Goal: Task Accomplishment & Management: Manage account settings

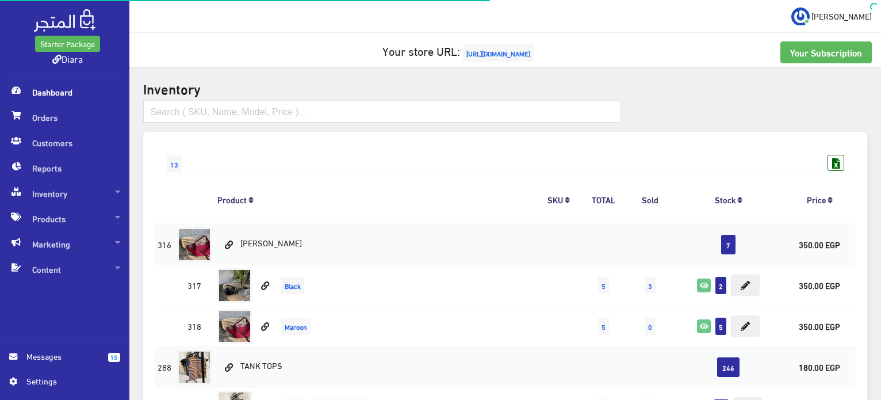
scroll to position [4152, 0]
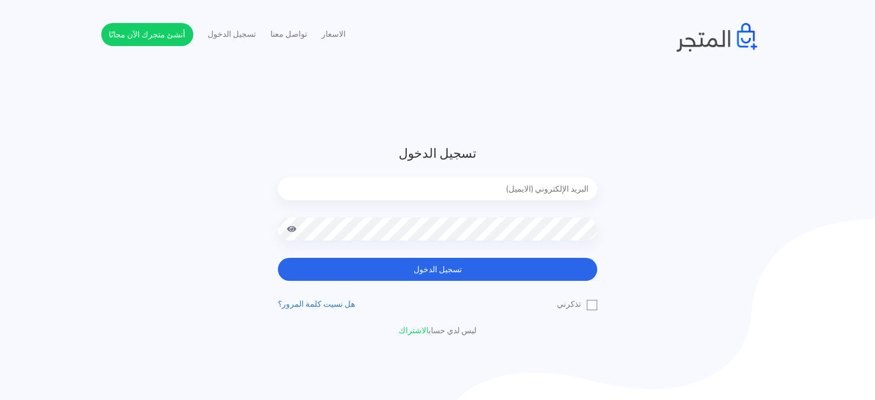
click at [512, 192] on input "email" at bounding box center [437, 188] width 319 height 23
click at [560, 184] on input "email" at bounding box center [437, 188] width 319 height 23
click at [560, 183] on input "email" at bounding box center [437, 188] width 319 height 23
click at [537, 176] on form "تسجيل الدخول تسجيل الدخول" at bounding box center [437, 212] width 319 height 137
click at [542, 196] on input "email" at bounding box center [437, 188] width 319 height 23
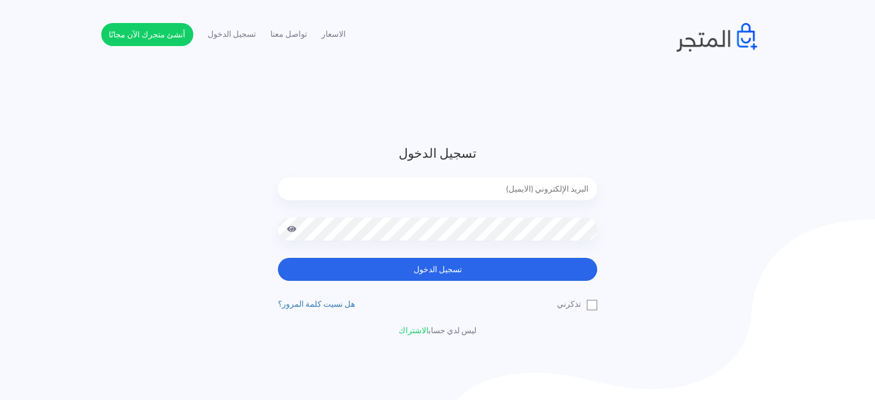
type input "[EMAIL_ADDRESS][DOMAIN_NAME]"
click at [278, 258] on button "تسجيل الدخول" at bounding box center [437, 269] width 319 height 23
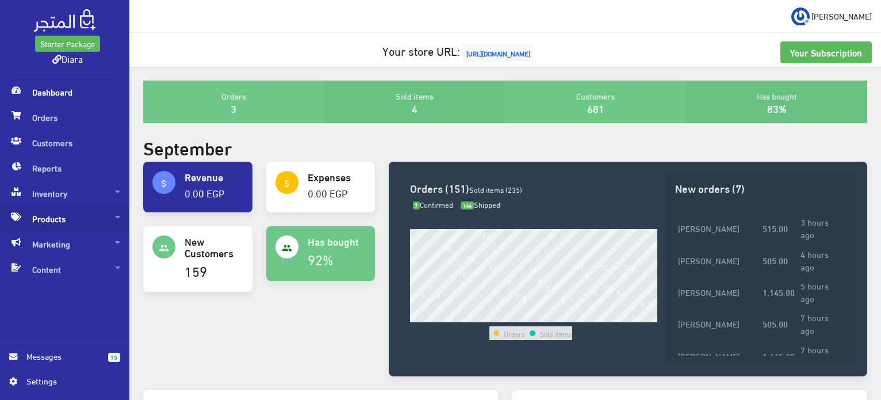
click at [61, 216] on span "Products" at bounding box center [64, 218] width 111 height 25
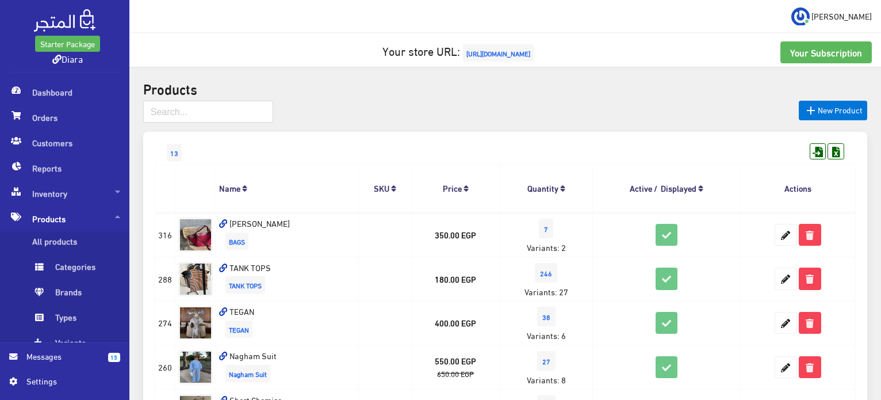
click at [406, 144] on div "13" at bounding box center [505, 141] width 701 height 18
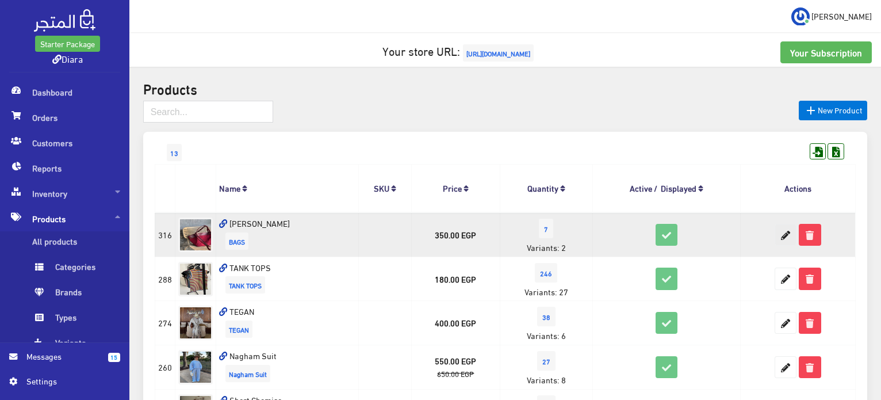
click at [782, 238] on icon at bounding box center [785, 234] width 21 height 21
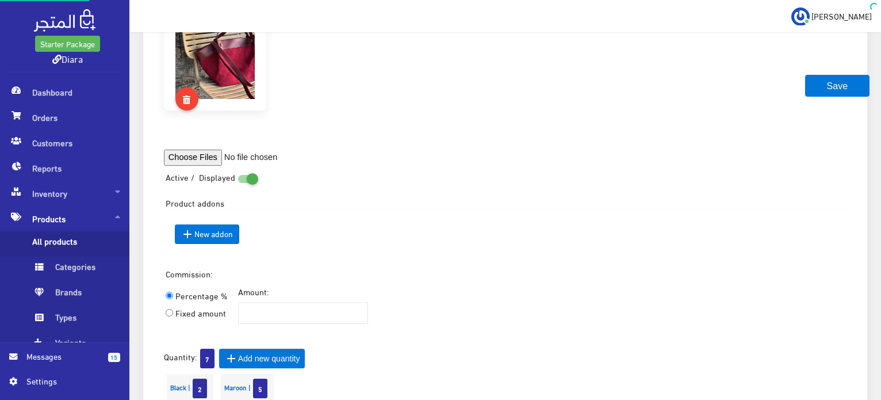
scroll to position [64, 0]
select select "2"
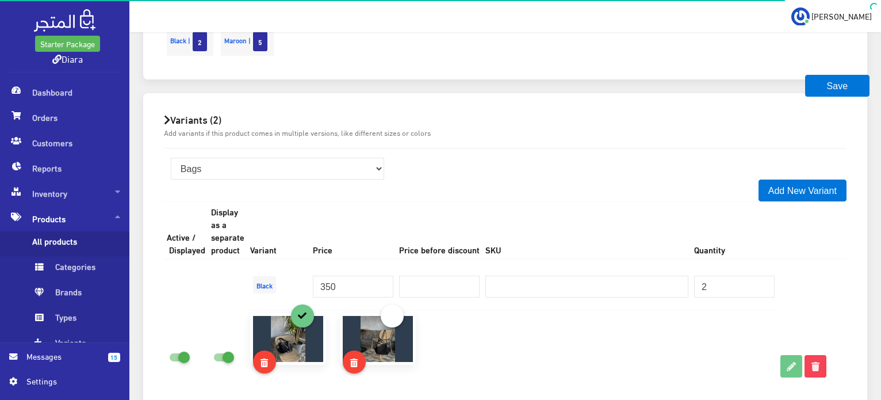
scroll to position [912, 0]
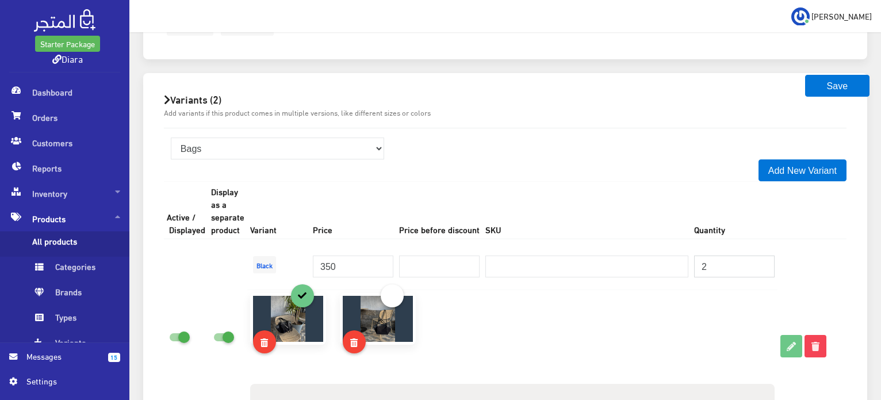
drag, startPoint x: 710, startPoint y: 271, endPoint x: 692, endPoint y: 271, distance: 18.4
click at [692, 271] on td "2" at bounding box center [734, 264] width 86 height 51
type input "0"
click at [833, 79] on button "Save" at bounding box center [837, 86] width 64 height 22
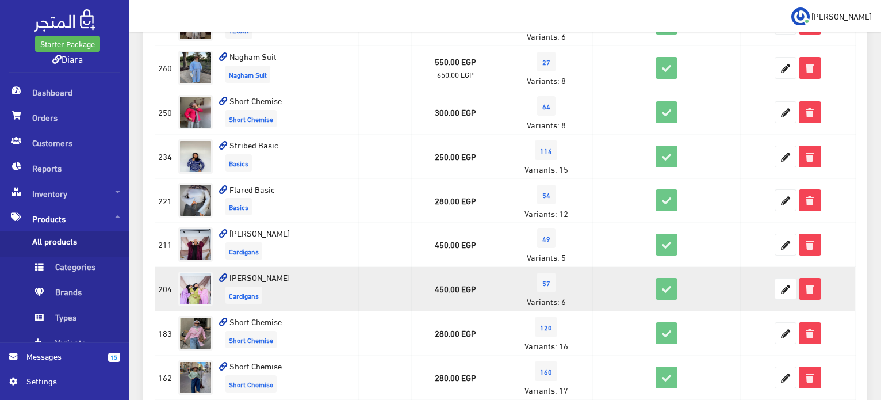
scroll to position [173, 0]
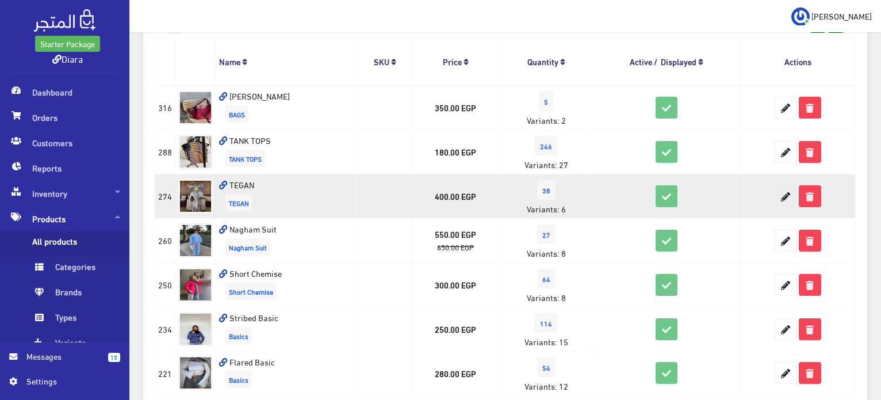
click at [781, 201] on icon at bounding box center [785, 196] width 21 height 21
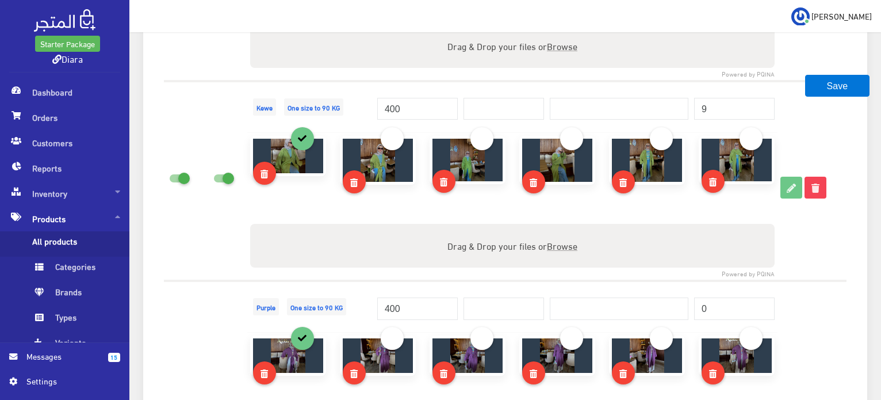
scroll to position [1962, 0]
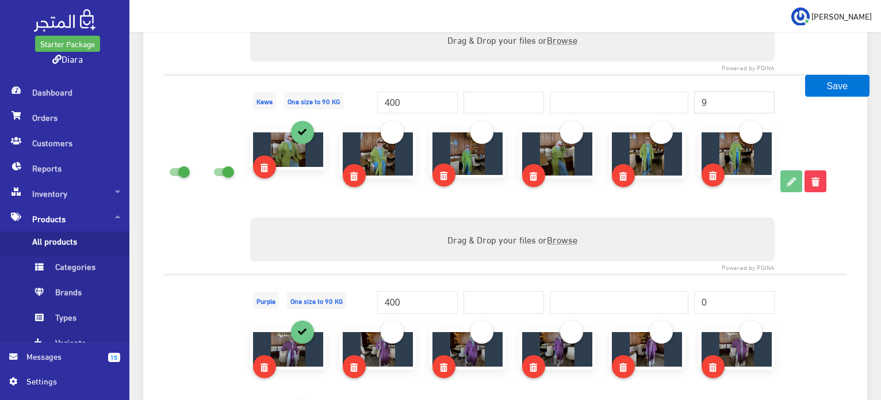
drag, startPoint x: 728, startPoint y: 93, endPoint x: 718, endPoint y: 97, distance: 10.9
click at [700, 101] on input "9" at bounding box center [734, 102] width 81 height 22
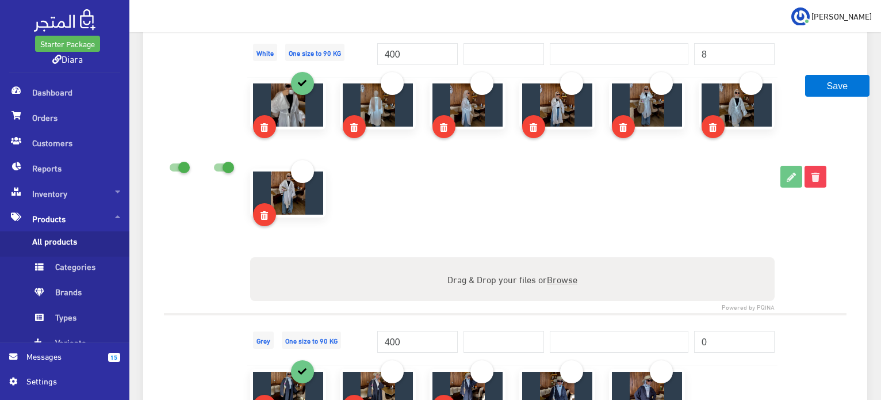
scroll to position [1447, 0]
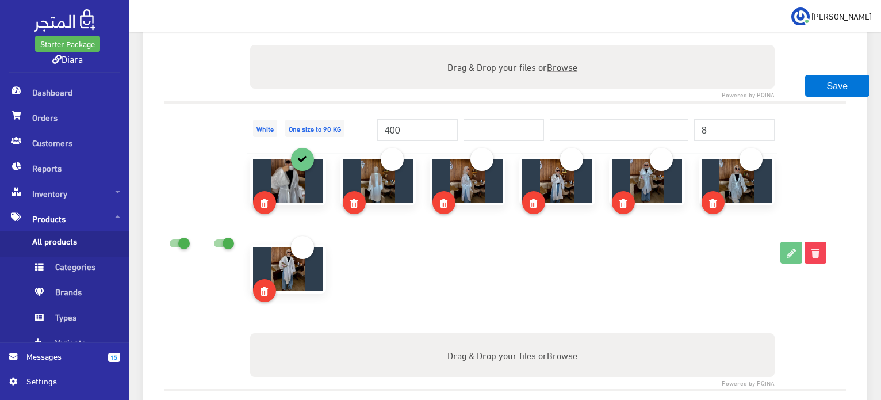
type input "3"
drag, startPoint x: 709, startPoint y: 124, endPoint x: 674, endPoint y: 120, distance: 34.7
click at [674, 120] on tr "White One size to 90 KG 400" at bounding box center [505, 127] width 683 height 51
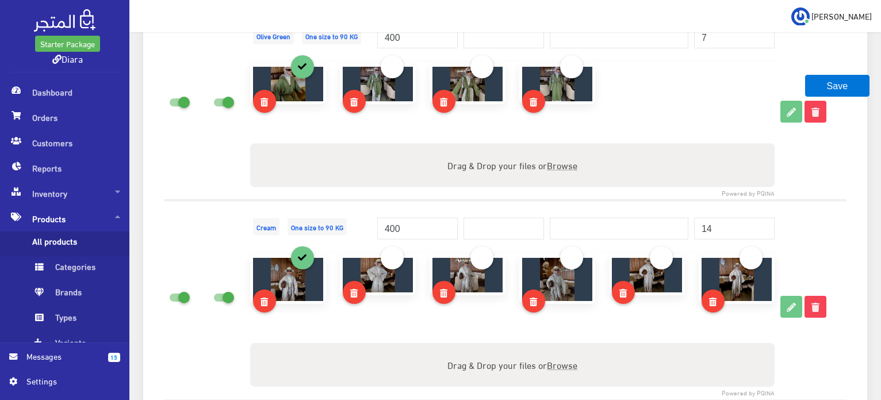
type input "3"
drag, startPoint x: 688, startPoint y: 221, endPoint x: 686, endPoint y: 208, distance: 12.9
click at [682, 219] on tr "Cream One size to 90 KG 400" at bounding box center [505, 225] width 683 height 51
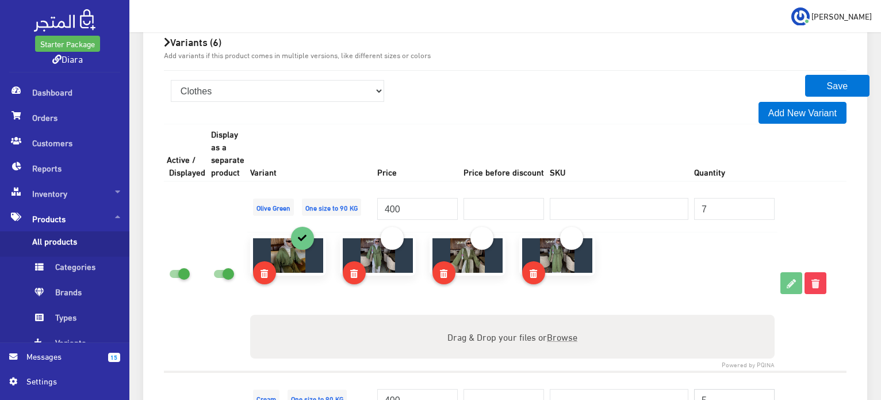
scroll to position [935, 0]
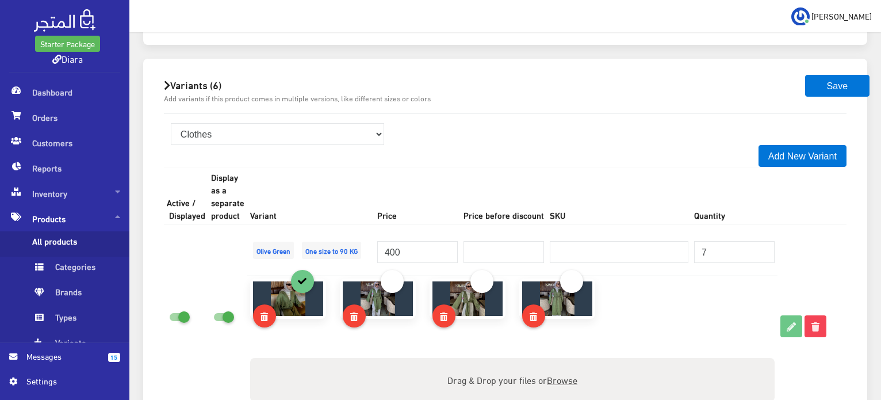
type input "5"
drag, startPoint x: 706, startPoint y: 255, endPoint x: 694, endPoint y: 250, distance: 12.9
click at [694, 250] on input "7" at bounding box center [734, 252] width 81 height 22
type input "3"
click at [836, 87] on button "Save" at bounding box center [837, 86] width 64 height 22
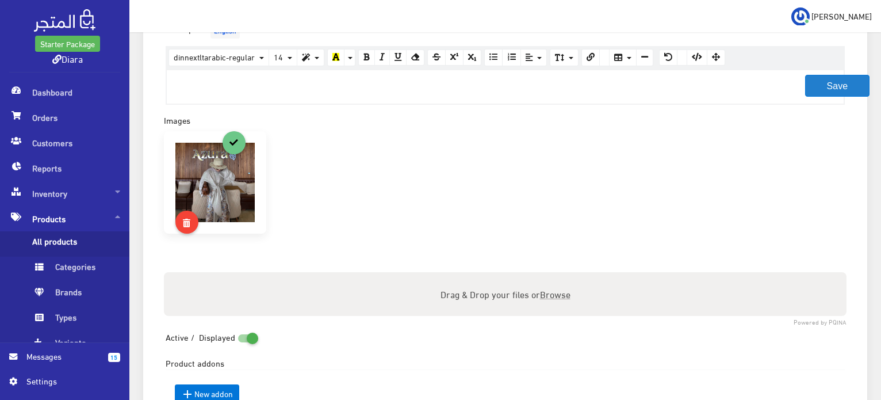
scroll to position [0, 0]
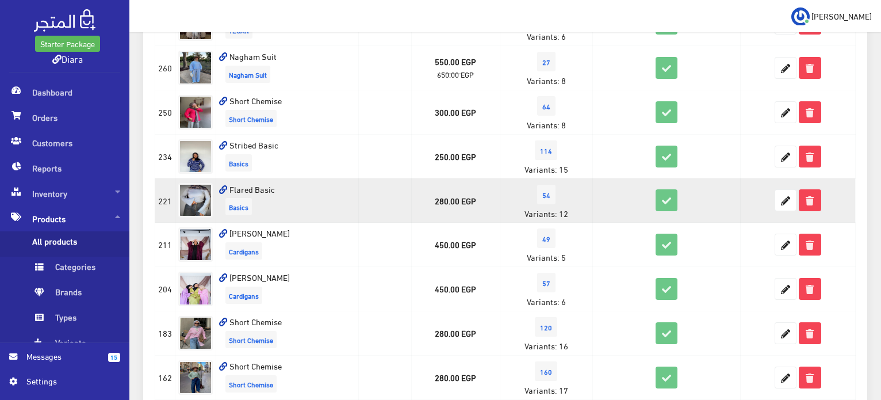
scroll to position [534, 0]
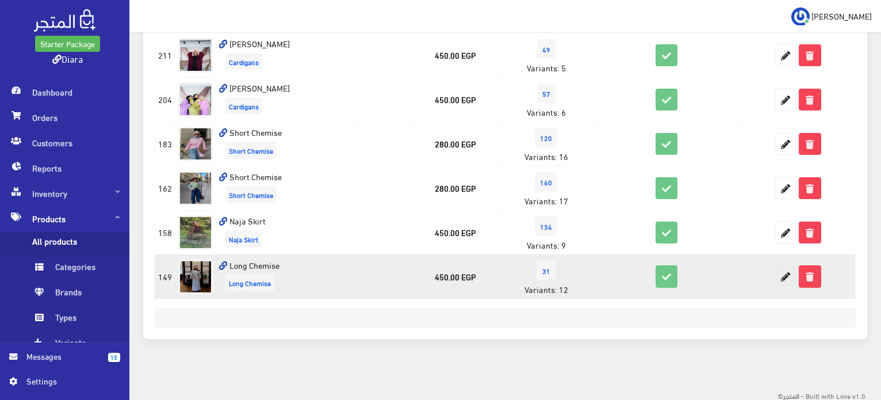
click at [780, 273] on icon at bounding box center [785, 276] width 21 height 21
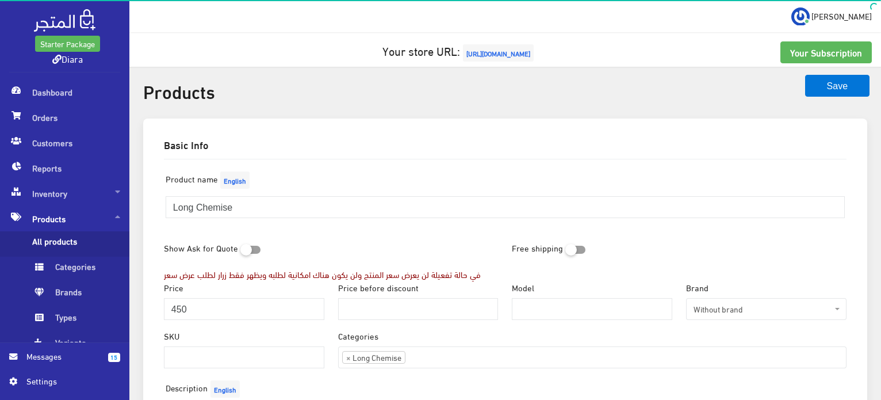
click at [246, 296] on div "Price 450" at bounding box center [244, 300] width 160 height 39
click at [241, 301] on input "450" at bounding box center [244, 309] width 160 height 22
type input "350"
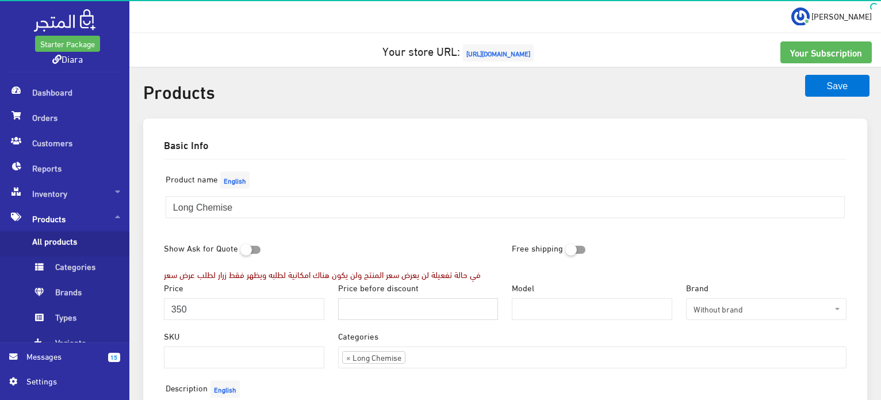
click at [410, 303] on input "Price before discount" at bounding box center [418, 309] width 160 height 22
type input "450"
click at [579, 223] on div "Product name English Long Chemise" at bounding box center [505, 198] width 697 height 59
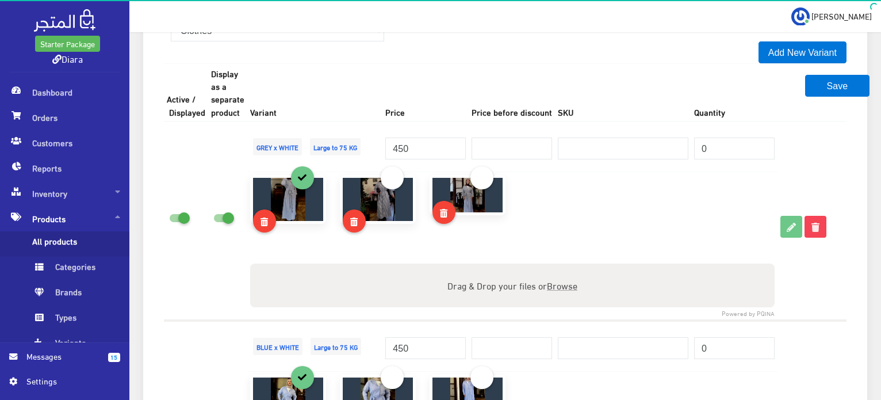
scroll to position [1092, 0]
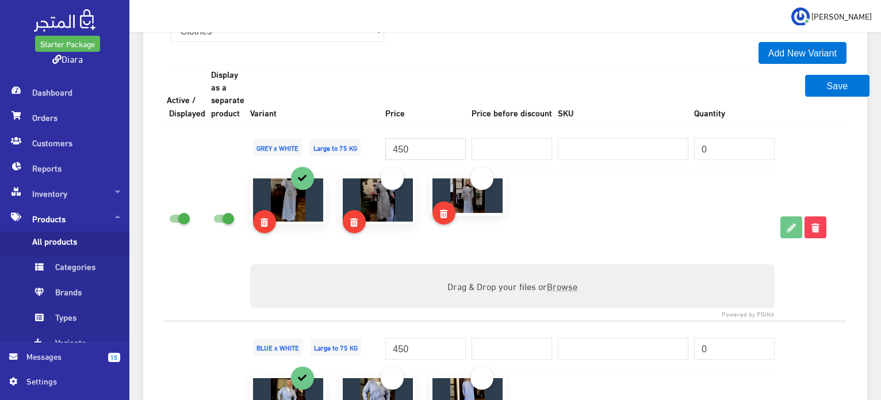
click at [425, 146] on input "450" at bounding box center [425, 149] width 81 height 22
click at [426, 146] on input "450" at bounding box center [425, 149] width 81 height 22
click at [427, 146] on input "350" at bounding box center [425, 149] width 81 height 22
click at [424, 145] on input "350" at bounding box center [425, 149] width 81 height 22
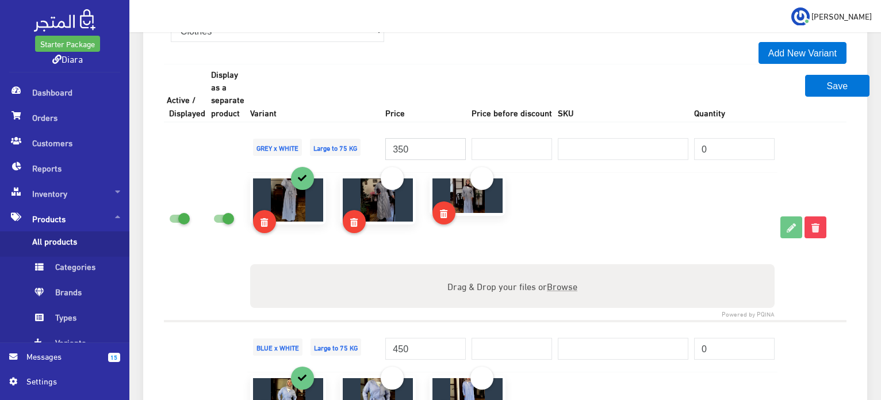
click at [423, 145] on input "350" at bounding box center [425, 149] width 81 height 22
click at [407, 146] on input "350" at bounding box center [425, 149] width 81 height 22
type input "350"
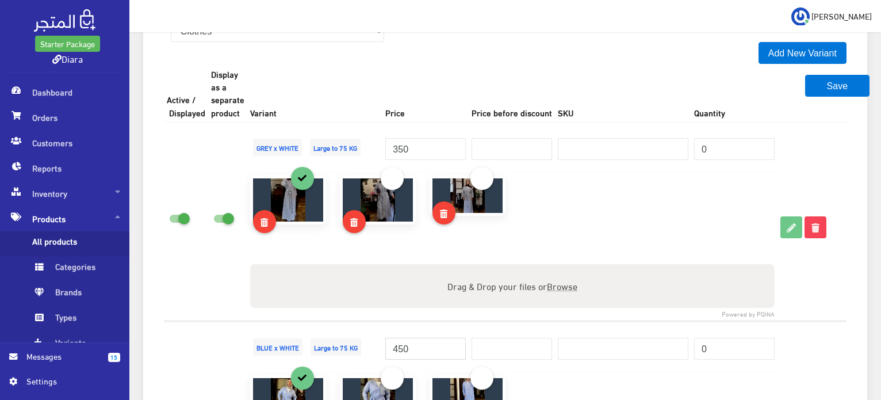
drag, startPoint x: 422, startPoint y: 340, endPoint x: 345, endPoint y: 351, distance: 77.9
click at [345, 351] on tr "BLUE x WHITE Large to 75 KG 450" at bounding box center [505, 346] width 683 height 51
paste input "3"
type input "350"
click at [329, 313] on td at bounding box center [512, 247] width 530 height 148
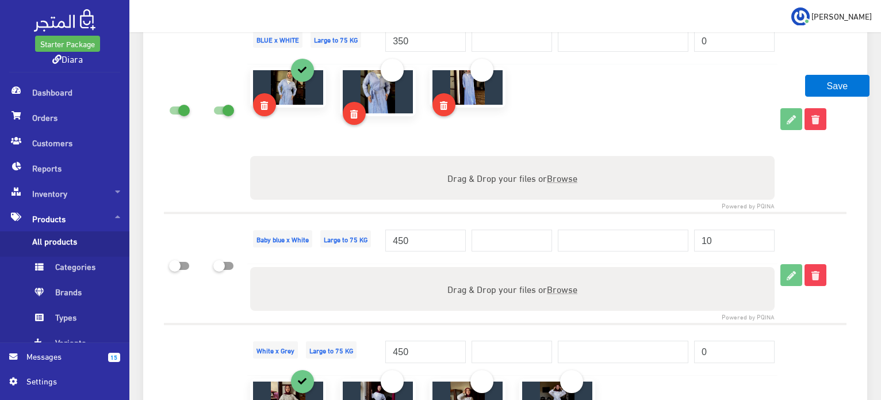
scroll to position [1437, 0]
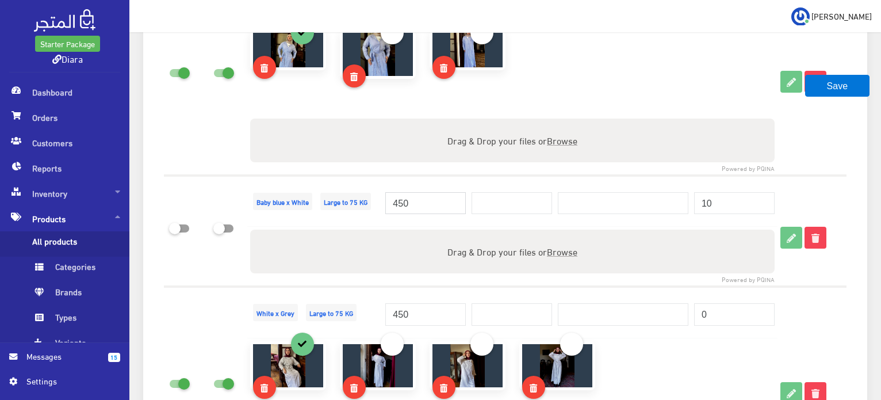
drag, startPoint x: 414, startPoint y: 204, endPoint x: 368, endPoint y: 198, distance: 46.4
click at [368, 198] on tr "Baby blue x White Large to 75 KG 450" at bounding box center [505, 200] width 683 height 51
paste input "3"
type input "350"
drag, startPoint x: 413, startPoint y: 310, endPoint x: 351, endPoint y: 303, distance: 62.5
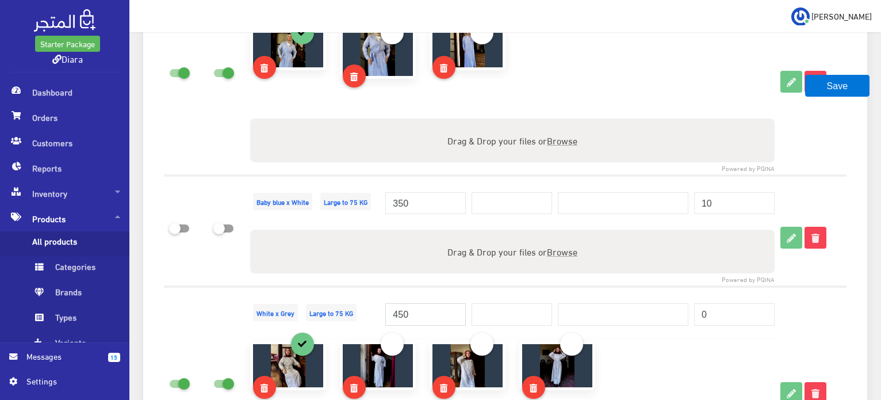
click at [351, 303] on tr "White x Grey Large to 75 KG 450" at bounding box center [505, 311] width 683 height 51
paste input "3"
type input "350"
click at [364, 287] on td "White x Grey Large to 75 KG" at bounding box center [315, 311] width 136 height 51
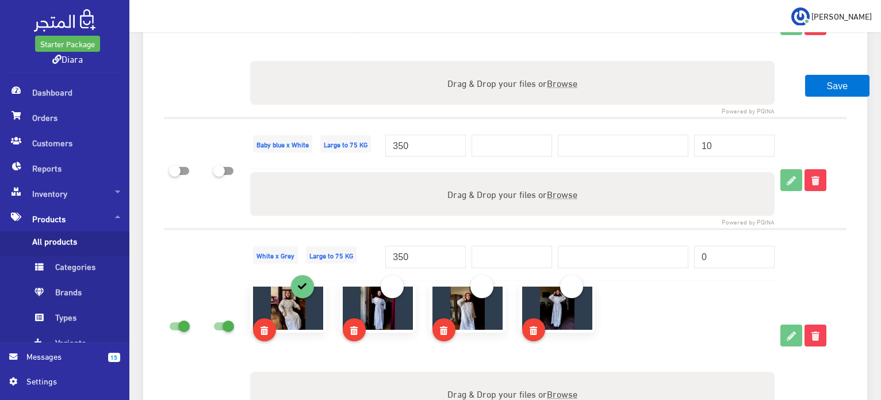
scroll to position [1783, 0]
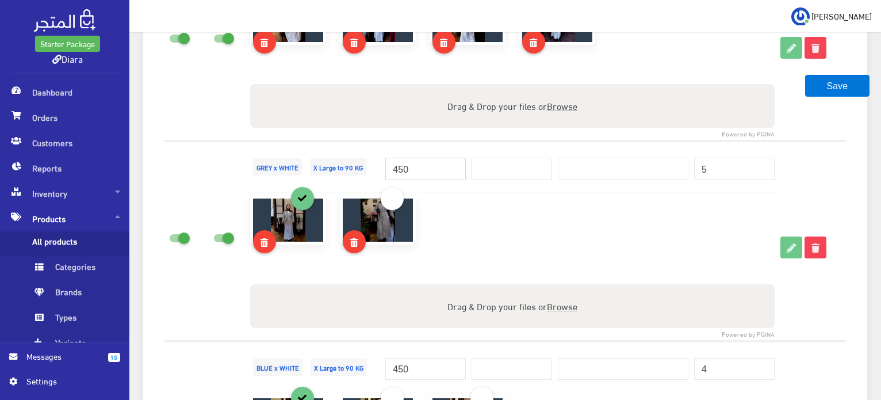
drag, startPoint x: 411, startPoint y: 170, endPoint x: 398, endPoint y: 165, distance: 14.2
click at [394, 166] on input "450" at bounding box center [425, 169] width 81 height 22
paste input "3"
type input "350"
click at [417, 141] on td "350" at bounding box center [426, 166] width 86 height 51
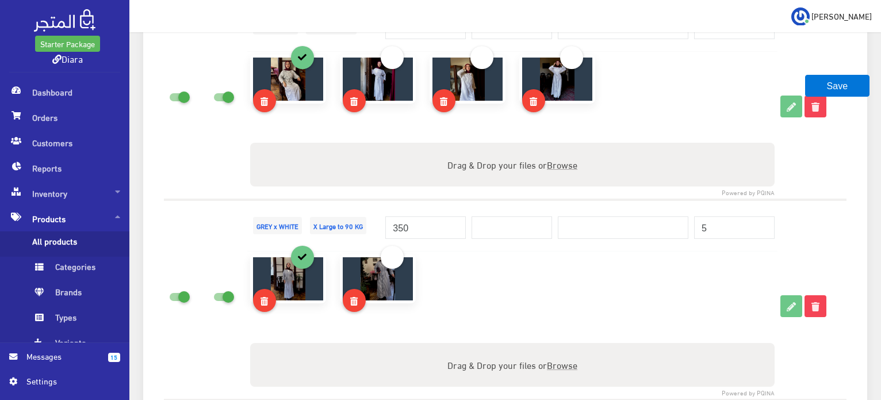
scroll to position [2013, 0]
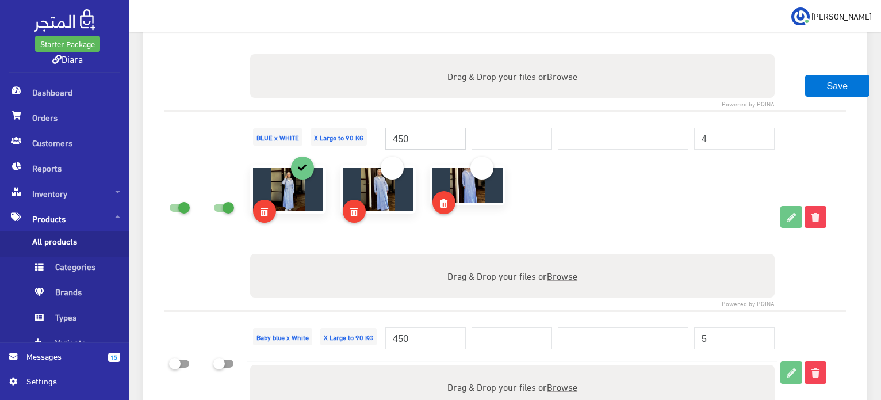
drag, startPoint x: 414, startPoint y: 140, endPoint x: 377, endPoint y: 129, distance: 38.4
click at [377, 129] on tr "BLUE x WHITE X Large to 90 KG 450 4" at bounding box center [505, 136] width 683 height 51
paste input "3"
type input "350"
click at [399, 120] on div "350" at bounding box center [425, 132] width 81 height 35
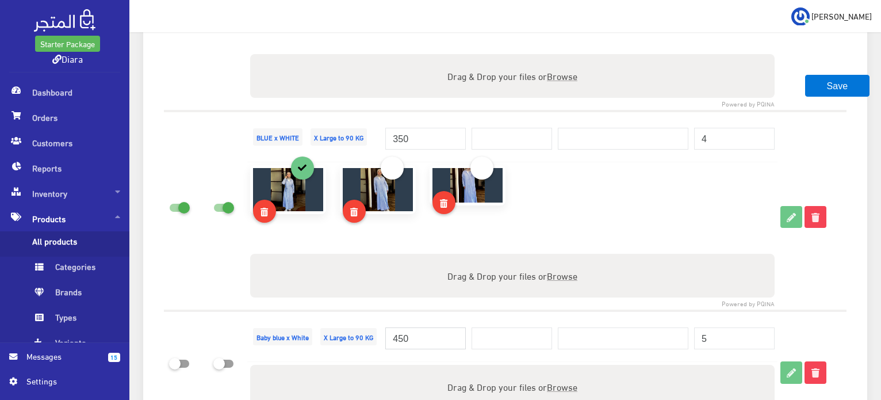
drag, startPoint x: 421, startPoint y: 339, endPoint x: 348, endPoint y: 339, distance: 73.1
click at [348, 339] on tr "Baby blue x White X Large to 90 KG 450" at bounding box center [505, 336] width 683 height 51
paste input "3"
type input "350"
click at [409, 303] on td at bounding box center [512, 236] width 530 height 148
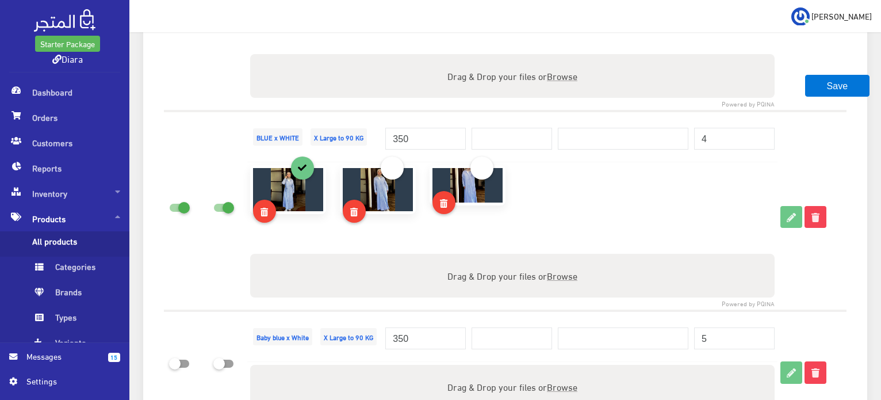
scroll to position [2243, 0]
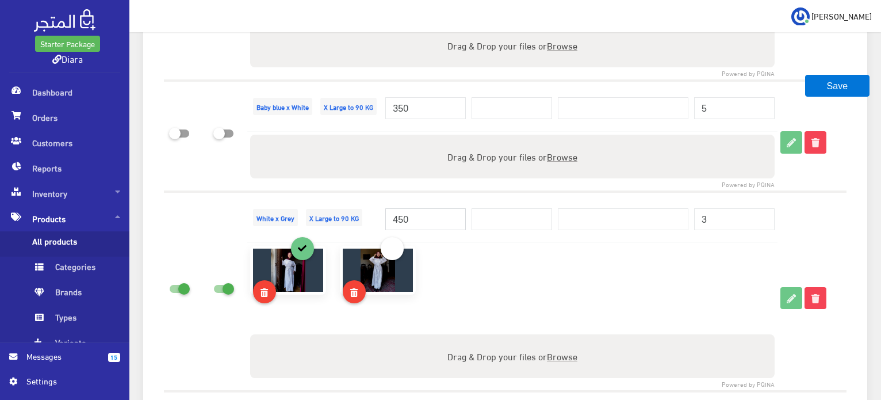
drag, startPoint x: 418, startPoint y: 218, endPoint x: 382, endPoint y: 208, distance: 37.1
click at [382, 208] on tr "White x Grey X Large to 90 KG 450 3" at bounding box center [505, 217] width 683 height 51
paste input "3"
type input "350"
click at [431, 196] on div "350" at bounding box center [425, 213] width 81 height 35
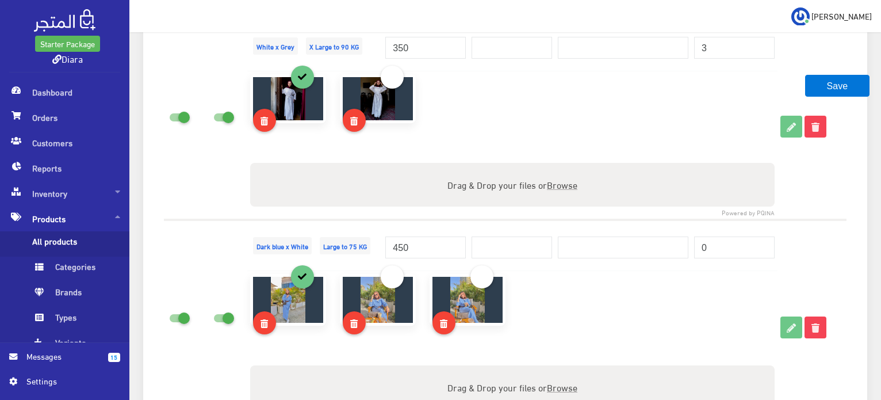
scroll to position [2415, 0]
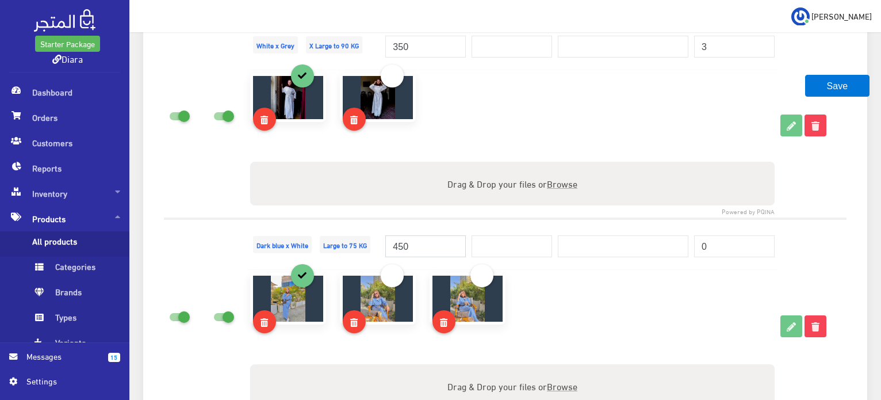
drag, startPoint x: 418, startPoint y: 242, endPoint x: 369, endPoint y: 237, distance: 49.7
click at [369, 238] on tr "Dark blue x White Large to 75 KG 450" at bounding box center [505, 244] width 683 height 51
paste input "3"
type input "350"
click at [412, 224] on div "350" at bounding box center [425, 240] width 81 height 35
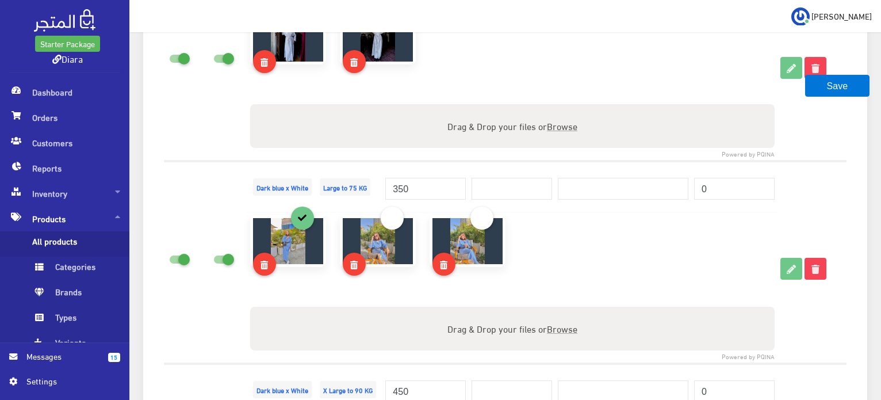
scroll to position [2645, 0]
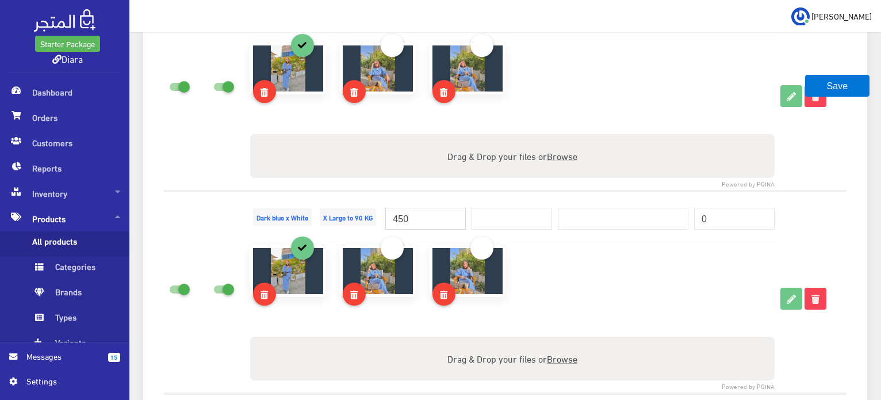
drag, startPoint x: 416, startPoint y: 208, endPoint x: 387, endPoint y: 207, distance: 29.9
click at [387, 208] on input "450" at bounding box center [425, 219] width 81 height 22
paste input "3"
type input "350"
click at [404, 195] on div "350" at bounding box center [425, 212] width 81 height 35
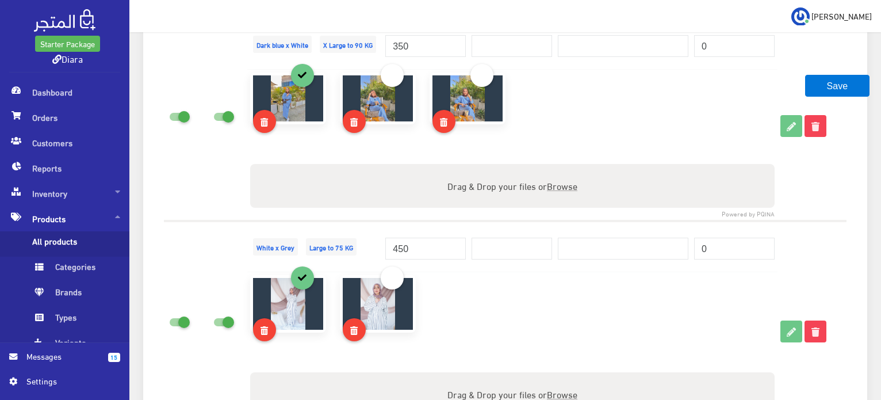
scroll to position [2991, 0]
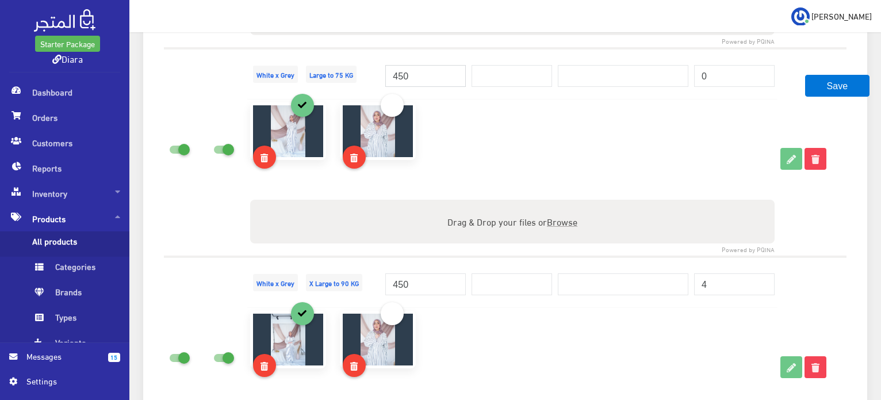
drag, startPoint x: 399, startPoint y: 66, endPoint x: 389, endPoint y: 64, distance: 9.5
click at [391, 65] on input "450" at bounding box center [425, 76] width 81 height 22
paste input "3"
click at [388, 65] on input "350" at bounding box center [425, 76] width 81 height 22
type input "350"
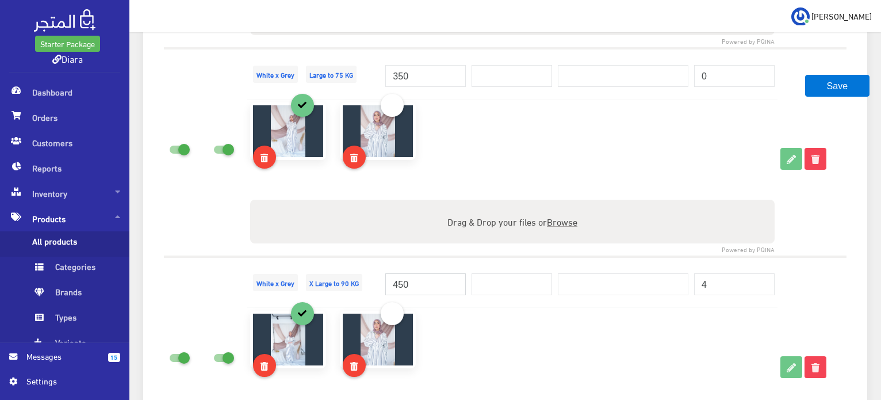
drag, startPoint x: 408, startPoint y: 271, endPoint x: 350, endPoint y: 269, distance: 58.7
click at [350, 269] on tr "White x Grey X Large to 90 KG 450 4" at bounding box center [505, 282] width 683 height 51
paste input "3"
type input "350"
click at [375, 257] on td "White x Grey X Large to 90 KG" at bounding box center [315, 282] width 136 height 51
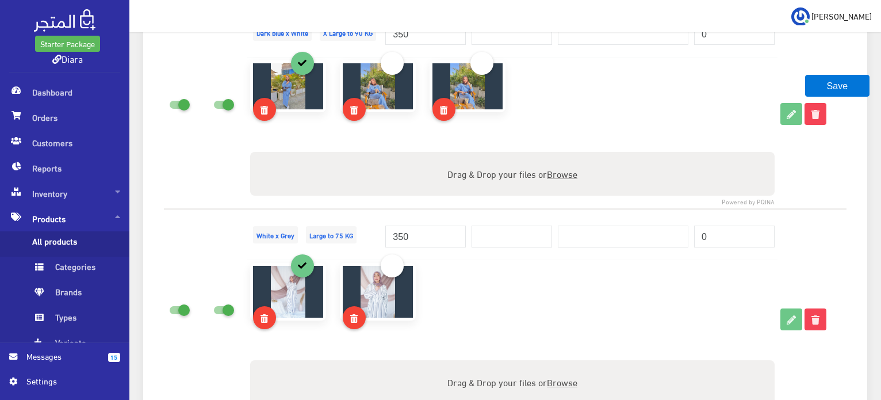
scroll to position [2809, 0]
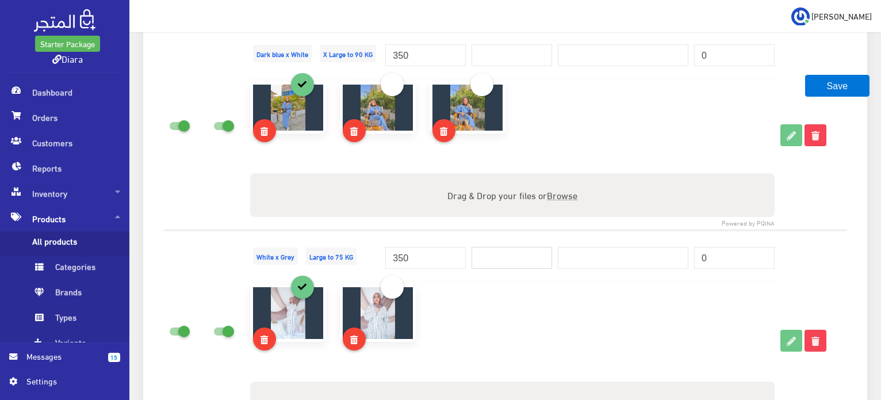
click at [484, 250] on input "number" at bounding box center [512, 258] width 81 height 22
type input "450"
click at [480, 234] on div "450" at bounding box center [512, 251] width 81 height 35
click at [490, 247] on input "450" at bounding box center [512, 258] width 81 height 22
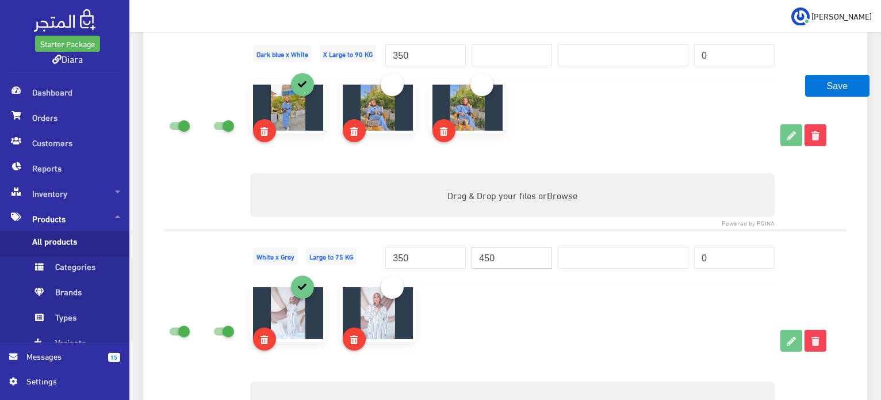
click at [490, 247] on input "450" at bounding box center [512, 258] width 81 height 22
click at [505, 44] on input "number" at bounding box center [512, 55] width 81 height 22
paste input "450"
type input "450"
drag, startPoint x: 198, startPoint y: 57, endPoint x: 207, endPoint y: 55, distance: 9.5
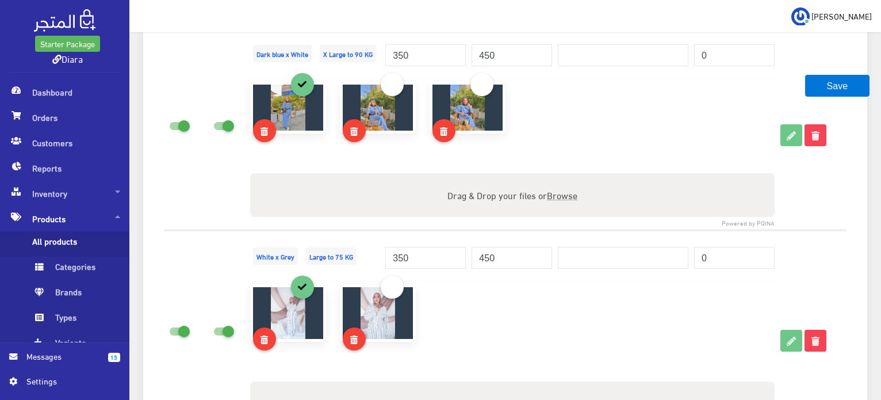
click at [198, 57] on td at bounding box center [186, 129] width 44 height 202
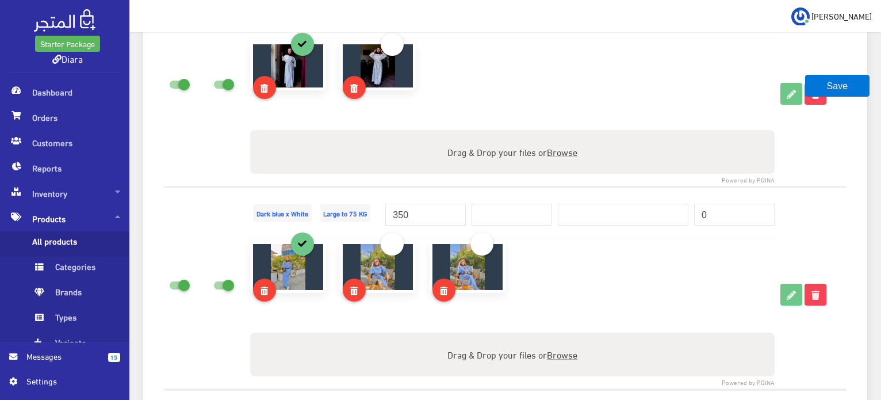
scroll to position [2439, 0]
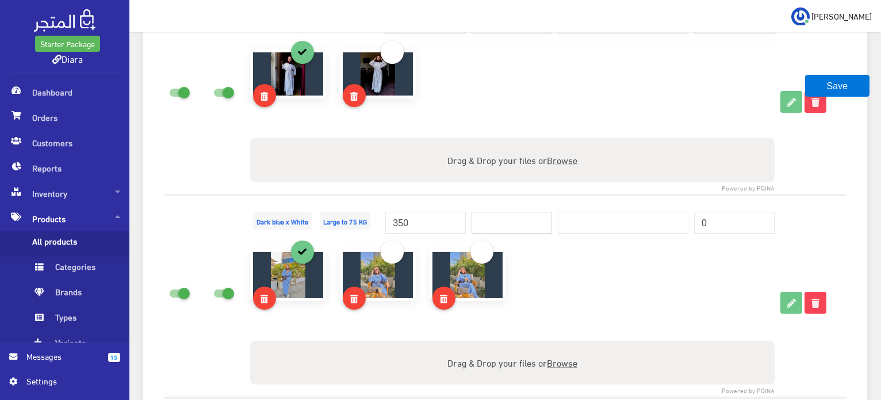
click at [513, 213] on input "number" at bounding box center [512, 223] width 81 height 22
paste input "450"
type input "450"
click at [782, 186] on td at bounding box center [812, 95] width 69 height 200
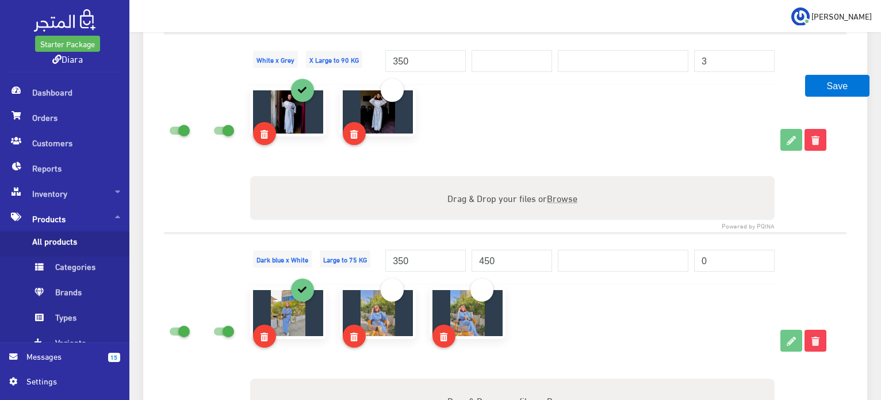
scroll to position [2381, 0]
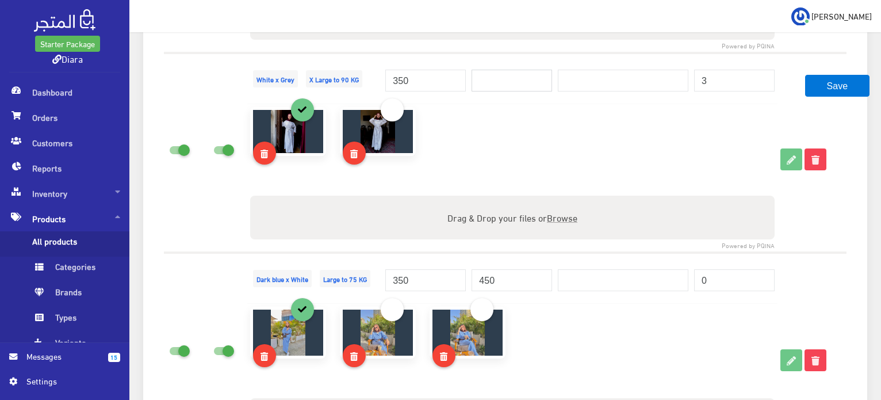
click at [478, 75] on input "number" at bounding box center [512, 81] width 81 height 22
paste input "450"
type input "450"
click at [748, 53] on td "3" at bounding box center [734, 78] width 86 height 51
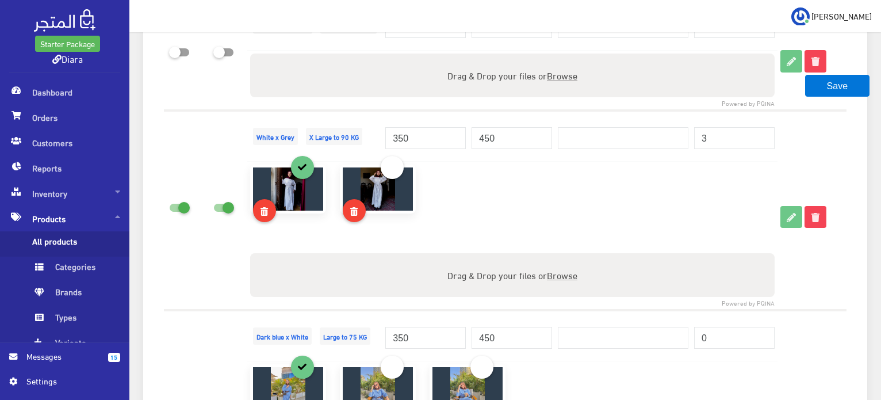
scroll to position [2151, 0]
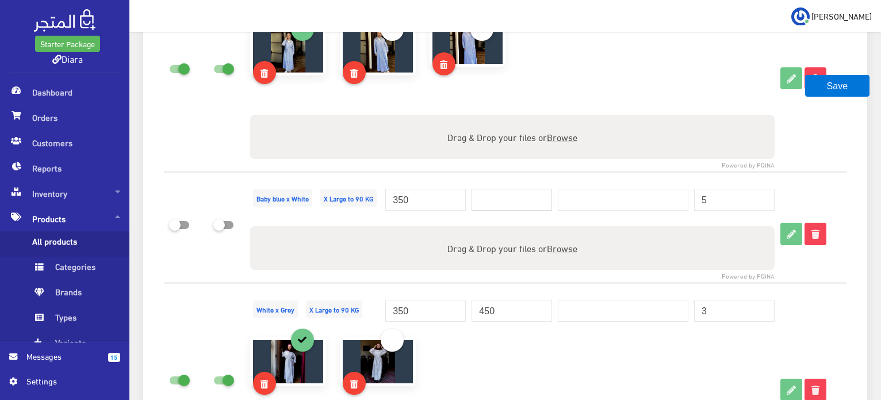
click at [519, 192] on input "number" at bounding box center [512, 200] width 81 height 22
paste input "450"
type input "450"
click at [527, 154] on div "Drag & Drop your files or Browse" at bounding box center [512, 137] width 525 height 44
click at [250, 115] on input "Drag & Drop your files or Browse" at bounding box center [512, 116] width 525 height 3
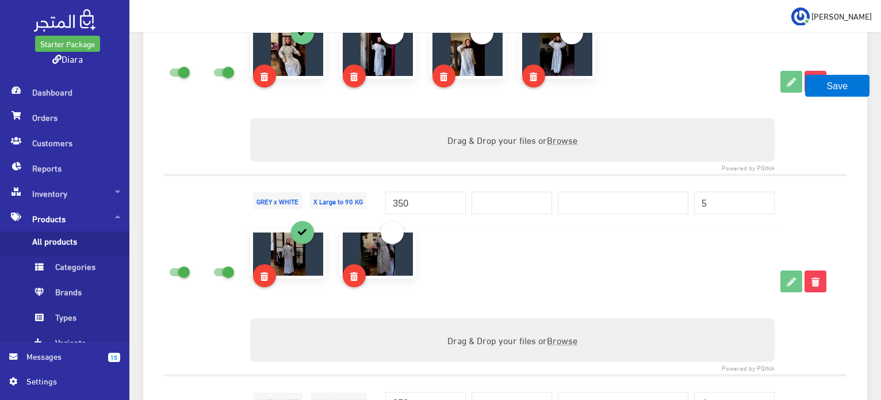
scroll to position [2036, 0]
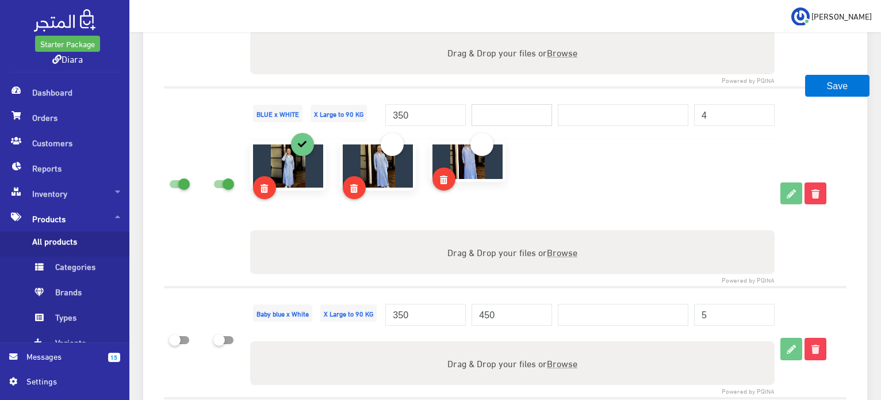
click at [506, 109] on input "number" at bounding box center [512, 115] width 81 height 22
paste input "450"
type input "450"
click at [858, 121] on div "Variants (12) Add variants if this product comes in multiple versions, like dif…" at bounding box center [505, 231] width 724 height 2438
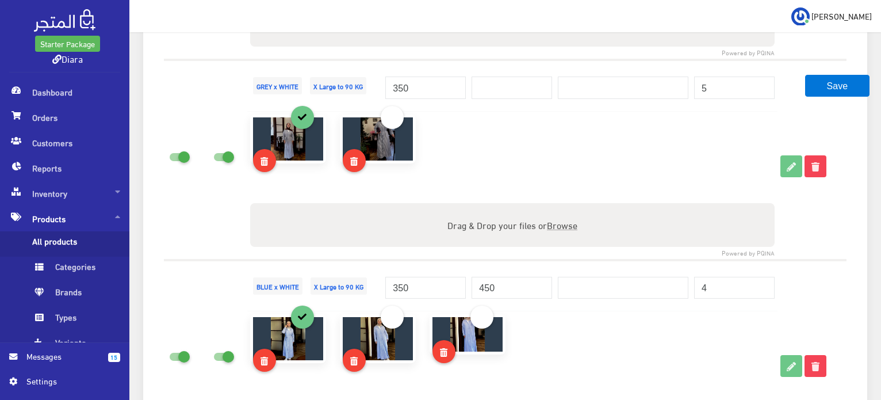
click at [505, 72] on div at bounding box center [512, 81] width 81 height 35
click at [508, 86] on input "number" at bounding box center [512, 88] width 81 height 22
paste input "450"
type input "450"
click at [532, 60] on td "450" at bounding box center [512, 85] width 86 height 51
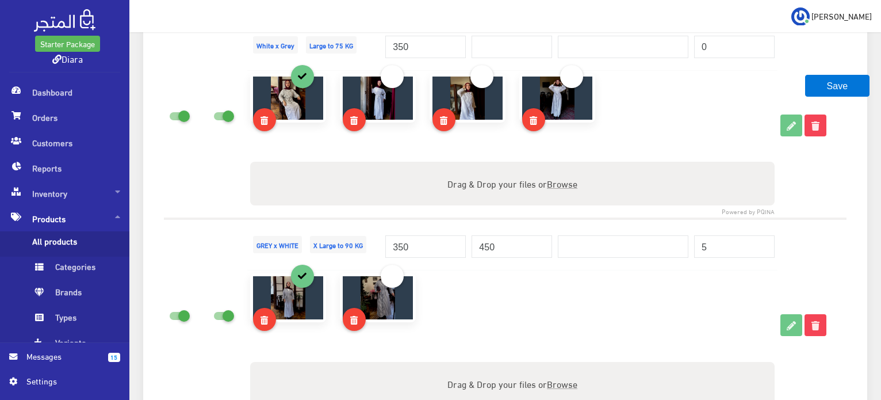
scroll to position [1691, 0]
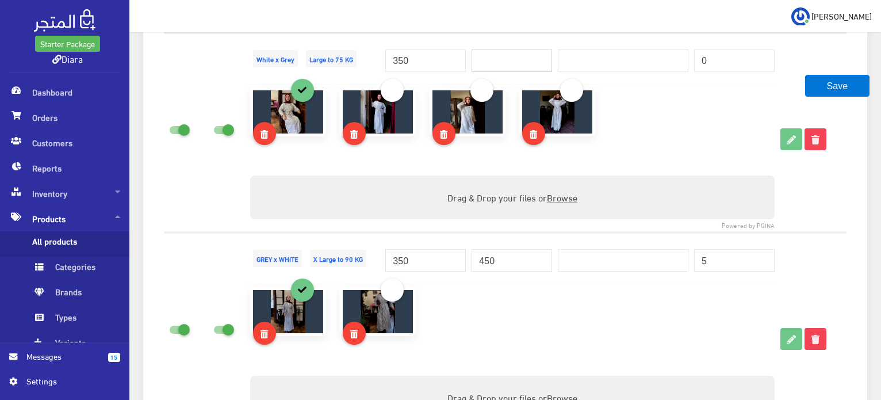
click at [517, 60] on input "number" at bounding box center [512, 60] width 81 height 22
paste input "450"
type input "450"
click at [531, 41] on div "450" at bounding box center [512, 54] width 81 height 35
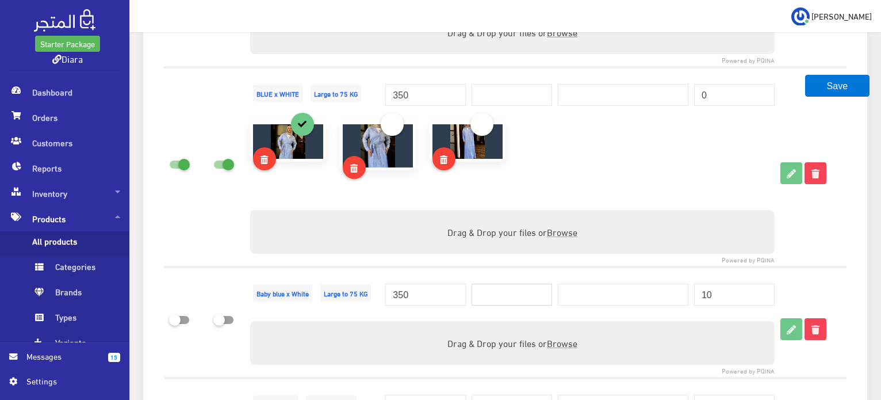
drag, startPoint x: 517, startPoint y: 285, endPoint x: 515, endPoint y: 260, distance: 24.8
click at [517, 285] on input "number" at bounding box center [512, 295] width 81 height 22
paste input "450"
type input "450"
click at [509, 89] on input "number" at bounding box center [512, 95] width 81 height 22
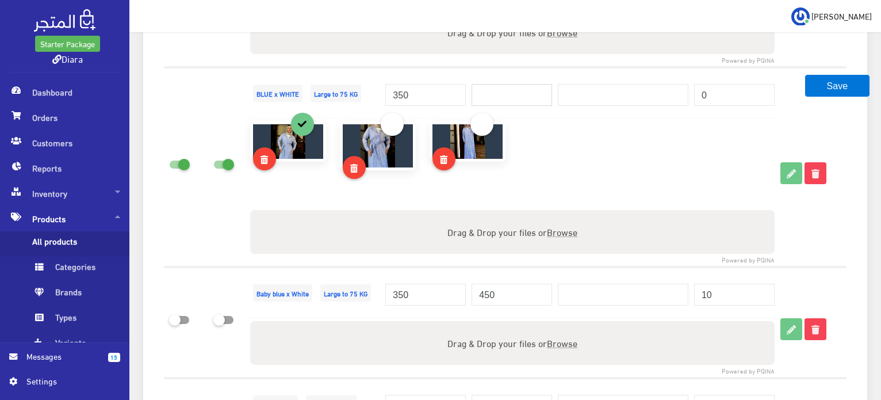
paste input "450"
type input "450"
click at [523, 77] on div "450" at bounding box center [512, 88] width 81 height 35
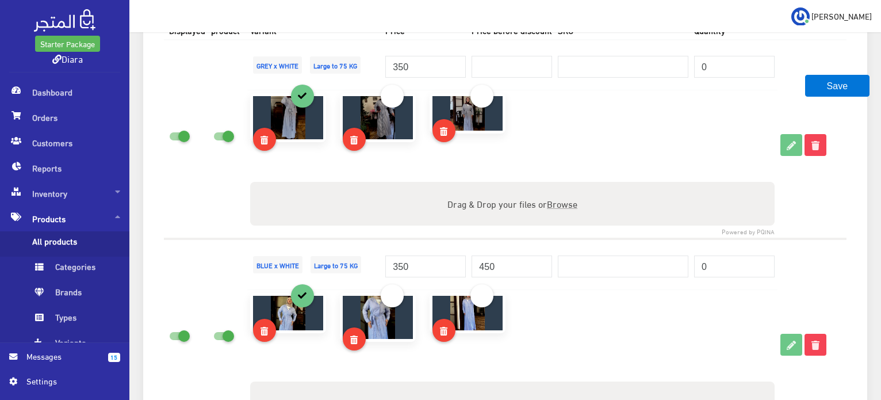
scroll to position [1173, 0]
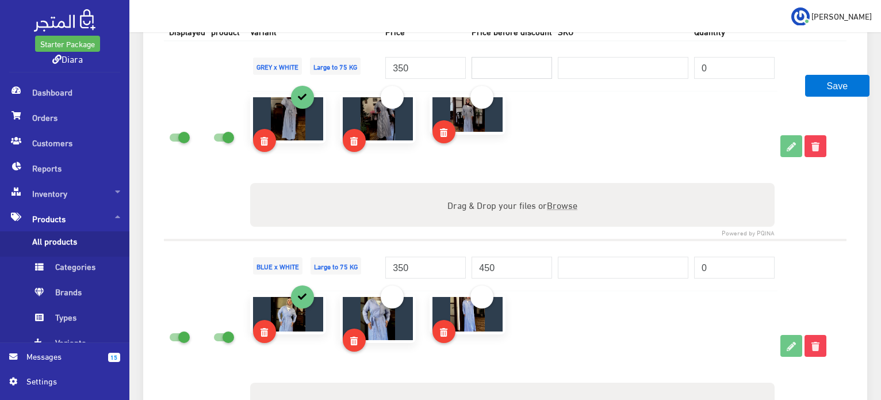
click at [525, 71] on input "number" at bounding box center [512, 68] width 81 height 22
paste input "450"
type input "450"
click at [525, 52] on div "450" at bounding box center [512, 61] width 81 height 35
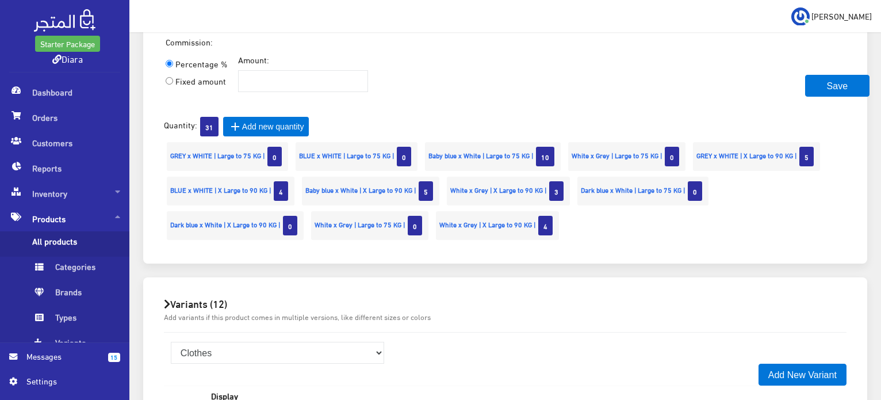
scroll to position [943, 0]
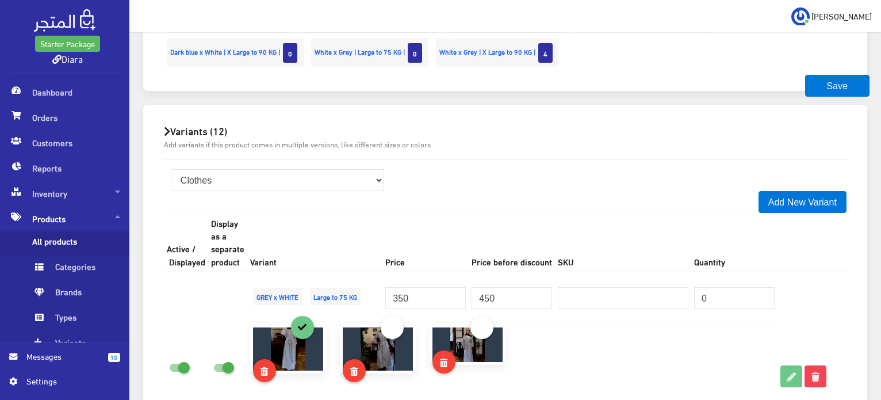
click at [292, 357] on img at bounding box center [288, 348] width 35 height 43
click at [374, 360] on img at bounding box center [378, 348] width 35 height 43
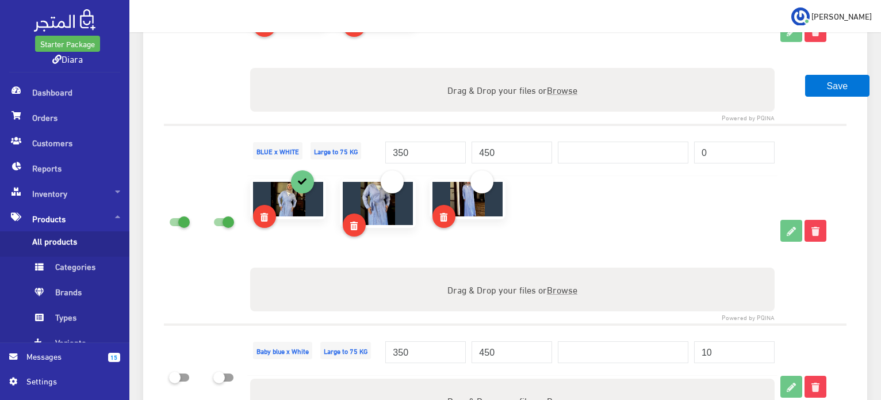
scroll to position [1576, 0]
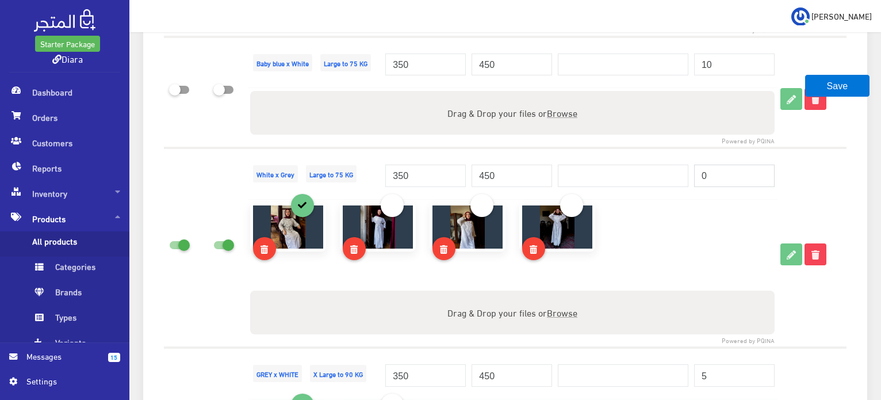
drag, startPoint x: 720, startPoint y: 170, endPoint x: 691, endPoint y: 166, distance: 29.0
click at [691, 166] on td "0" at bounding box center [734, 173] width 86 height 51
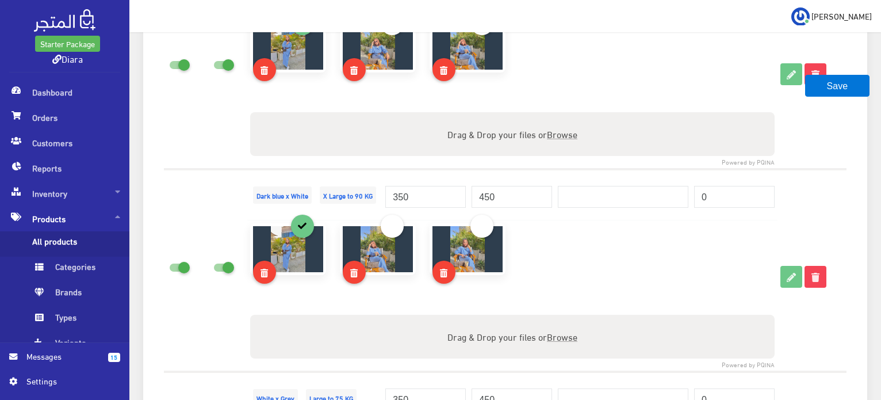
scroll to position [2669, 0]
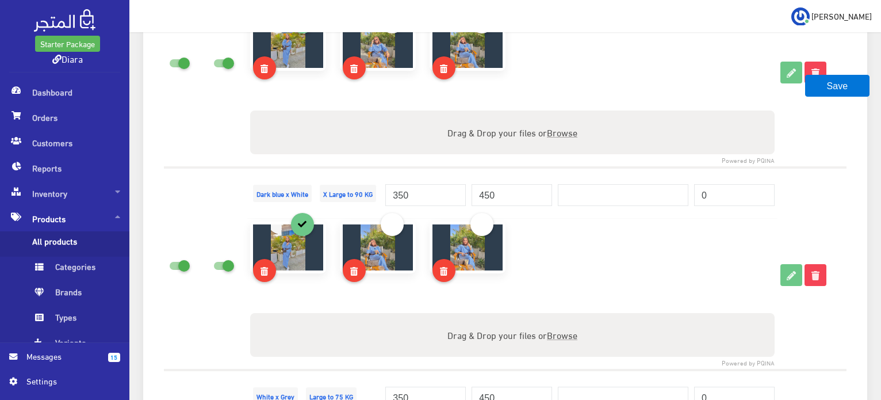
type input "5"
drag, startPoint x: 719, startPoint y: 190, endPoint x: 651, endPoint y: 177, distance: 69.7
click at [651, 177] on tr "Dark blue x White X Large to 90 KG 350 450" at bounding box center [505, 192] width 683 height 51
type input "7"
click at [805, 179] on td at bounding box center [812, 268] width 69 height 202
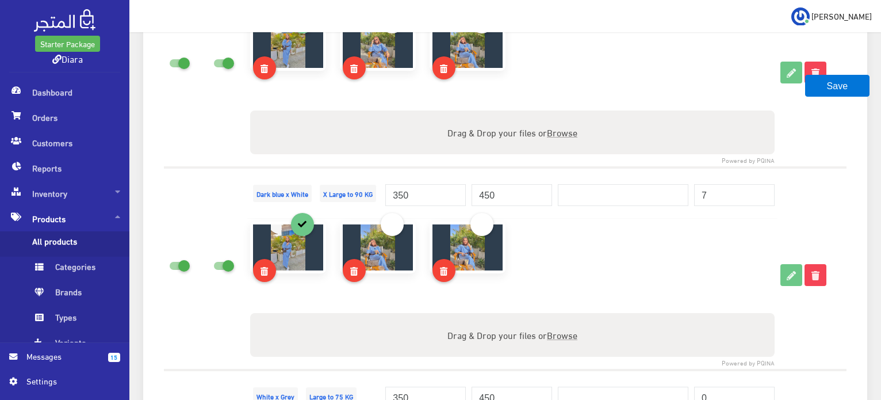
scroll to position [2957, 0]
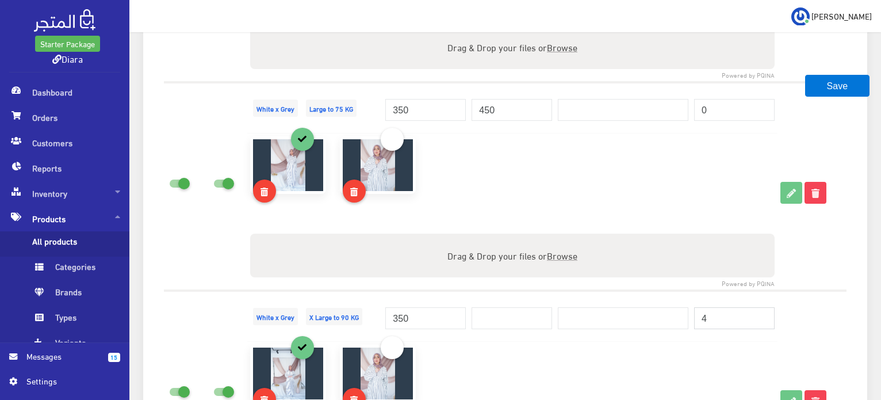
drag, startPoint x: 708, startPoint y: 308, endPoint x: 693, endPoint y: 304, distance: 15.5
click at [693, 304] on td "4" at bounding box center [734, 315] width 86 height 51
type input "9"
click at [694, 291] on td "9" at bounding box center [734, 315] width 86 height 51
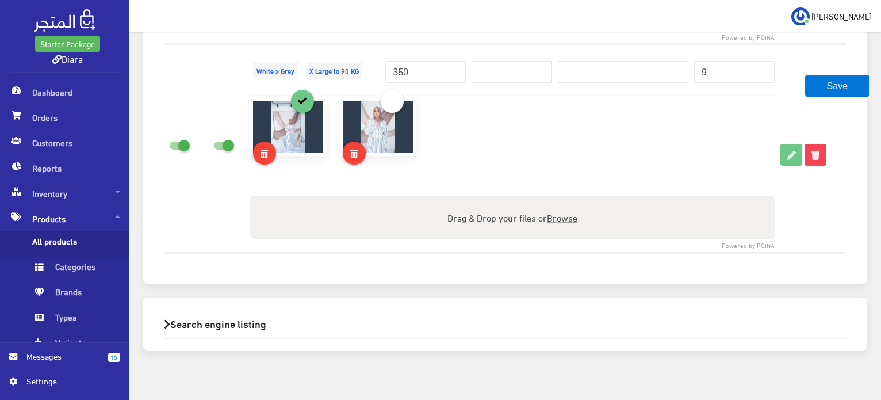
scroll to position [3211, 0]
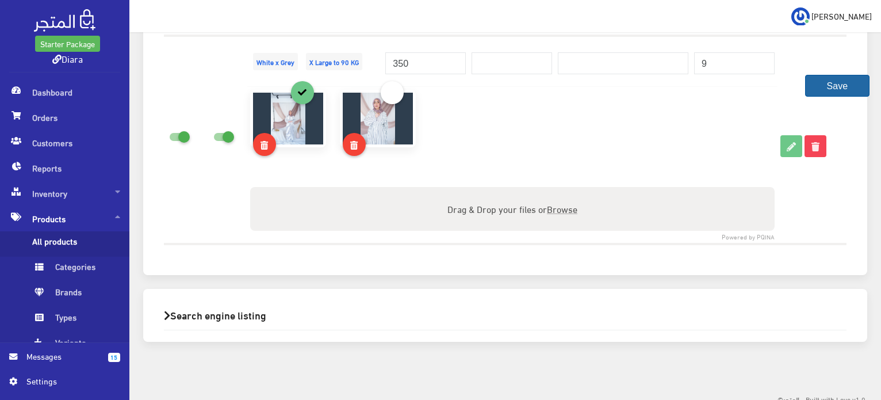
click at [820, 89] on button "Save" at bounding box center [837, 86] width 64 height 22
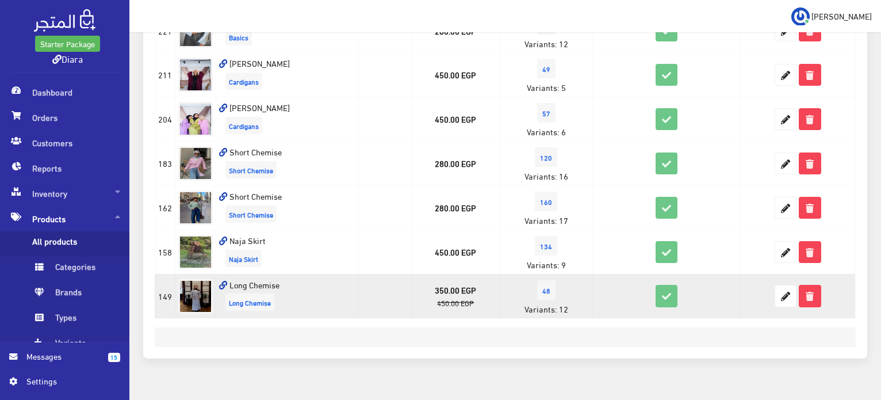
scroll to position [518, 0]
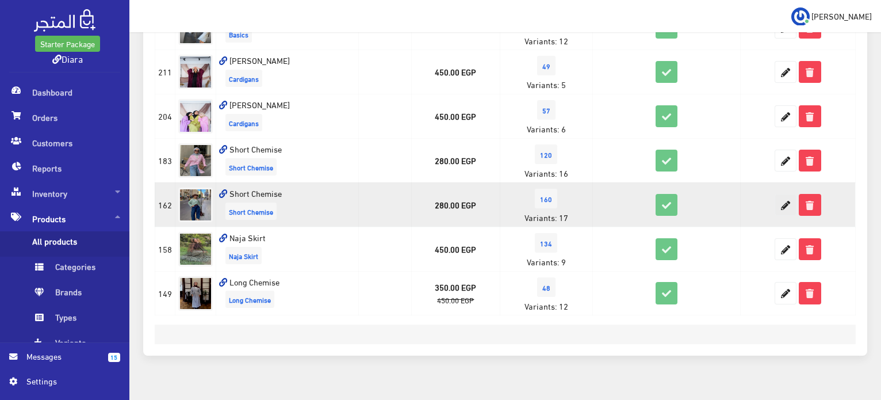
click at [784, 204] on icon at bounding box center [785, 204] width 21 height 21
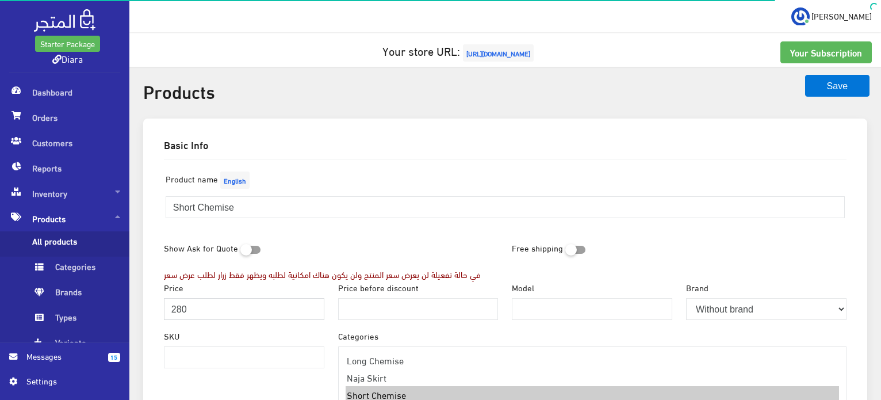
drag, startPoint x: 281, startPoint y: 305, endPoint x: 167, endPoint y: 286, distance: 115.6
type input "250"
click at [442, 303] on input "Price before discount" at bounding box center [418, 309] width 160 height 22
type input "280"
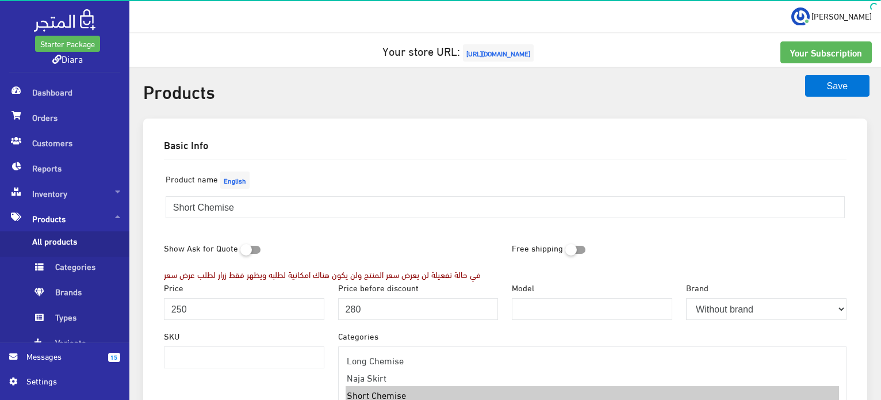
click at [458, 225] on div "Product name English Short Chemise" at bounding box center [505, 198] width 697 height 59
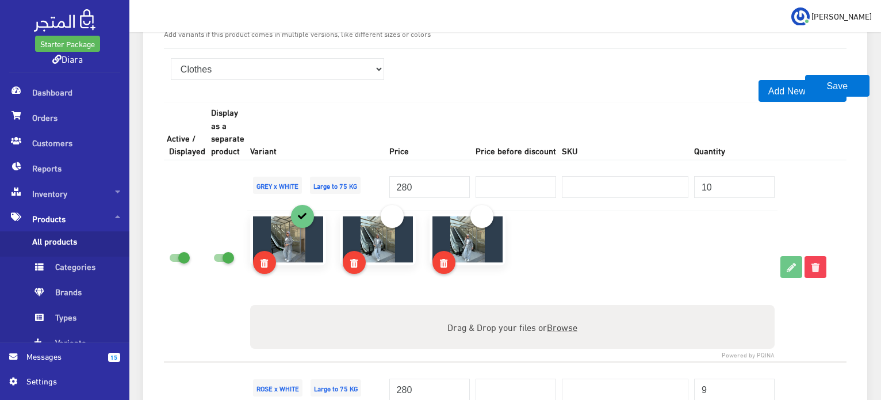
scroll to position [1091, 0]
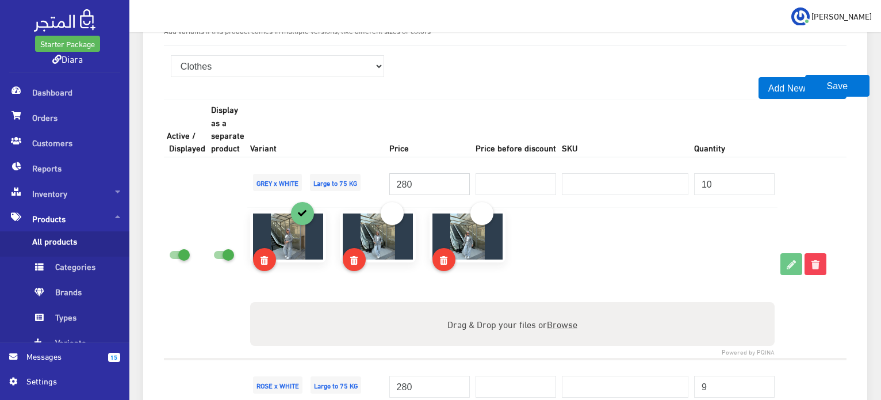
drag, startPoint x: 414, startPoint y: 183, endPoint x: 393, endPoint y: 178, distance: 22.0
click at [393, 178] on input "280" at bounding box center [429, 184] width 81 height 22
click at [400, 188] on input "250" at bounding box center [429, 184] width 81 height 22
type input "250"
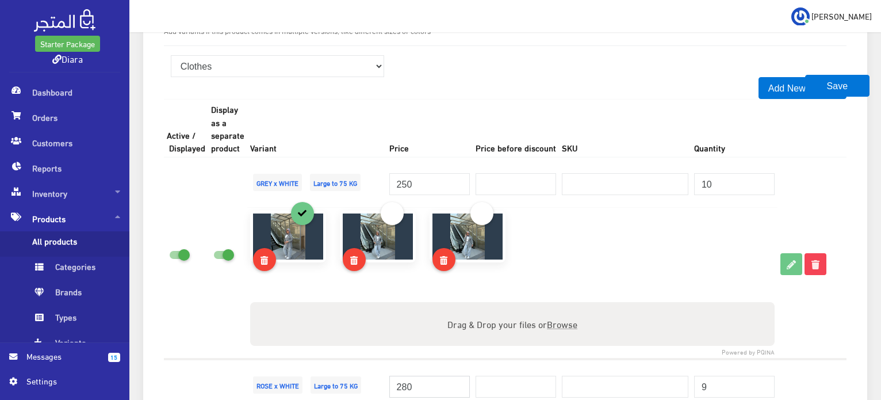
click at [428, 385] on input "280" at bounding box center [429, 387] width 81 height 22
paste input "5"
type input "250"
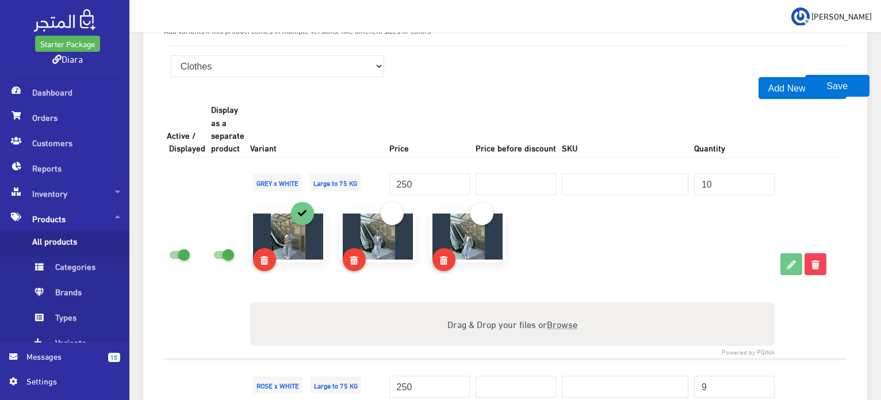
click at [356, 351] on td at bounding box center [512, 283] width 530 height 151
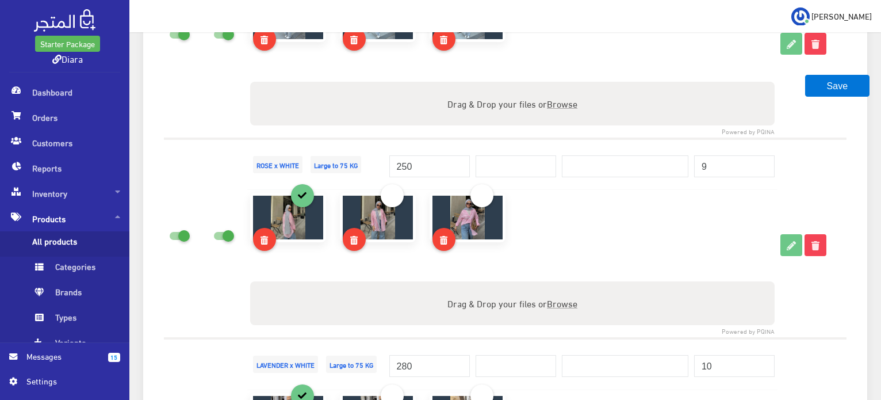
scroll to position [1321, 0]
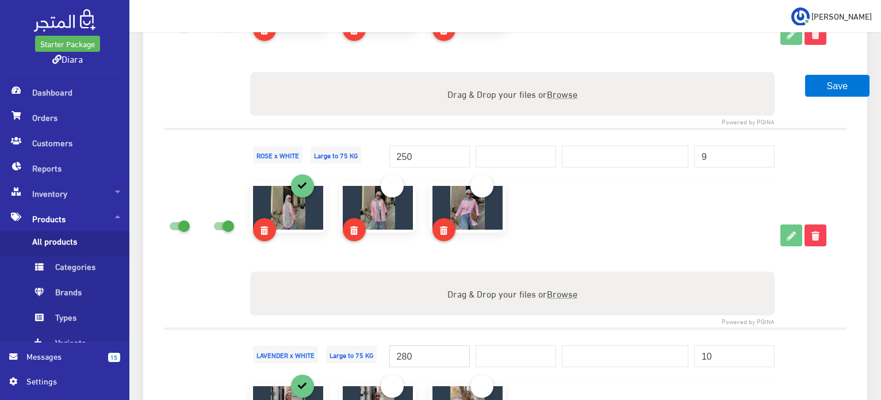
drag, startPoint x: 427, startPoint y: 349, endPoint x: 382, endPoint y: 345, distance: 45.0
click at [382, 345] on tr "LAVENDER x WHITE Large to 75 KG 280" at bounding box center [505, 353] width 683 height 51
paste input "5"
type input "250"
click at [397, 328] on td "250" at bounding box center [430, 353] width 86 height 51
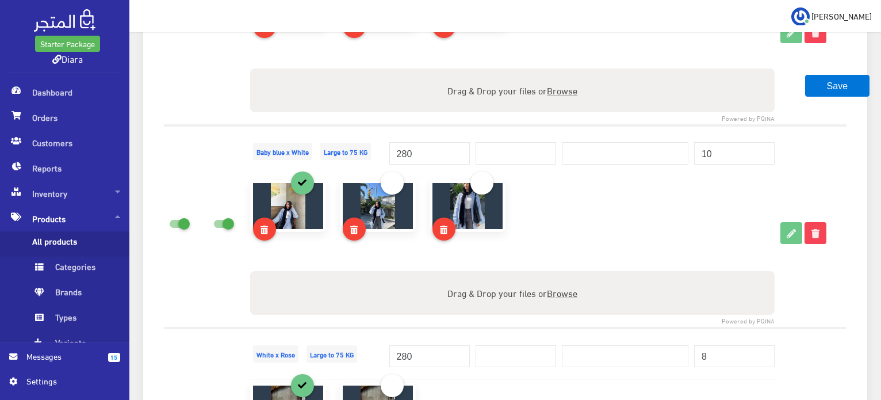
scroll to position [1551, 0]
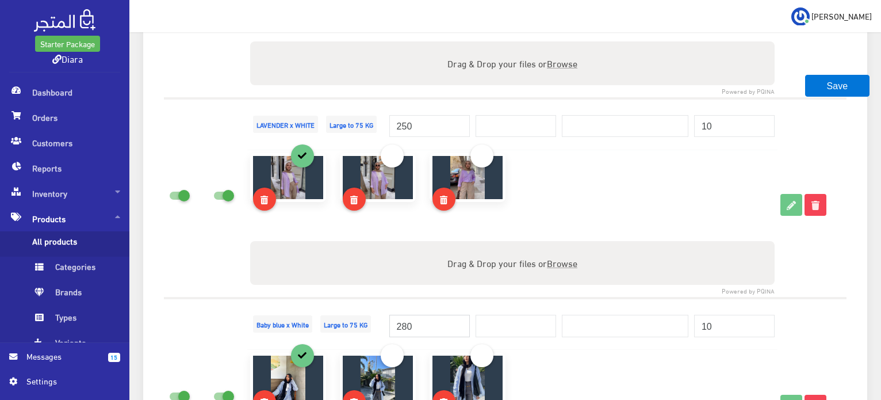
drag, startPoint x: 417, startPoint y: 320, endPoint x: 351, endPoint y: 308, distance: 67.4
click at [351, 308] on tr "Baby blue x White Large to 75 KG 280" at bounding box center [505, 323] width 683 height 51
paste input "5"
type input "250"
click at [373, 279] on div "Drag & Drop your files or Browse" at bounding box center [512, 263] width 525 height 44
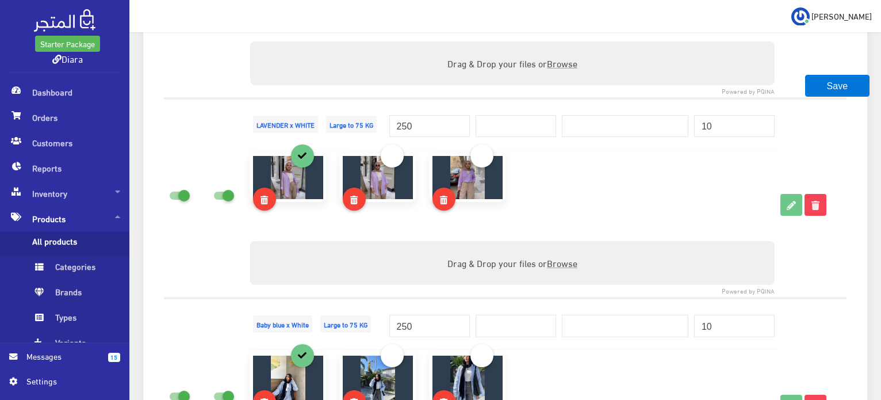
click at [250, 241] on input "Drag & Drop your files or Browse" at bounding box center [512, 242] width 525 height 3
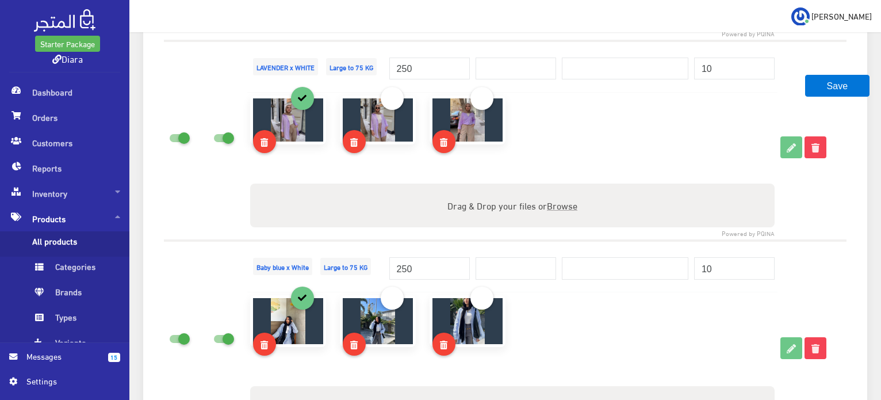
scroll to position [1781, 0]
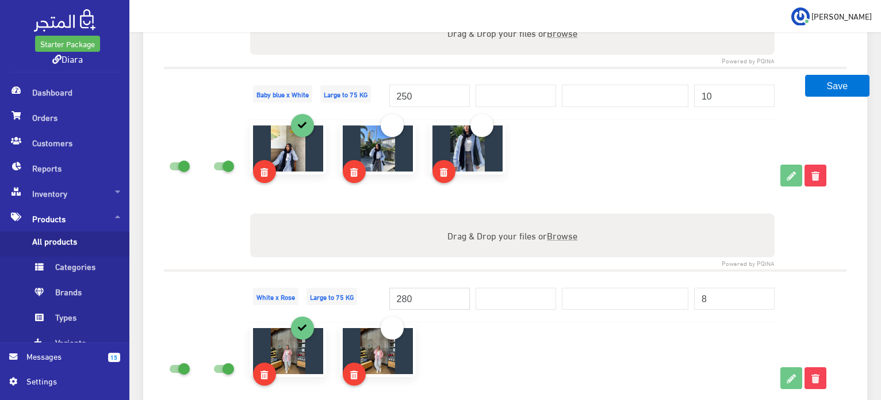
drag, startPoint x: 385, startPoint y: 291, endPoint x: 352, endPoint y: 281, distance: 34.9
click at [351, 289] on tr "White x Rose Large to 75 KG 280" at bounding box center [505, 295] width 683 height 51
paste input "5"
type input "250"
click at [370, 270] on td "White x Rose Large to 75 KG" at bounding box center [316, 295] width 139 height 51
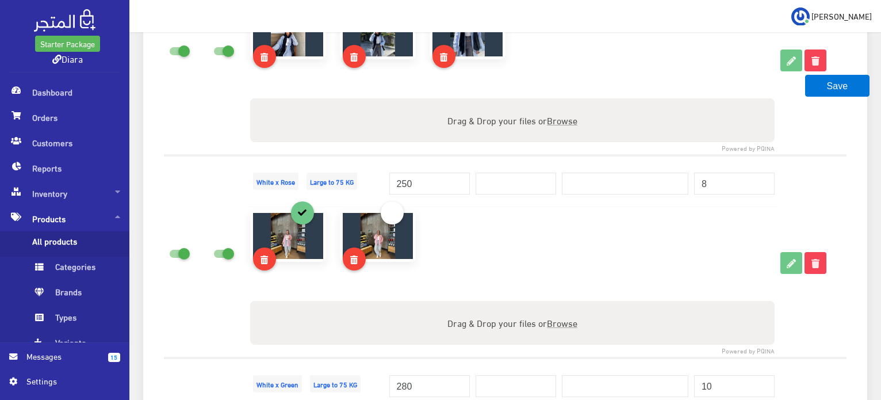
scroll to position [2069, 0]
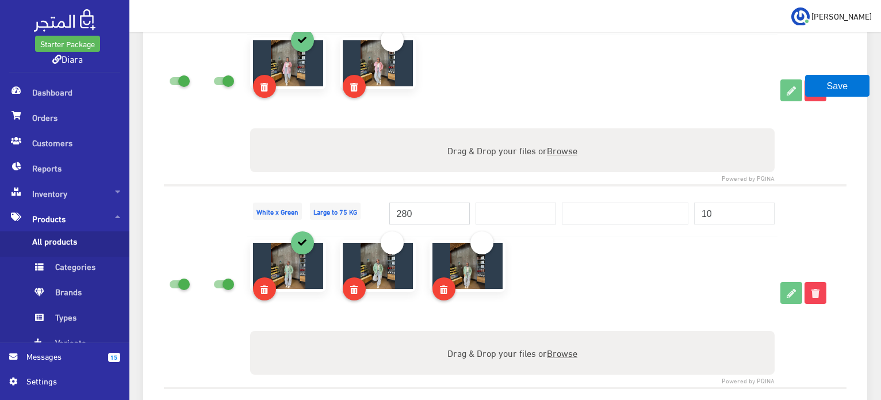
drag, startPoint x: 402, startPoint y: 198, endPoint x: 360, endPoint y: 197, distance: 41.4
click at [360, 197] on tr "White x Green Large to 75 KG 280" at bounding box center [505, 210] width 683 height 51
paste input "5"
type input "250"
click at [385, 178] on td at bounding box center [512, 109] width 530 height 151
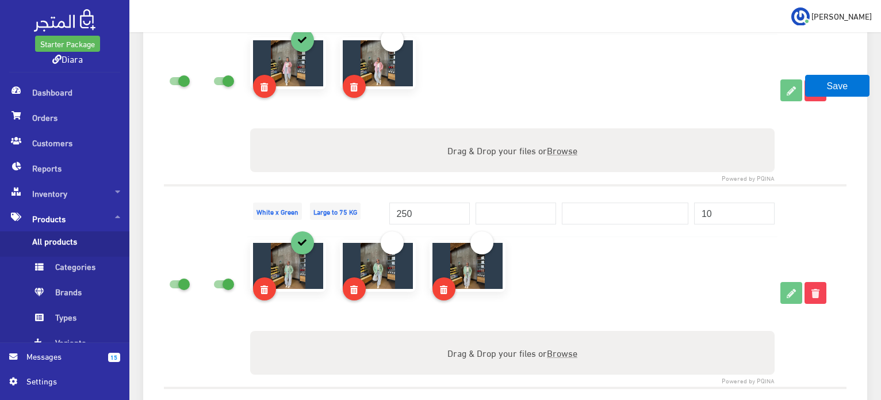
scroll to position [2242, 0]
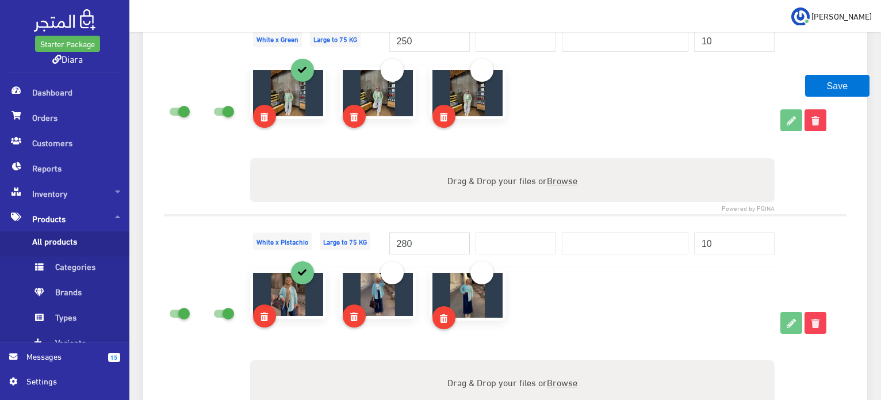
drag, startPoint x: 413, startPoint y: 238, endPoint x: 347, endPoint y: 225, distance: 66.8
click at [336, 234] on tr "White x Pistachio Large to 75 KG 280" at bounding box center [505, 240] width 683 height 51
paste input "5"
type input "250"
click at [370, 219] on td "White x Pistachio Large to 75 KG" at bounding box center [316, 240] width 139 height 51
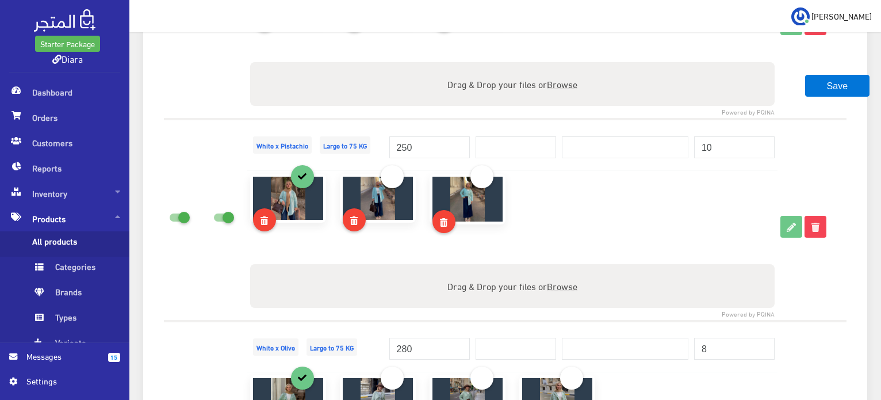
scroll to position [2357, 0]
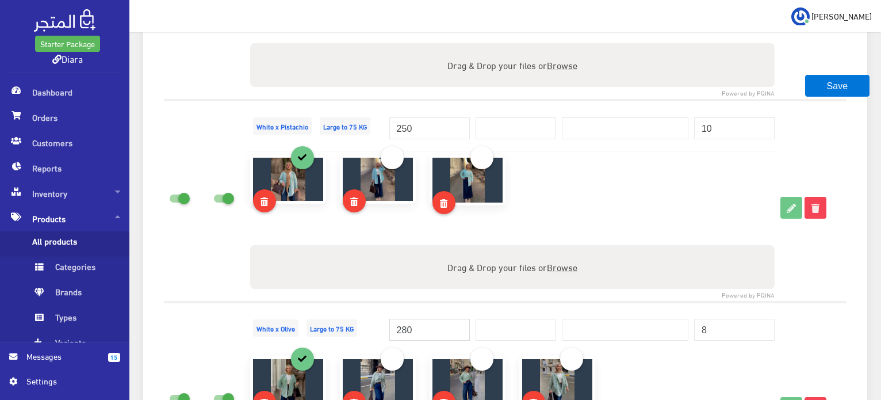
drag, startPoint x: 412, startPoint y: 323, endPoint x: 384, endPoint y: 315, distance: 29.3
click at [384, 315] on tr "White x Olive Large to 75 KG 280" at bounding box center [505, 327] width 683 height 51
paste input "5"
type input "250"
click at [399, 290] on td at bounding box center [512, 226] width 530 height 151
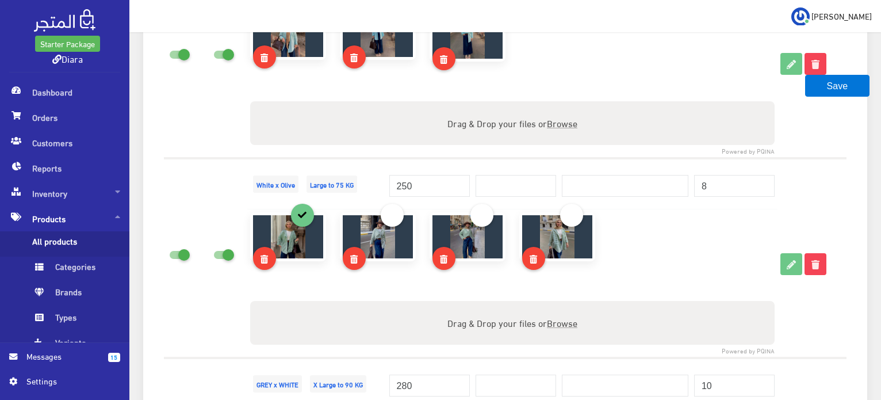
scroll to position [2644, 0]
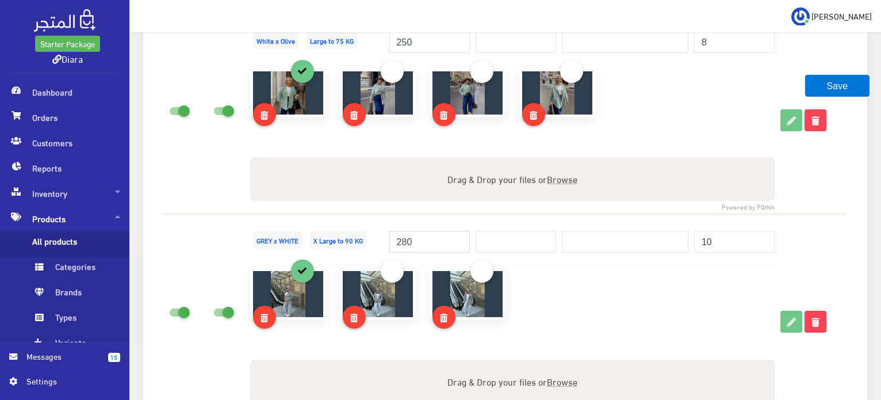
drag, startPoint x: 419, startPoint y: 232, endPoint x: 361, endPoint y: 232, distance: 57.5
click at [361, 232] on tr "GREY x WHITE X Large to 90 KG 280 10" at bounding box center [505, 239] width 683 height 51
paste input "5"
type input "250"
click at [390, 208] on td at bounding box center [512, 140] width 530 height 148
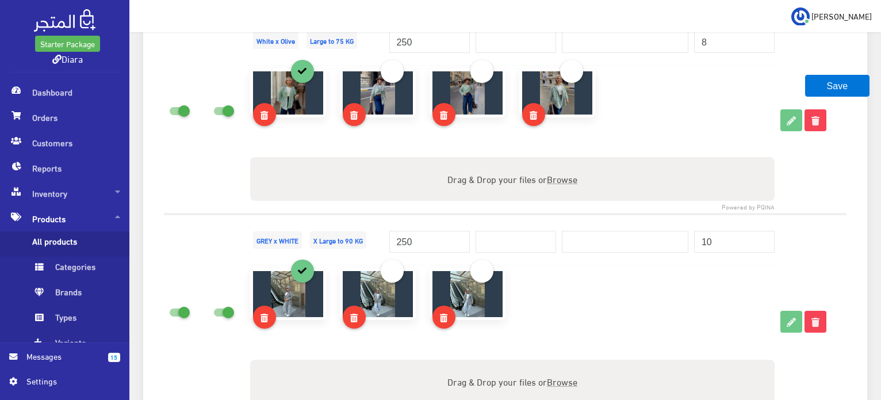
scroll to position [2817, 0]
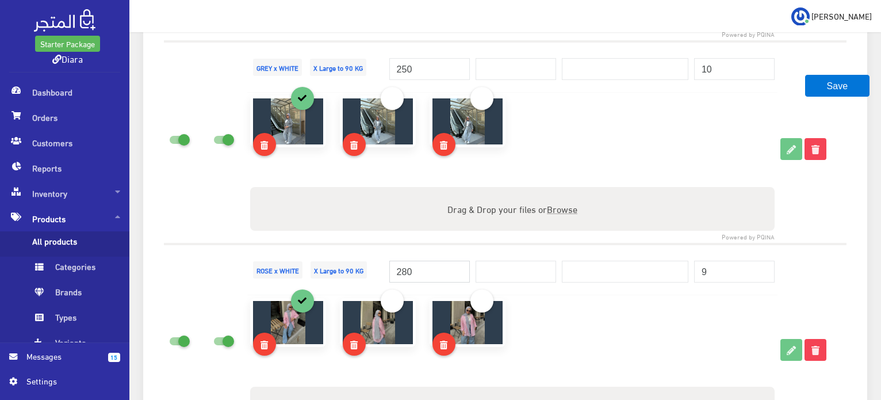
drag, startPoint x: 420, startPoint y: 264, endPoint x: 365, endPoint y: 257, distance: 55.2
click at [367, 260] on tr "ROSE x WHITE X Large to 90 KG 280 9" at bounding box center [505, 269] width 683 height 51
paste input "5"
type input "250"
click at [375, 244] on td "ROSE x WHITE X Large to 90 KG" at bounding box center [316, 269] width 139 height 51
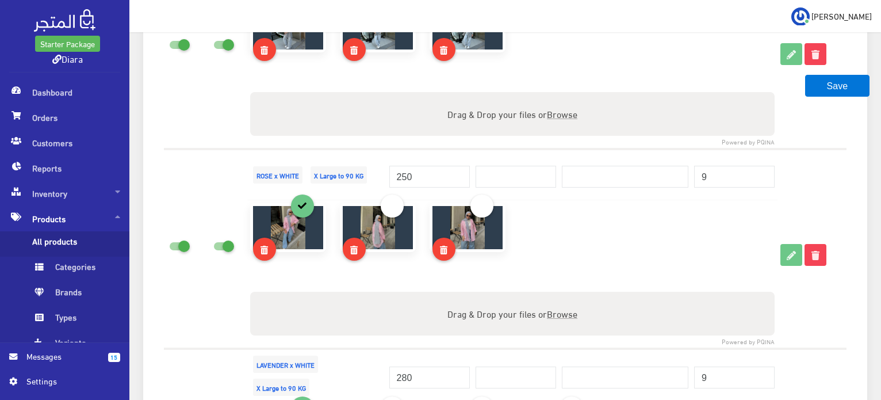
scroll to position [2932, 0]
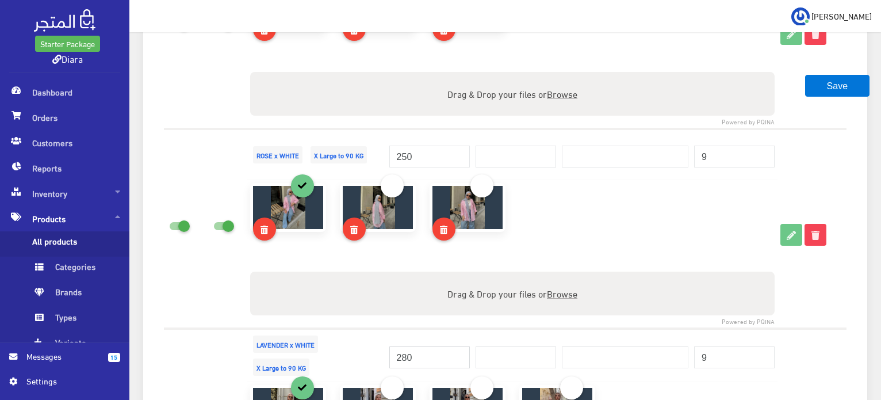
drag, startPoint x: 376, startPoint y: 346, endPoint x: 353, endPoint y: 342, distance: 23.9
click at [353, 342] on tr "LAVENDER x WHITE X Large to 90 KG 280" at bounding box center [505, 354] width 683 height 53
paste input "5"
type input "250"
click at [367, 328] on td "LAVENDER x WHITE X Large to 90 KG" at bounding box center [316, 354] width 139 height 53
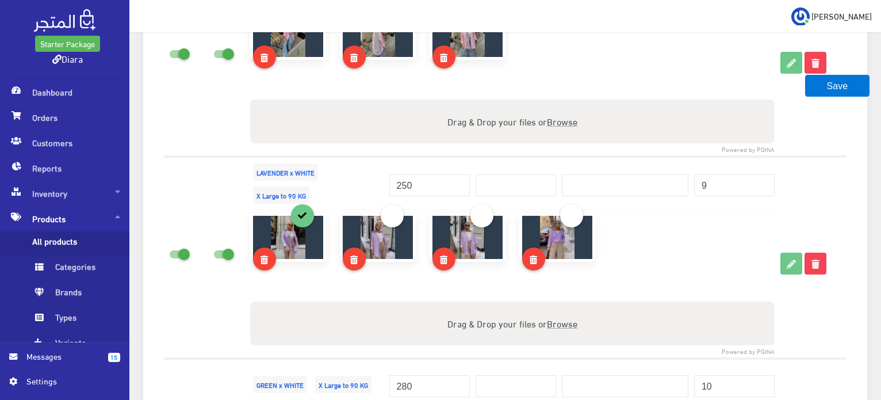
scroll to position [3104, 0]
drag, startPoint x: 413, startPoint y: 379, endPoint x: 341, endPoint y: 360, distance: 74.9
click at [341, 370] on tr "GREEN x WHITE X Large to 90 KG 280" at bounding box center [505, 383] width 683 height 51
paste input "5"
type input "250"
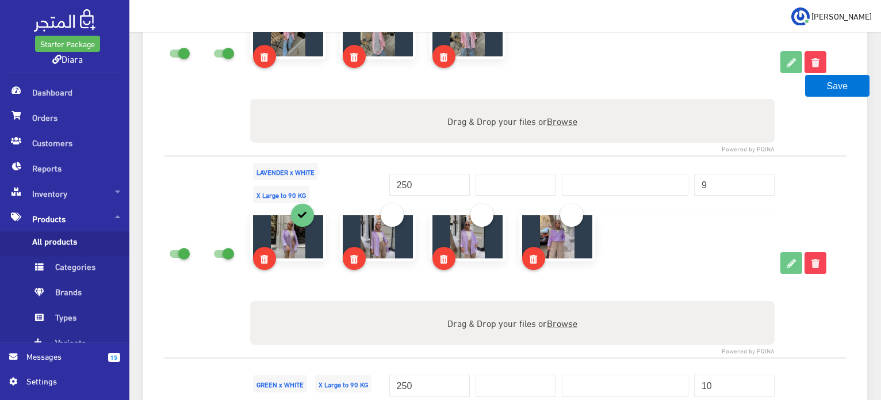
click at [373, 350] on td at bounding box center [512, 283] width 530 height 148
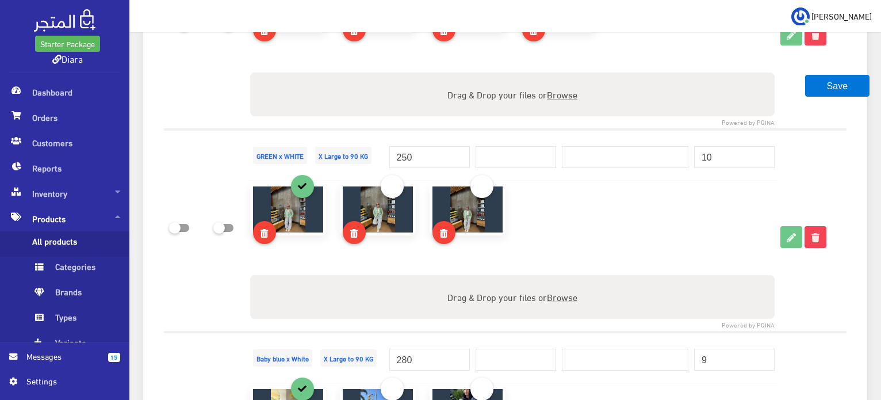
scroll to position [3335, 0]
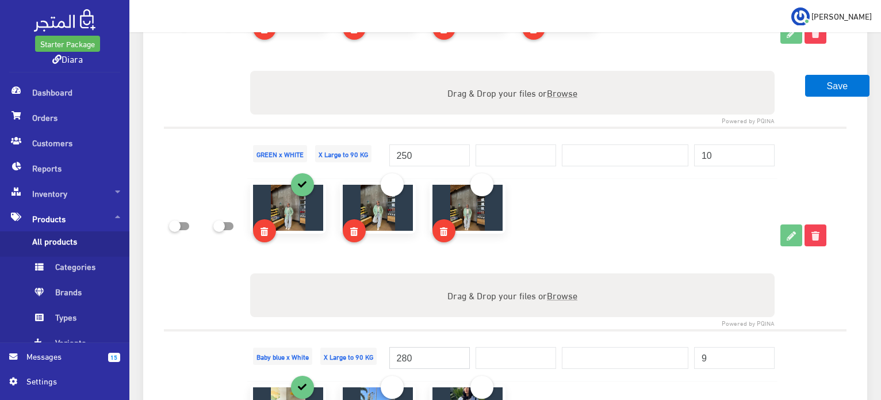
drag, startPoint x: 392, startPoint y: 351, endPoint x: 337, endPoint y: 334, distance: 58.0
click at [339, 337] on tr "Baby blue x White X Large to 90 KG 280" at bounding box center [505, 355] width 683 height 51
paste input "5"
type input "250"
click at [355, 330] on td "Baby blue x White X Large to 90 KG" at bounding box center [316, 355] width 139 height 51
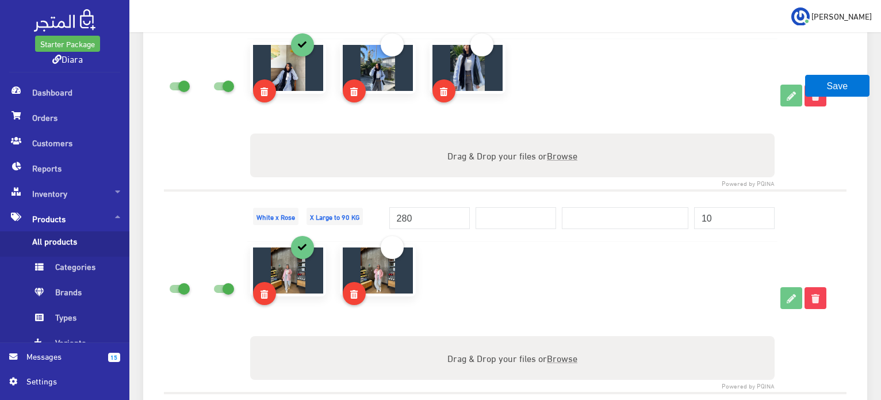
scroll to position [3680, 0]
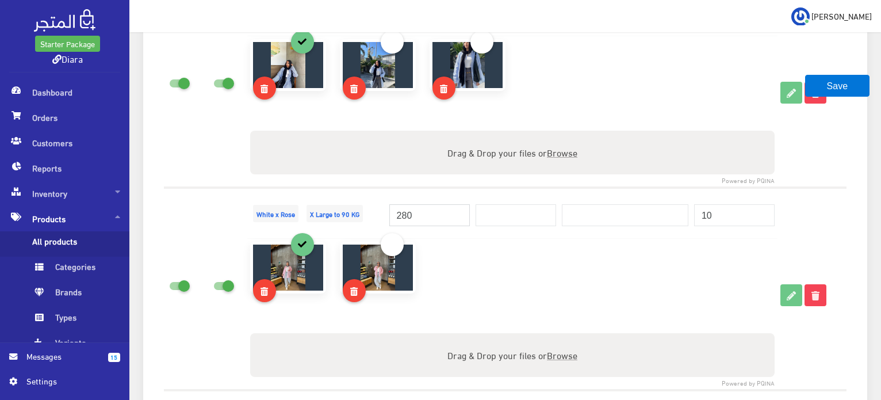
drag, startPoint x: 421, startPoint y: 204, endPoint x: 352, endPoint y: 202, distance: 69.0
click at [352, 202] on tr "White x Rose X Large to 90 KG 280 10" at bounding box center [505, 213] width 683 height 51
paste input "5"
type input "250"
click at [376, 188] on td "White x Rose X Large to 90 KG" at bounding box center [316, 213] width 139 height 51
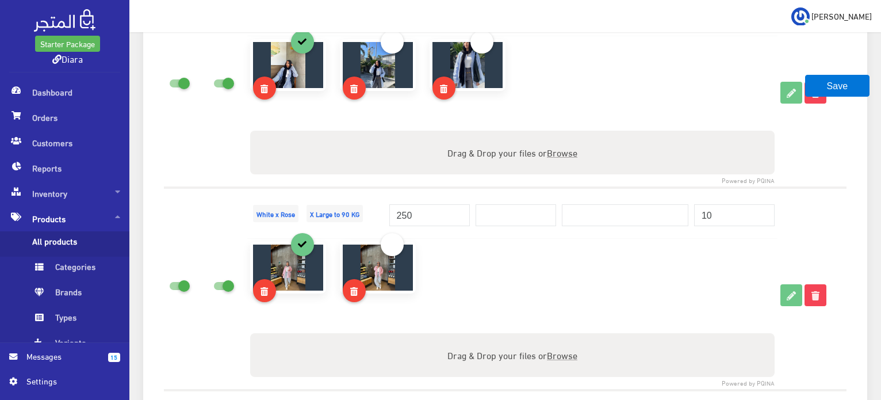
scroll to position [4082, 0]
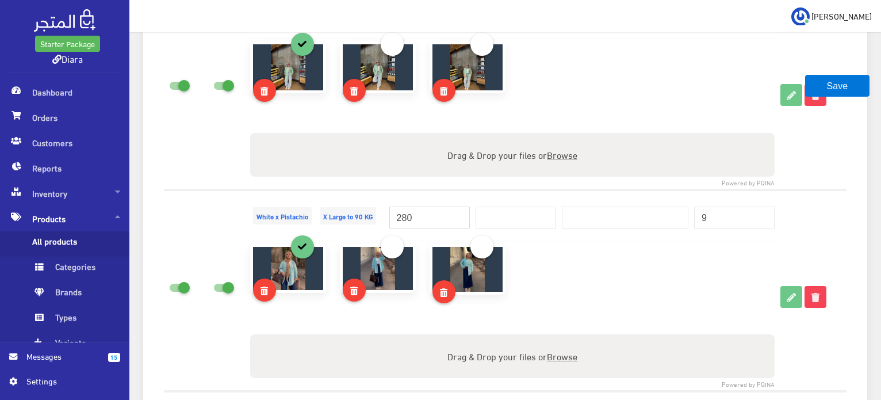
drag, startPoint x: 437, startPoint y: 207, endPoint x: 348, endPoint y: 205, distance: 89.2
click at [348, 206] on tr "White x Pistachio X Large to 90 KG 280" at bounding box center [505, 215] width 683 height 51
paste input "5"
type input "250"
click at [371, 190] on td "White x Pistachio X Large to 90 KG" at bounding box center [316, 215] width 139 height 51
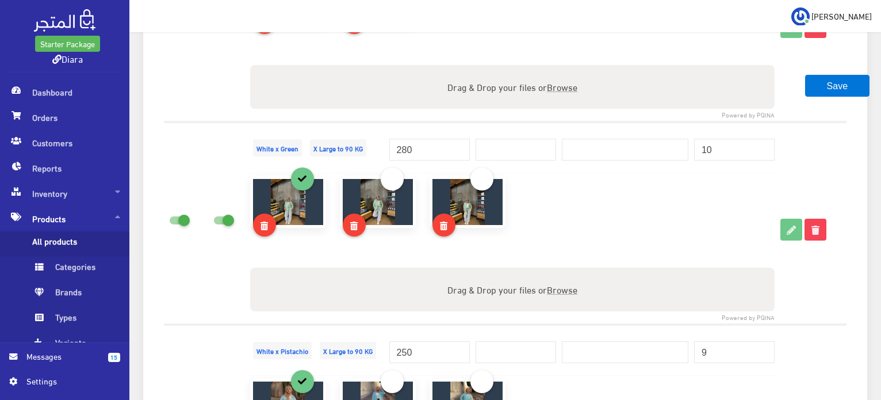
scroll to position [3967, 0]
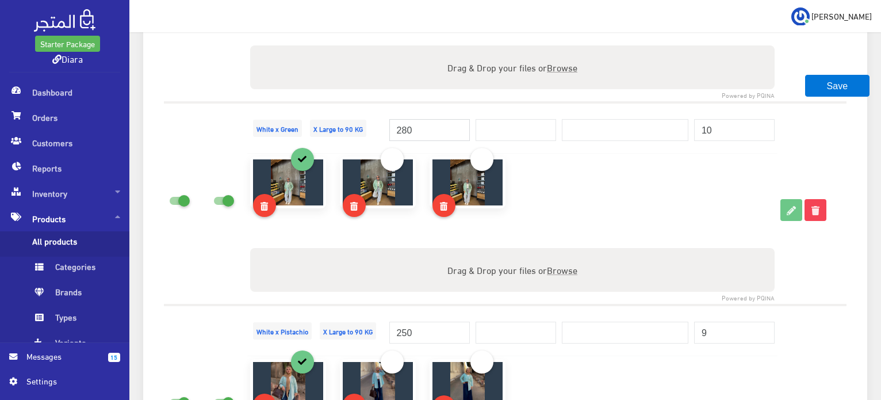
drag, startPoint x: 422, startPoint y: 122, endPoint x: 338, endPoint y: 124, distance: 84.0
click at [338, 124] on tr "White x Green X Large to 90 KG 280" at bounding box center [505, 127] width 683 height 51
paste input "5"
type input "250"
click at [364, 104] on td "White x Green X Large to 90 KG" at bounding box center [316, 127] width 139 height 51
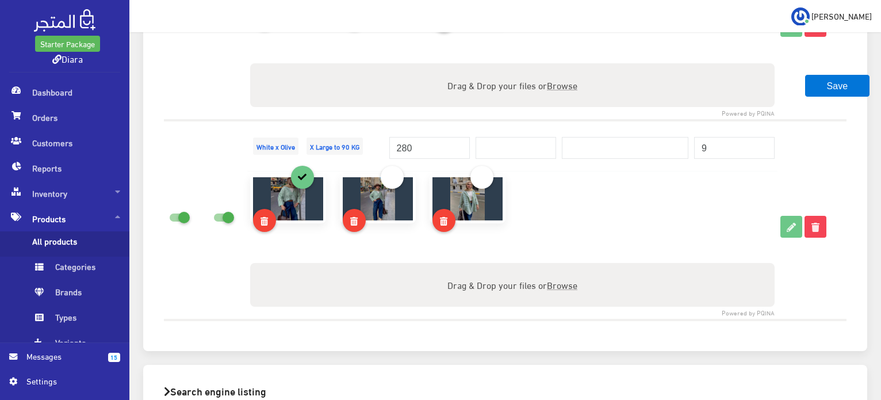
scroll to position [4197, 0]
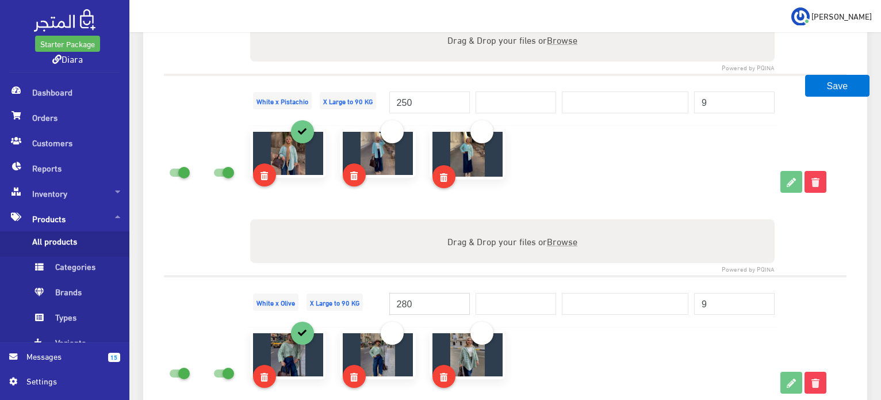
drag, startPoint x: 419, startPoint y: 298, endPoint x: 251, endPoint y: 294, distance: 168.0
click at [248, 296] on tr "White x Olive X Large to 90 KG 280 9" at bounding box center [505, 301] width 683 height 51
paste input "5"
type input "250"
click at [428, 267] on td at bounding box center [512, 201] width 530 height 151
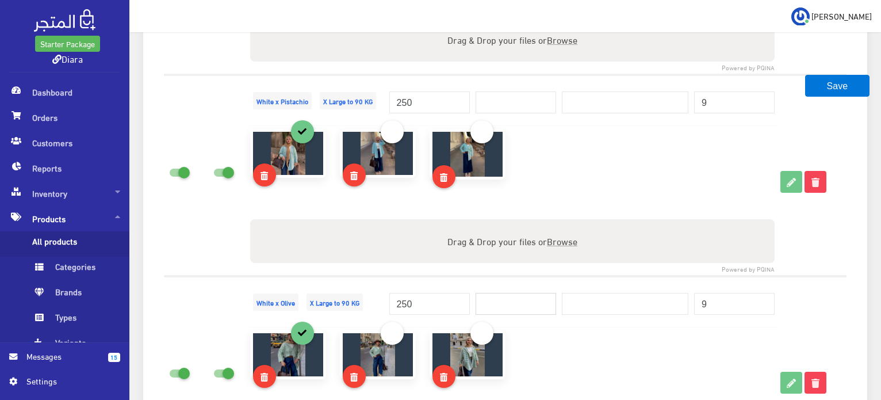
click at [504, 305] on input "number" at bounding box center [516, 304] width 81 height 22
click at [500, 293] on input "280" at bounding box center [516, 304] width 81 height 22
type input "280"
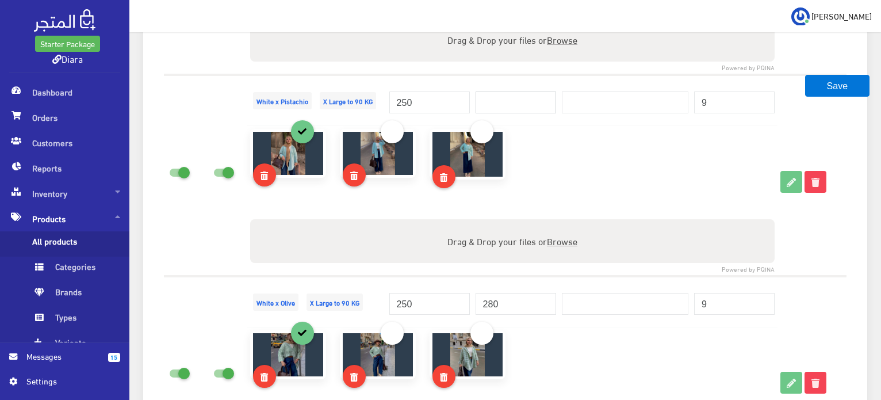
click at [492, 102] on input "number" at bounding box center [516, 102] width 81 height 22
paste input "280"
type input "280"
click at [496, 79] on div "280" at bounding box center [516, 96] width 81 height 35
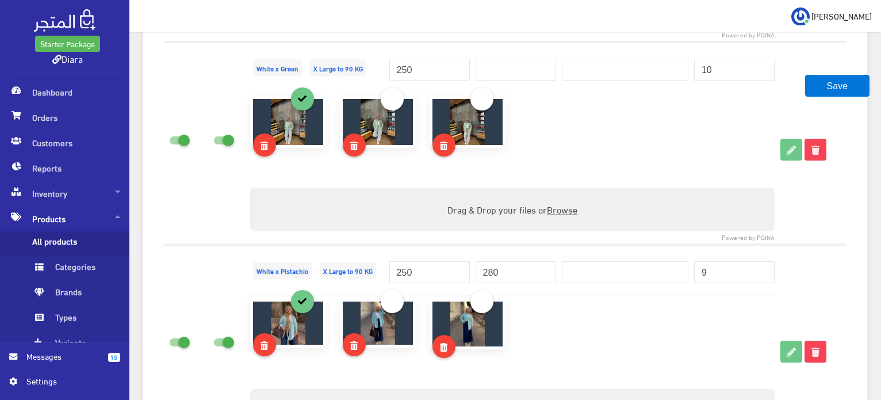
scroll to position [4025, 0]
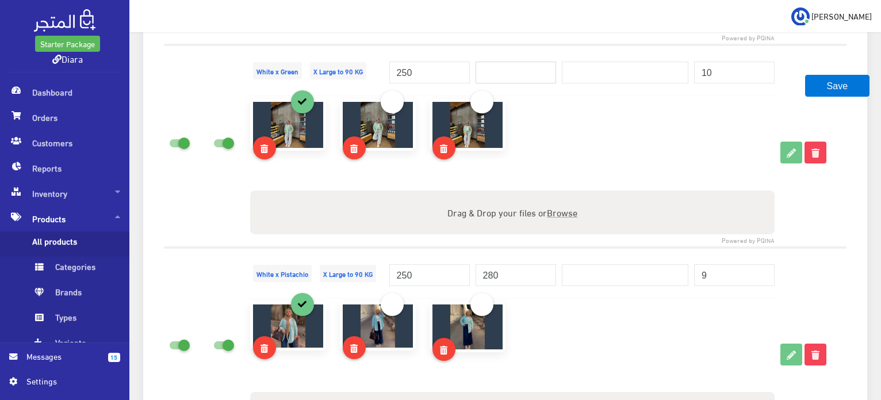
click at [498, 72] on input "number" at bounding box center [516, 73] width 81 height 22
paste input "280"
type input "280"
click at [717, 153] on div at bounding box center [512, 144] width 538 height 91
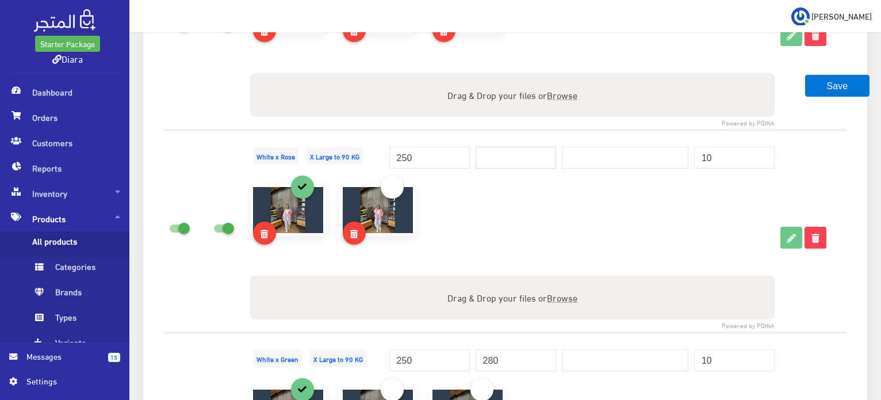
click at [511, 152] on input "number" at bounding box center [516, 158] width 81 height 22
paste input "280"
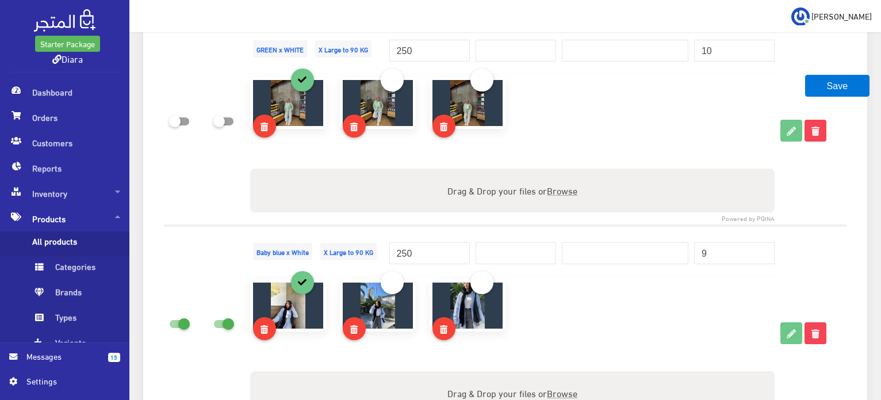
scroll to position [3405, 0]
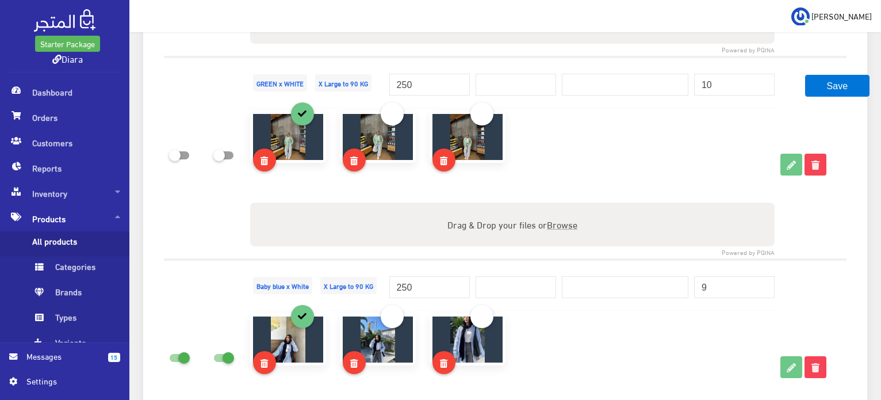
type input "280"
click at [500, 278] on input "number" at bounding box center [516, 287] width 81 height 22
paste input "280"
type input "280"
click at [496, 84] on input "number" at bounding box center [516, 85] width 81 height 22
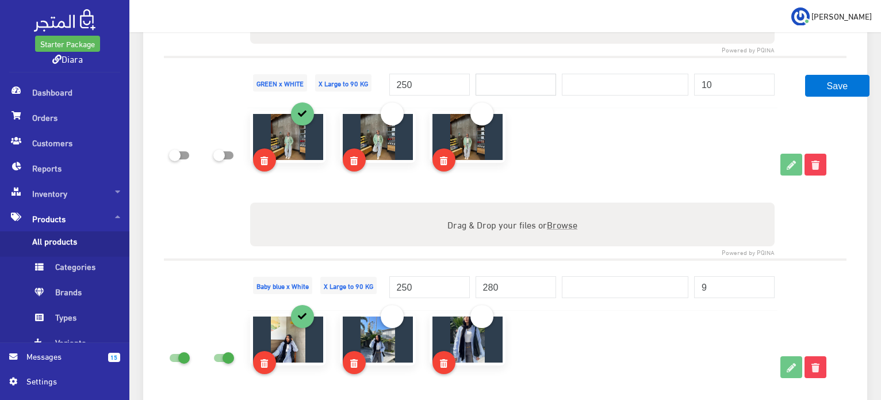
paste input "280"
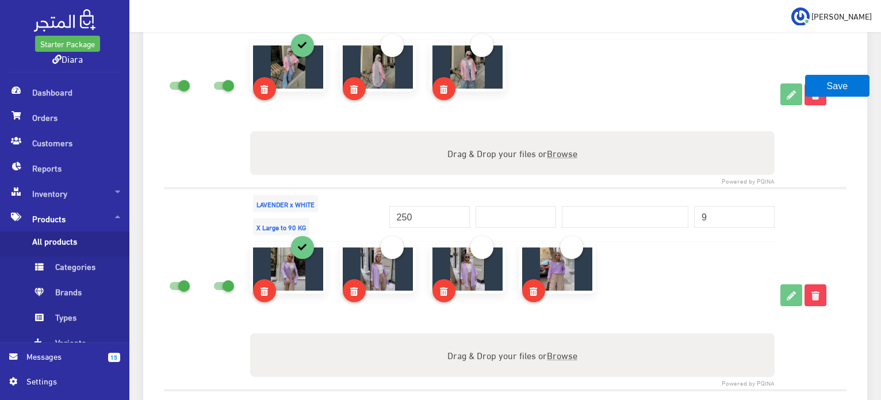
scroll to position [3061, 0]
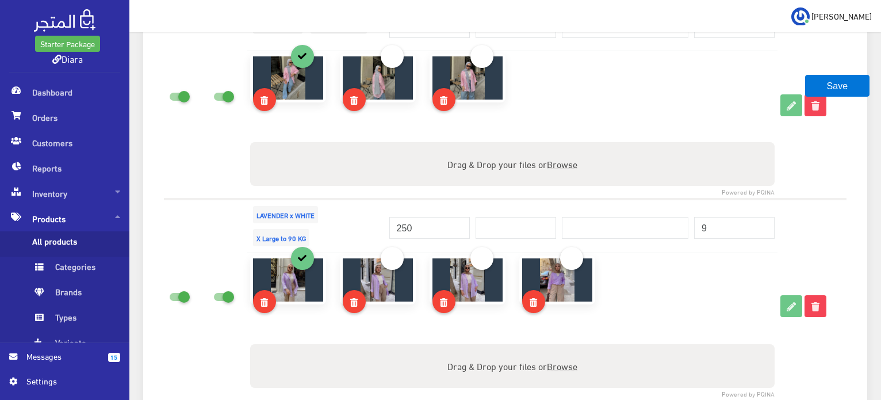
type input "280"
click at [534, 225] on input "number" at bounding box center [516, 228] width 81 height 22
paste input "280"
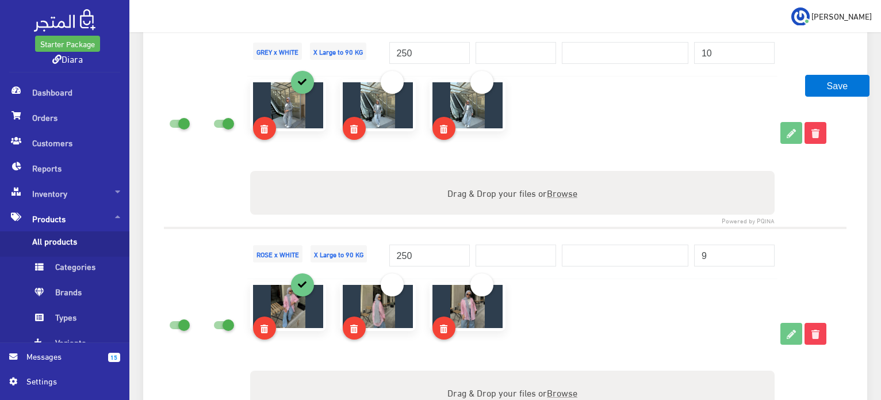
scroll to position [2805, 0]
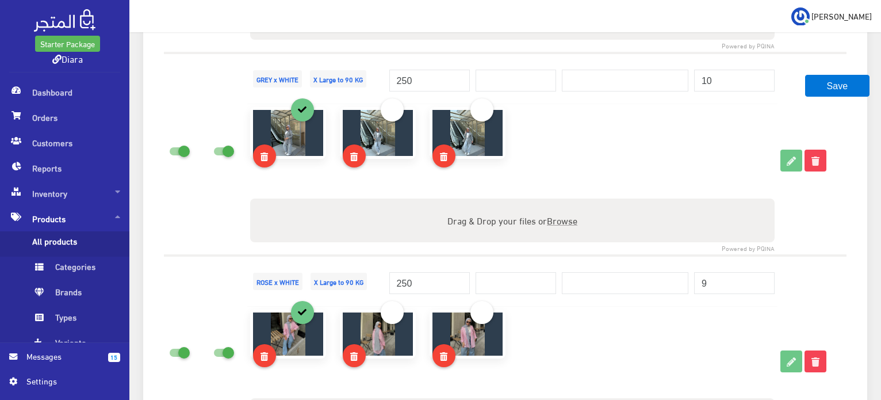
type input "280"
click at [511, 277] on input "number" at bounding box center [516, 283] width 81 height 22
paste input "280"
type input "280"
click at [523, 72] on input "number" at bounding box center [516, 81] width 81 height 22
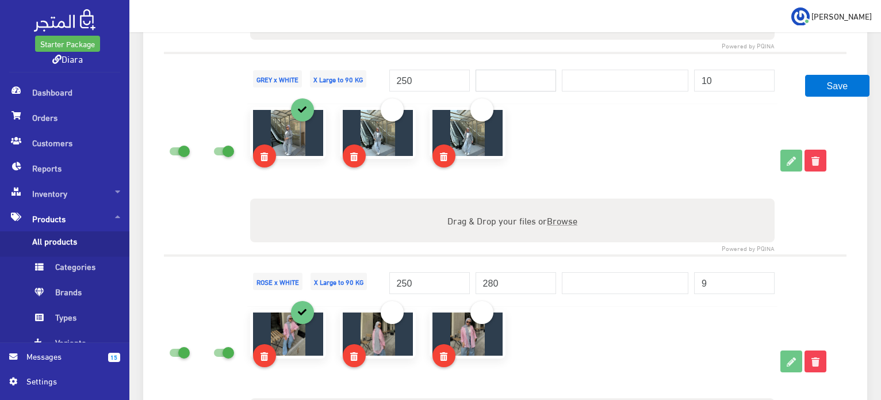
paste input "280"
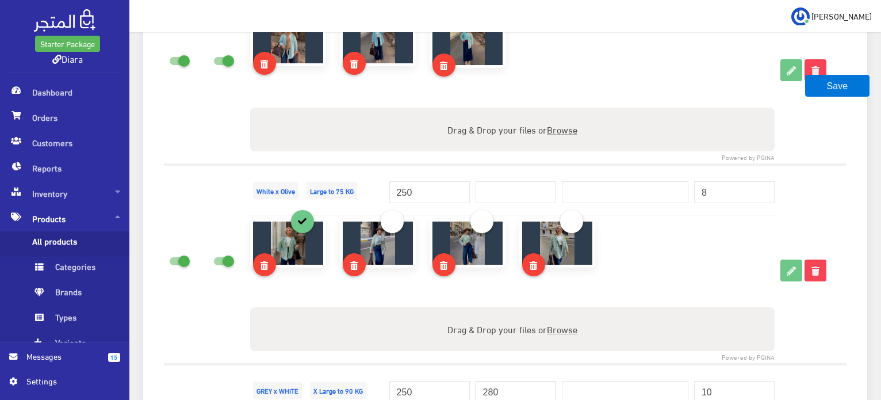
scroll to position [2478, 0]
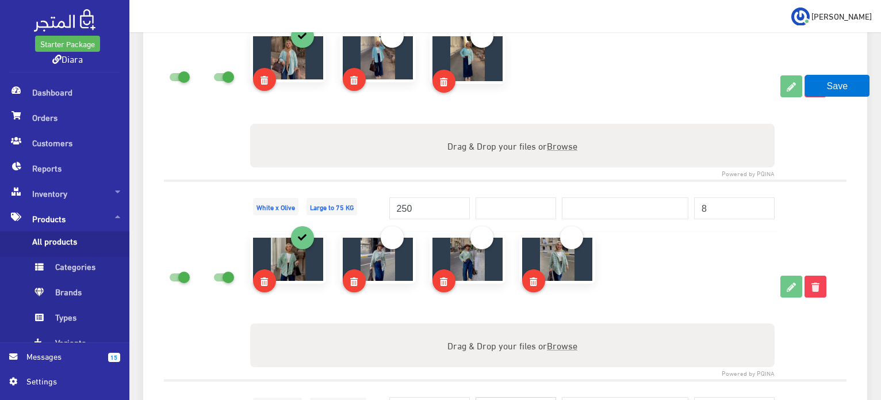
type input "280"
click at [498, 211] on input "number" at bounding box center [516, 208] width 81 height 22
paste input "280"
type input "280"
click at [667, 204] on tr "White x Olive Large to 75 KG 250 280" at bounding box center [505, 206] width 683 height 51
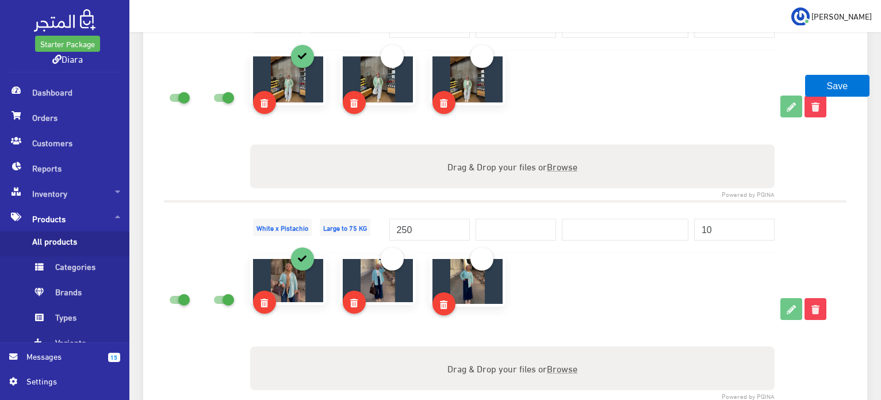
scroll to position [2228, 0]
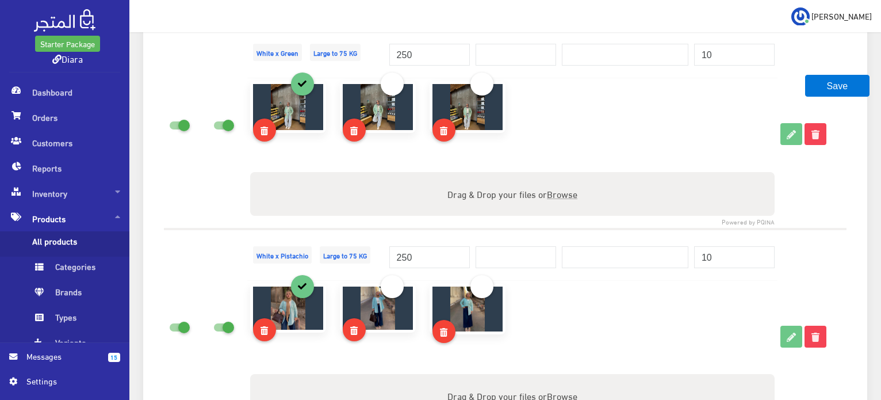
type input "0"
drag, startPoint x: 503, startPoint y: 252, endPoint x: 514, endPoint y: 248, distance: 12.2
click at [503, 251] on input "number" at bounding box center [516, 257] width 81 height 22
paste input "280"
type input "280"
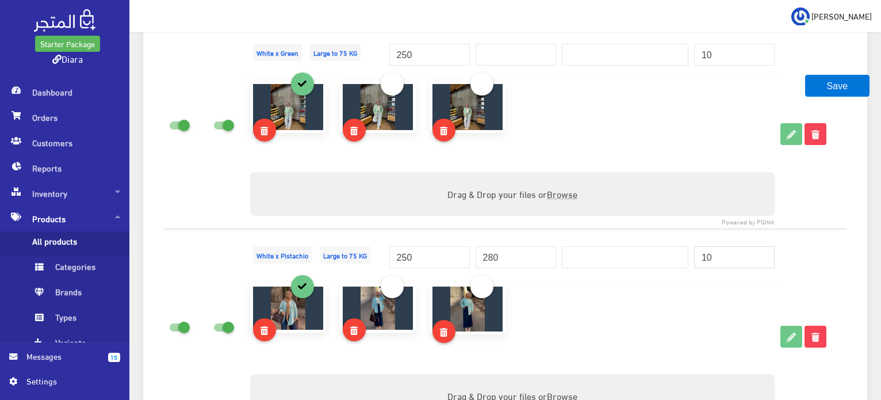
drag, startPoint x: 719, startPoint y: 255, endPoint x: 686, endPoint y: 254, distance: 32.8
click at [687, 254] on tr "White x Pistachio Large to 75 KG 250 280" at bounding box center [505, 254] width 683 height 51
type input "2"
click at [499, 55] on input "number" at bounding box center [516, 55] width 81 height 22
paste input "280"
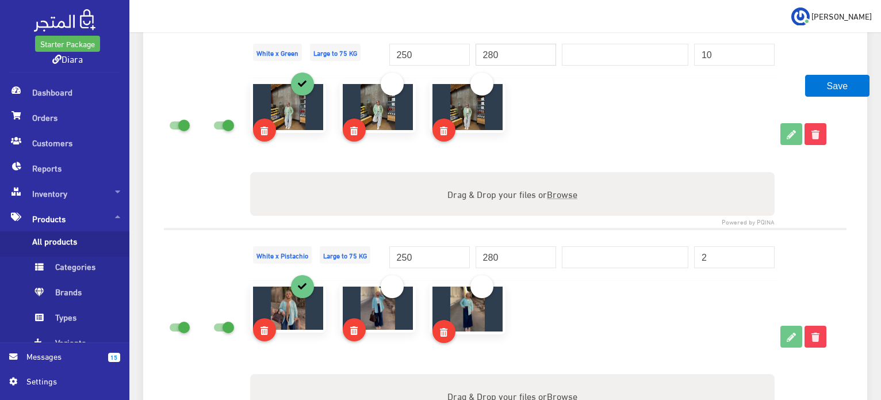
type input "280"
drag, startPoint x: 715, startPoint y: 52, endPoint x: 683, endPoint y: 52, distance: 32.2
click at [682, 55] on tr "White x Green Large to 75 KG 250 280" at bounding box center [505, 51] width 683 height 51
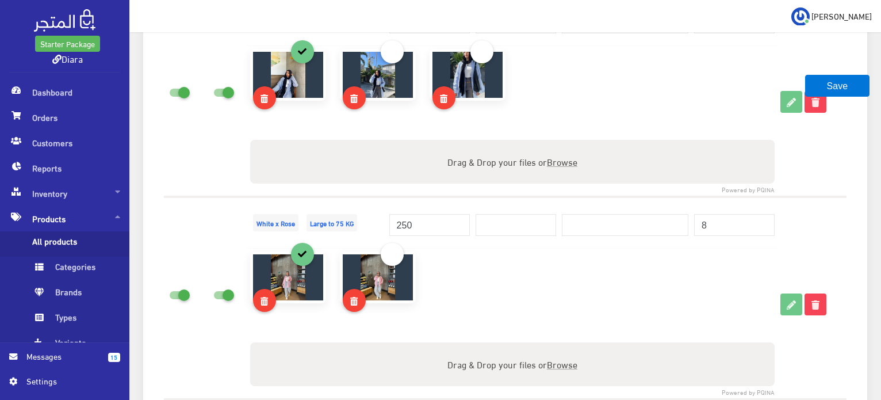
scroll to position [1856, 0]
type input "6"
click at [506, 216] on input "number" at bounding box center [516, 224] width 81 height 22
paste input "280"
type input "280"
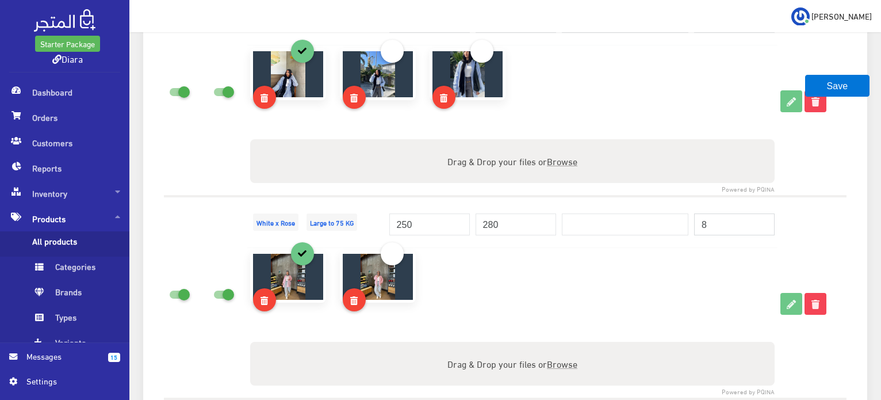
drag, startPoint x: 626, startPoint y: 219, endPoint x: 581, endPoint y: 211, distance: 45.7
click at [607, 219] on tr "White x Rose Large to 75 KG 250 280" at bounding box center [505, 221] width 683 height 51
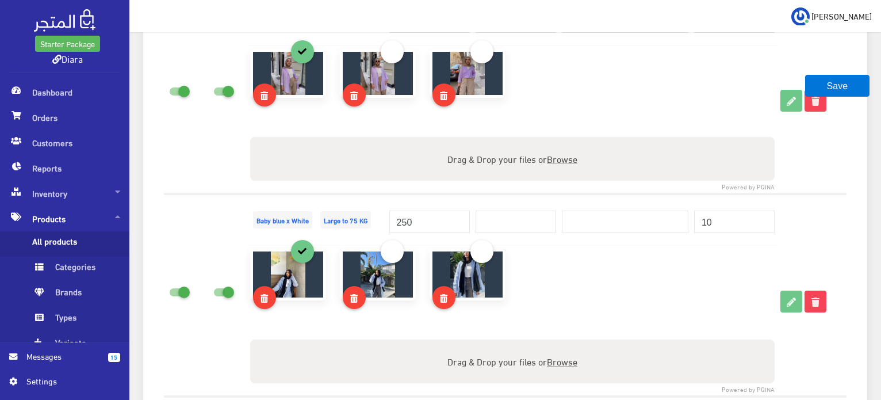
scroll to position [1566, 0]
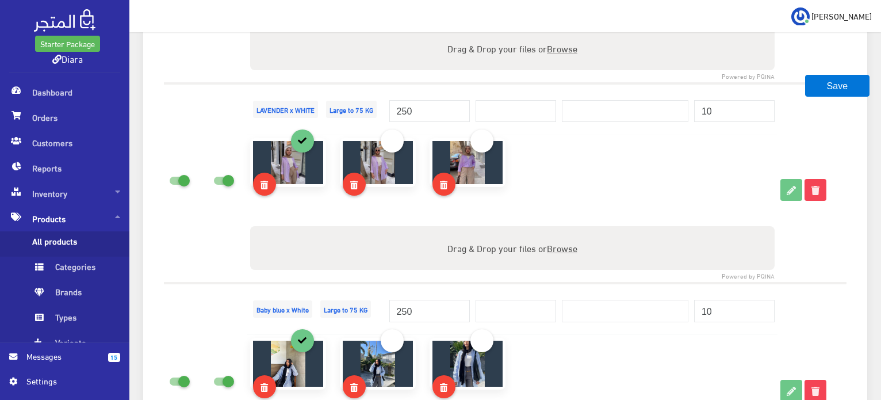
type input "0"
click at [513, 310] on input "number" at bounding box center [516, 311] width 81 height 22
paste input "280"
type input "280"
click at [510, 109] on input "number" at bounding box center [516, 111] width 81 height 22
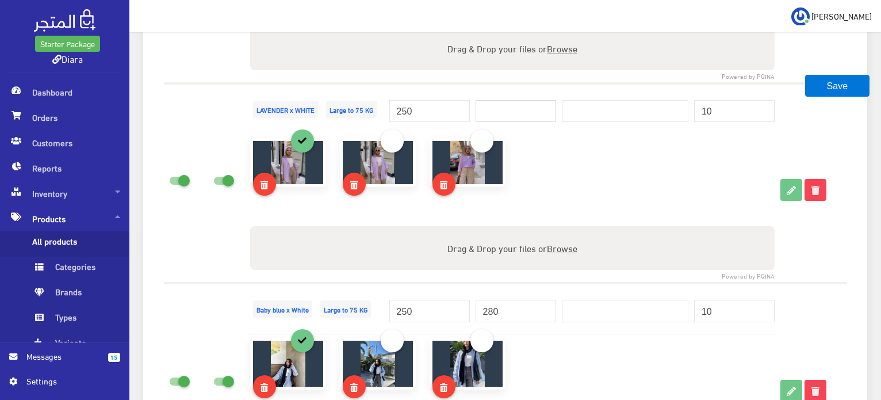
paste input "280"
type input "280"
drag, startPoint x: 727, startPoint y: 108, endPoint x: 636, endPoint y: 109, distance: 91.5
click at [636, 109] on tr "LAVENDER x WHITE Large to 75 KG 250 280" at bounding box center [505, 108] width 683 height 51
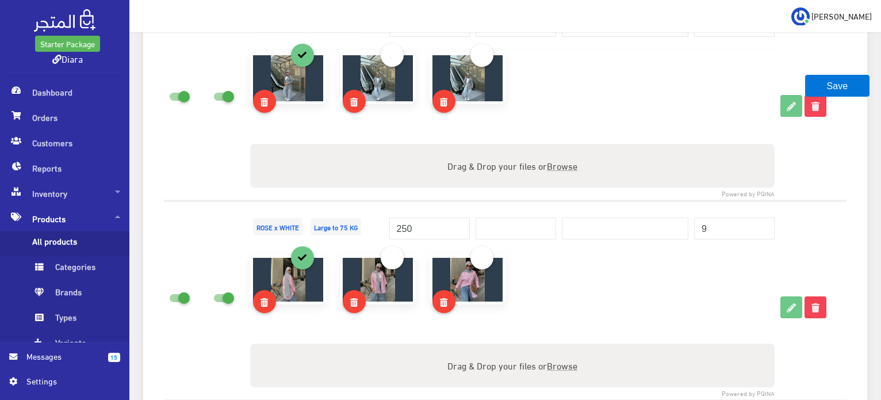
scroll to position [1239, 0]
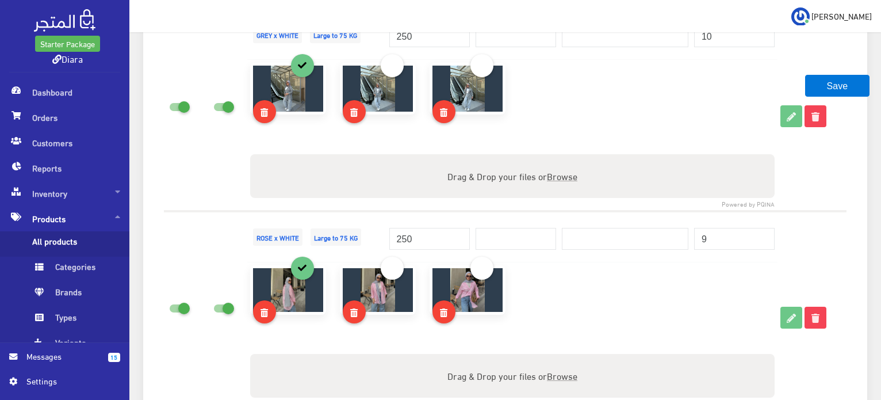
type input "0"
click at [490, 236] on input "number" at bounding box center [516, 239] width 81 height 22
drag, startPoint x: 490, startPoint y: 234, endPoint x: 496, endPoint y: 231, distance: 6.4
click at [490, 234] on input "number" at bounding box center [516, 239] width 81 height 22
paste input "280"
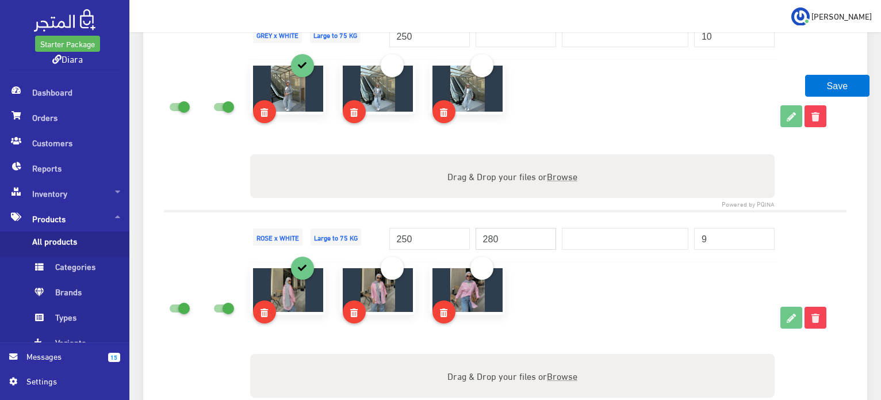
type input "280"
drag, startPoint x: 608, startPoint y: 238, endPoint x: 586, endPoint y: 238, distance: 21.9
click at [588, 238] on tr "ROSE x WHITE Large to 75 KG 250 280" at bounding box center [505, 236] width 683 height 51
type input "2"
click at [494, 35] on input "number" at bounding box center [516, 36] width 81 height 22
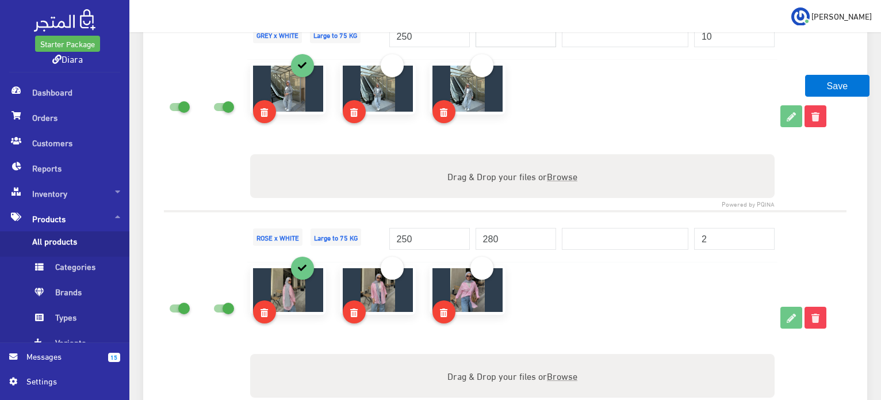
paste input "280"
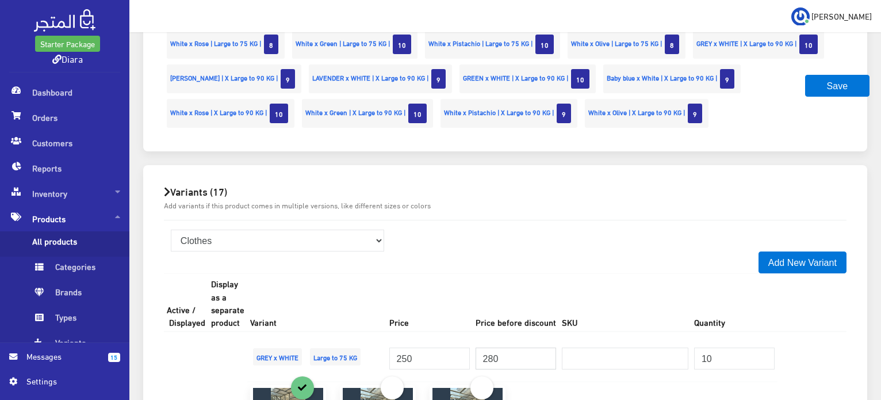
scroll to position [905, 0]
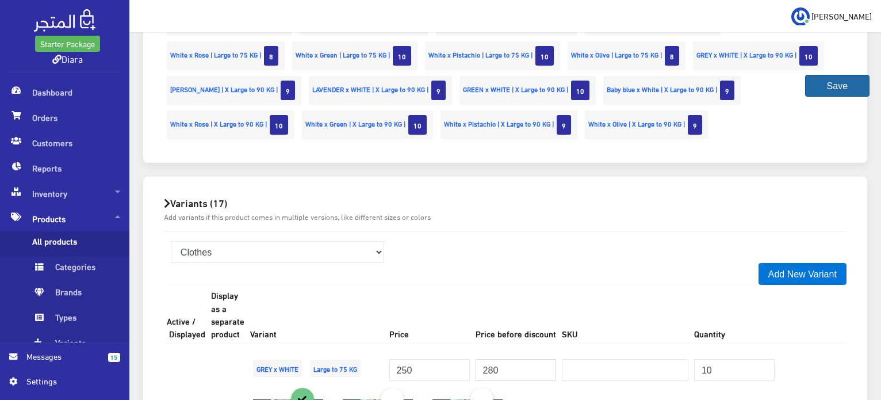
type input "280"
click at [843, 89] on button "Save" at bounding box center [837, 86] width 64 height 22
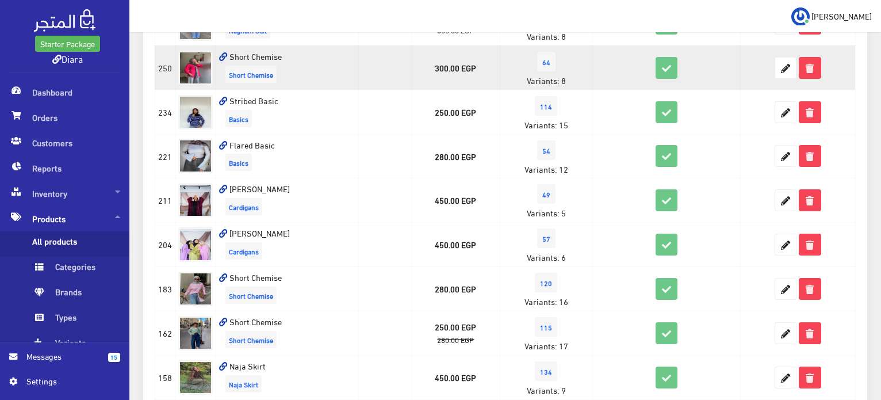
scroll to position [403, 0]
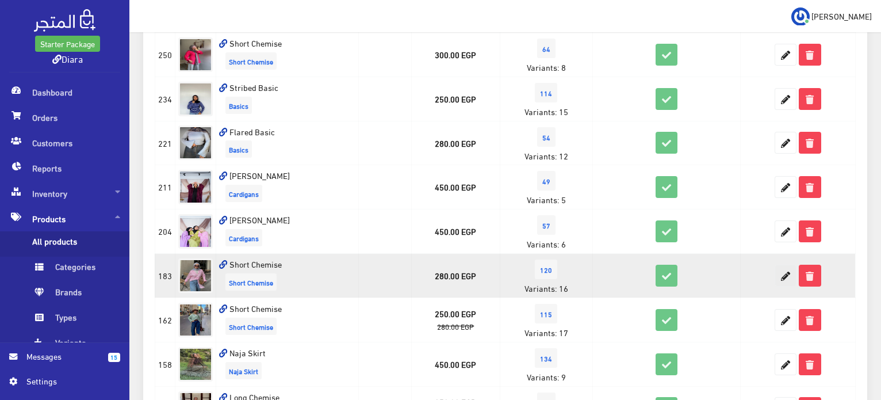
click at [782, 274] on icon at bounding box center [785, 275] width 21 height 21
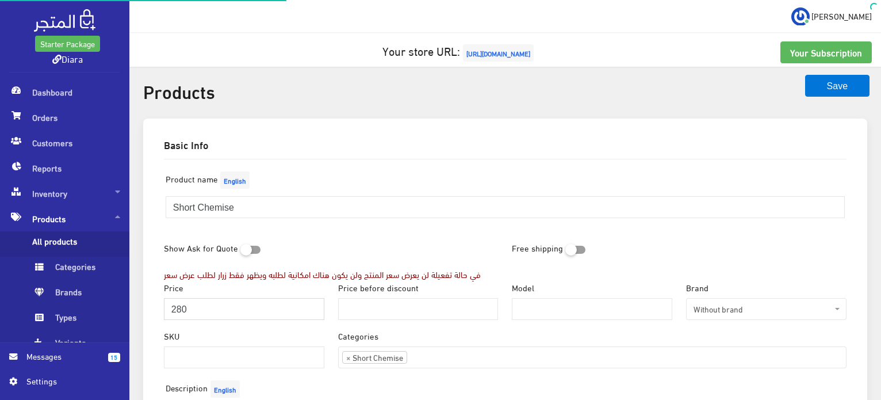
click at [160, 312] on div "Price 280" at bounding box center [244, 305] width 174 height 48
click at [178, 305] on input "280" at bounding box center [244, 309] width 160 height 22
click at [177, 305] on input "280" at bounding box center [244, 309] width 160 height 22
type input "250"
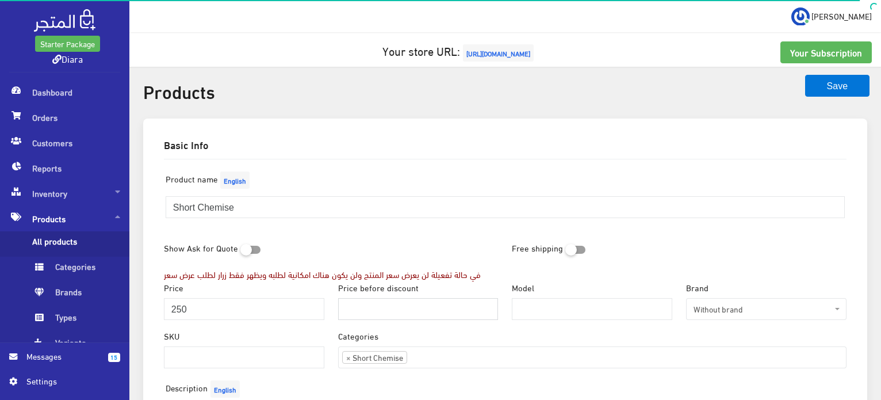
click at [419, 300] on input "Price before discount" at bounding box center [418, 309] width 160 height 22
paste input "280"
type input "280"
click at [504, 232] on div "Product name English Short Chemise" at bounding box center [505, 203] width 697 height 68
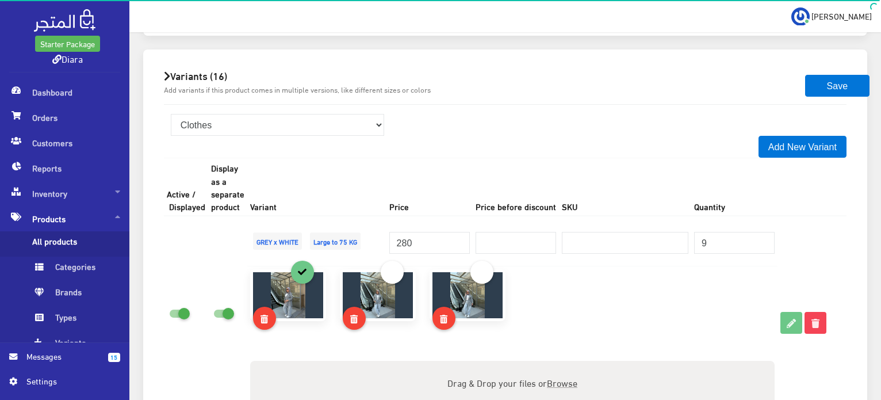
scroll to position [1035, 0]
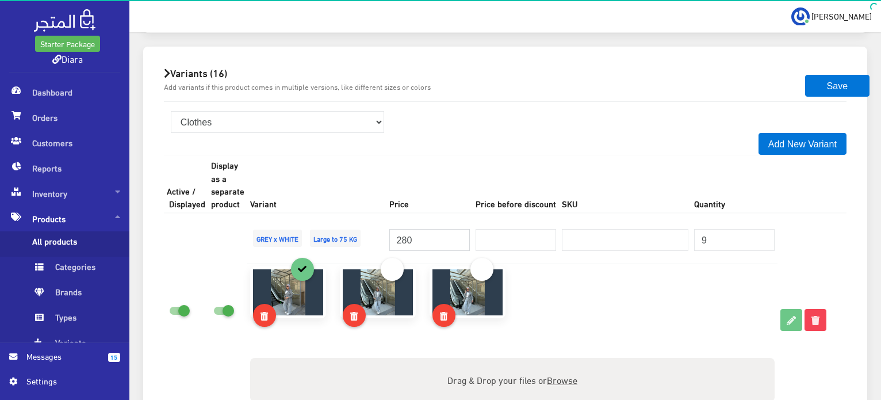
drag, startPoint x: 423, startPoint y: 240, endPoint x: 258, endPoint y: 230, distance: 166.0
click at [265, 233] on tr "GREY x WHITE Large to 75 KG 280" at bounding box center [505, 238] width 683 height 51
type input "250"
click at [534, 234] on input "number" at bounding box center [516, 240] width 81 height 22
paste input "280"
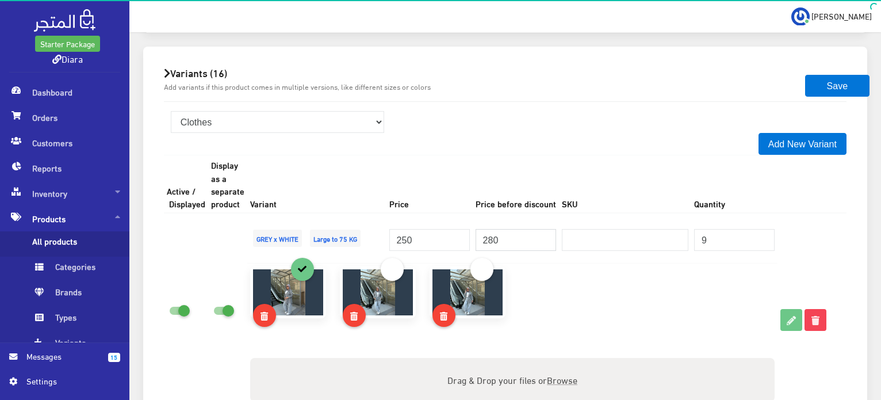
type input "280"
click at [520, 173] on th "Price before discount" at bounding box center [516, 184] width 86 height 58
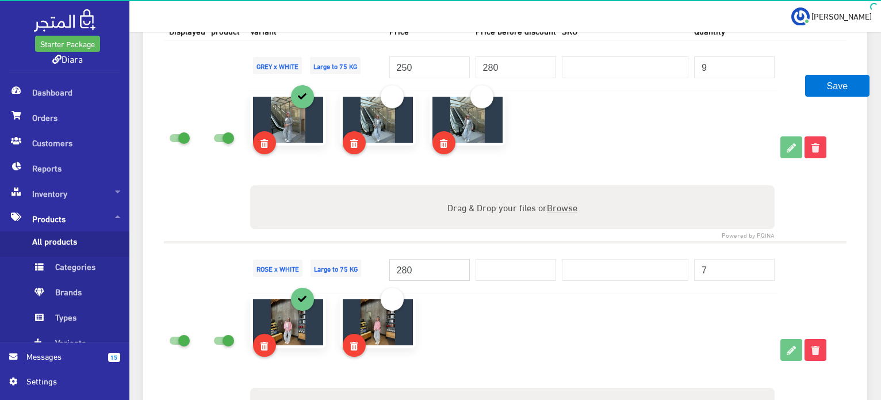
drag, startPoint x: 423, startPoint y: 264, endPoint x: 262, endPoint y: 272, distance: 161.2
click at [268, 265] on tr "ROSE x WHITE Large to 75 KG 280" at bounding box center [505, 267] width 683 height 51
type input "250"
click at [529, 272] on input "number" at bounding box center [516, 270] width 81 height 22
paste input "280"
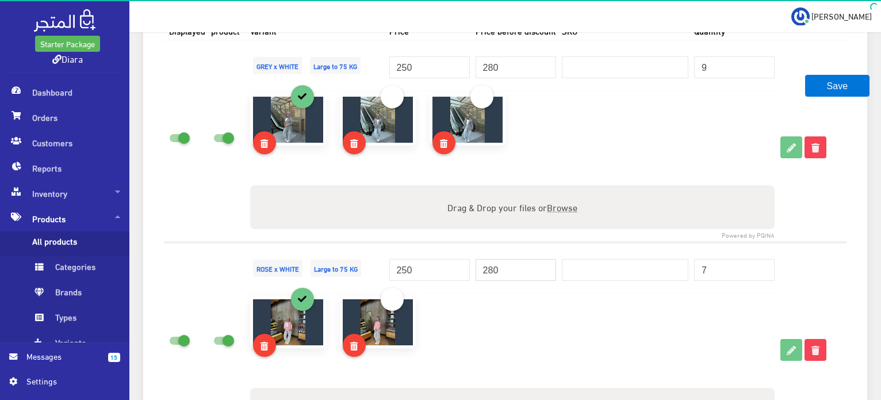
type input "280"
click at [706, 269] on input "7" at bounding box center [734, 270] width 81 height 22
type input "0"
drag, startPoint x: 722, startPoint y: 241, endPoint x: 513, endPoint y: 250, distance: 209.0
click at [722, 242] on td "0" at bounding box center [734, 267] width 86 height 51
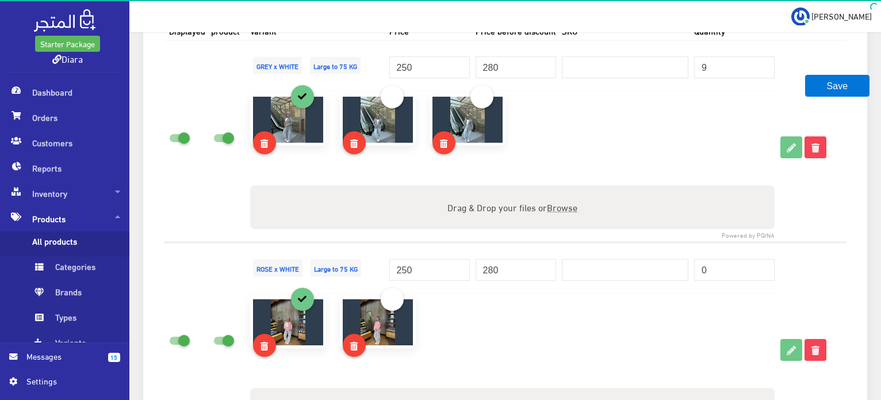
scroll to position [1381, 0]
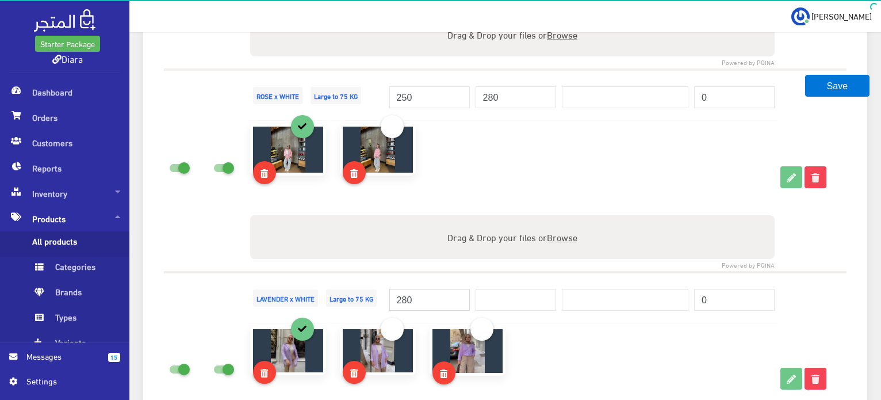
drag, startPoint x: 425, startPoint y: 297, endPoint x: 312, endPoint y: 295, distance: 112.8
click at [315, 295] on tr "LAVENDER x WHITE Large to 75 KG 280" at bounding box center [505, 297] width 683 height 51
type input "250"
click at [532, 293] on input "number" at bounding box center [516, 300] width 81 height 22
paste input "280"
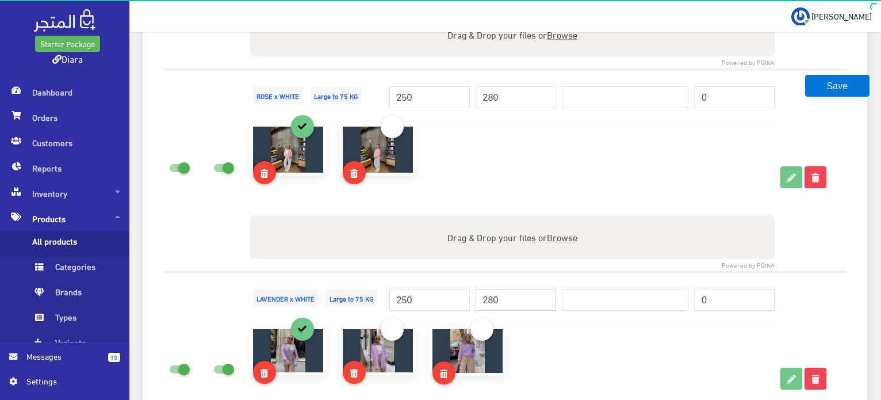
type input "280"
click at [605, 330] on div at bounding box center [512, 370] width 538 height 89
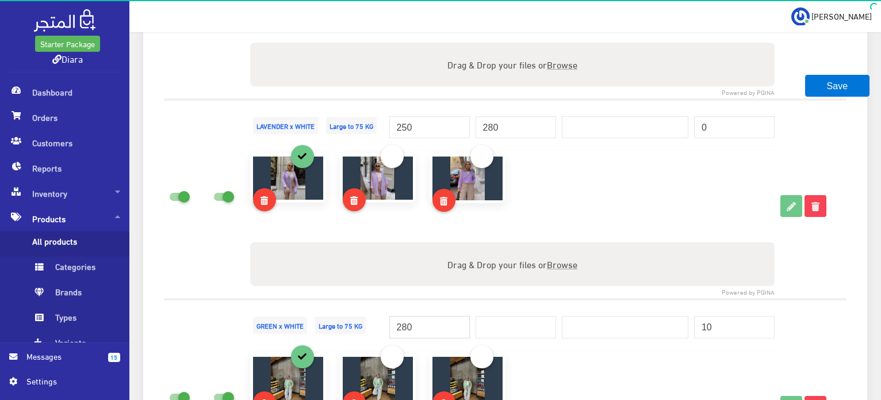
drag, startPoint x: 423, startPoint y: 326, endPoint x: 248, endPoint y: 322, distance: 175.5
click at [249, 320] on tr "GREEN x WHITE Large to 75 KG 280" at bounding box center [505, 324] width 683 height 51
type input "250"
click at [520, 326] on input "number" at bounding box center [516, 327] width 81 height 22
paste input "280"
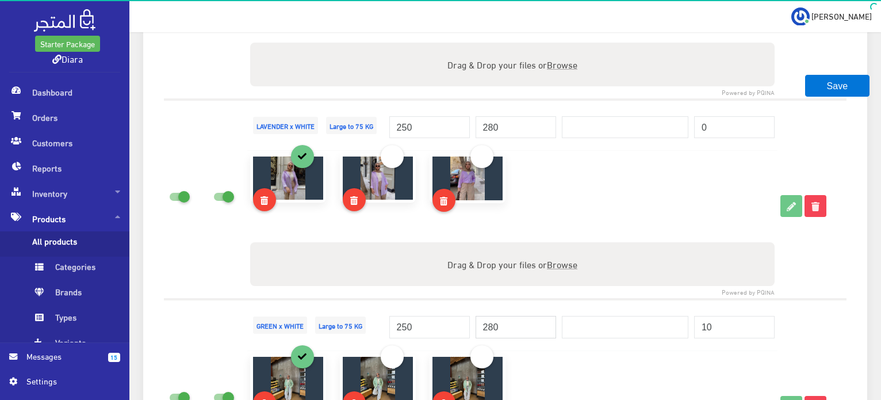
type input "280"
click at [607, 358] on div at bounding box center [512, 399] width 538 height 91
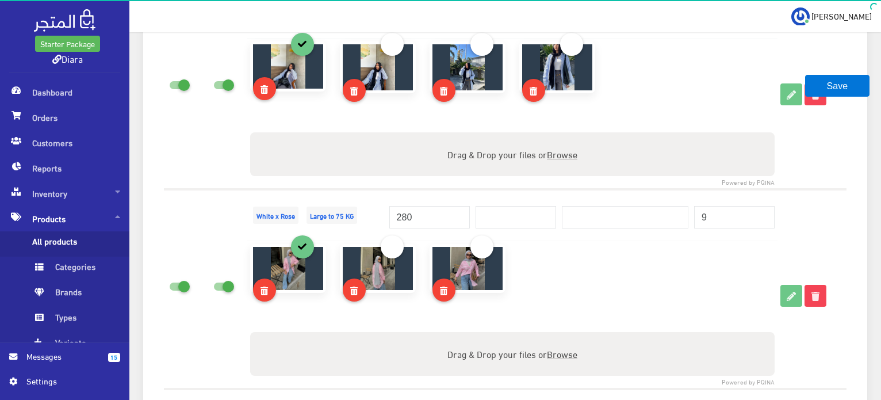
scroll to position [2071, 0]
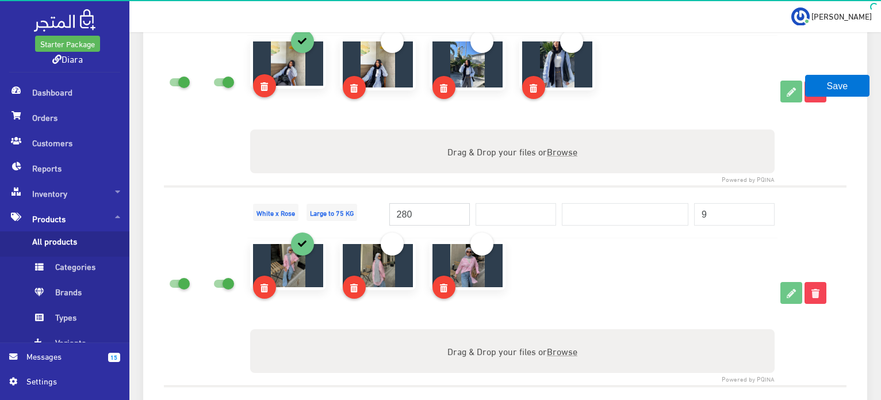
drag, startPoint x: 366, startPoint y: 199, endPoint x: 301, endPoint y: 199, distance: 64.4
click at [301, 199] on tr "White x Rose Large to 75 KG 280" at bounding box center [505, 211] width 683 height 51
type input "250"
click at [516, 215] on input "number" at bounding box center [516, 214] width 81 height 22
paste input "280"
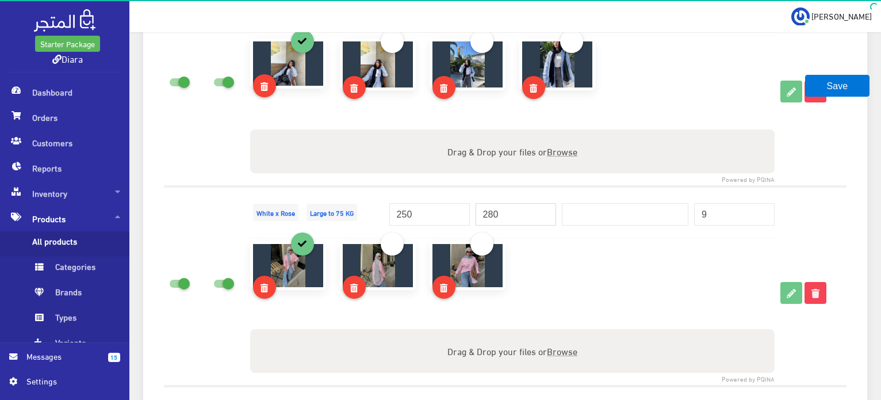
type input "280"
drag, startPoint x: 738, startPoint y: 211, endPoint x: 643, endPoint y: 199, distance: 96.2
click at [643, 199] on tr "White x Rose Large to 75 KG 250 280" at bounding box center [505, 211] width 683 height 51
type input "2"
click at [634, 186] on td at bounding box center [625, 211] width 132 height 51
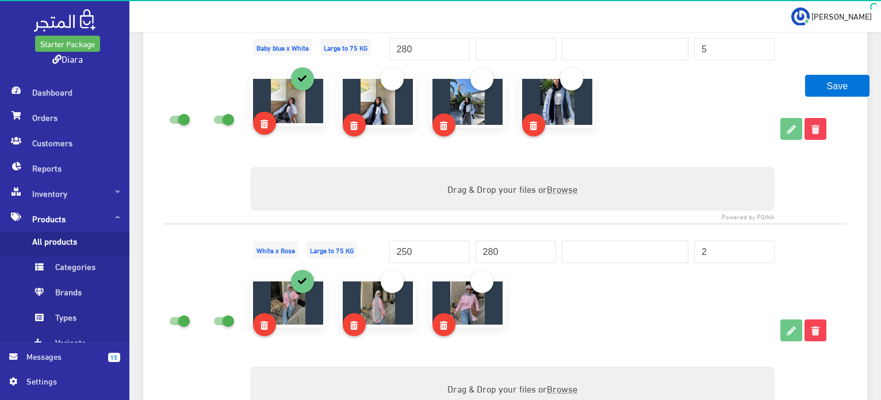
scroll to position [2013, 0]
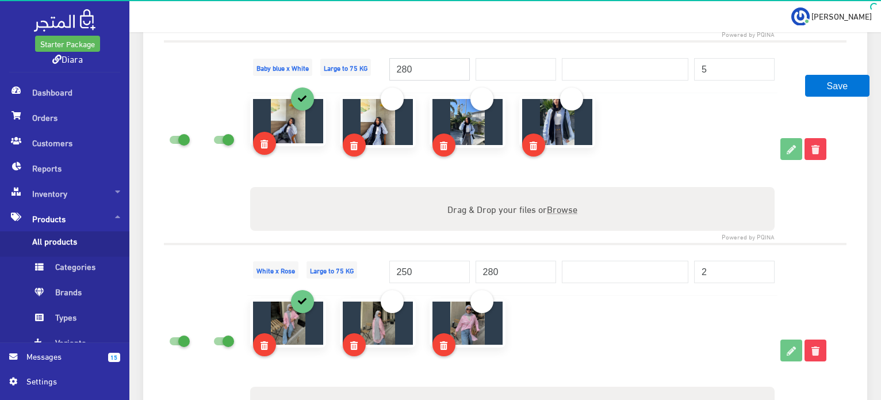
drag, startPoint x: 248, startPoint y: 65, endPoint x: 232, endPoint y: 67, distance: 16.3
click at [235, 65] on tr "Baby blue x White Large to 75 KG 280" at bounding box center [505, 66] width 683 height 51
type input "250"
click at [536, 70] on input "number" at bounding box center [516, 69] width 81 height 22
paste input "280"
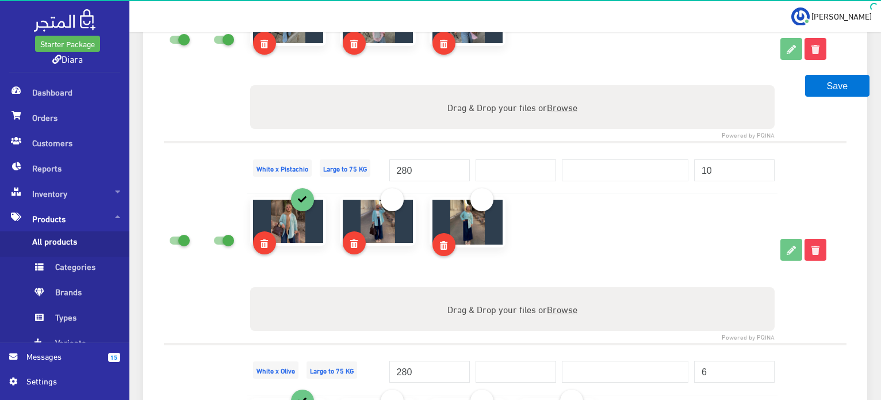
scroll to position [2337, 0]
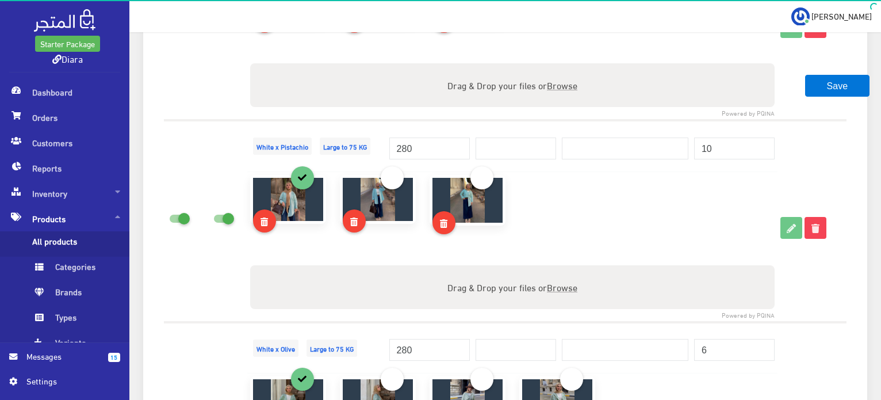
type input "280"
drag, startPoint x: 408, startPoint y: 137, endPoint x: 428, endPoint y: 133, distance: 20.5
click at [365, 145] on tr "White x Pistachio Large to 75 KG 280" at bounding box center [505, 145] width 683 height 51
drag, startPoint x: 417, startPoint y: 145, endPoint x: 343, endPoint y: 150, distance: 74.4
click at [343, 150] on tr "White x Pistachio Large to 75 KG 280" at bounding box center [505, 145] width 683 height 51
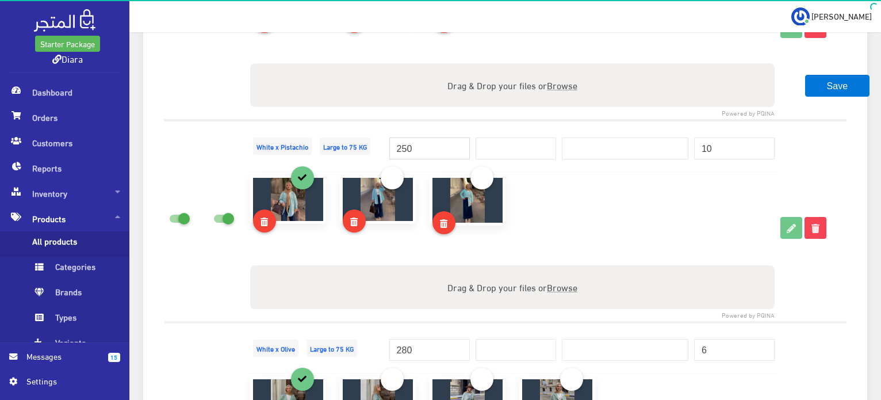
type input "250"
paste input "280"
type input "280"
type input "3"
click at [314, 349] on tr "White x Olive Large to 75 KG 280" at bounding box center [505, 347] width 683 height 51
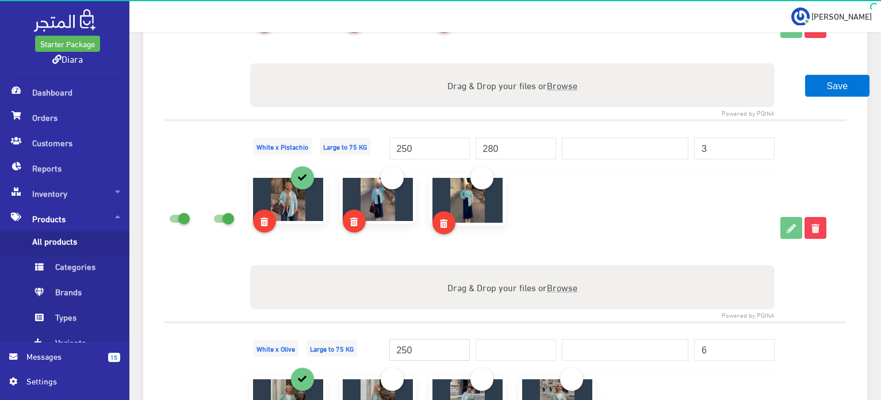
type input "250"
paste input "280"
type input "280"
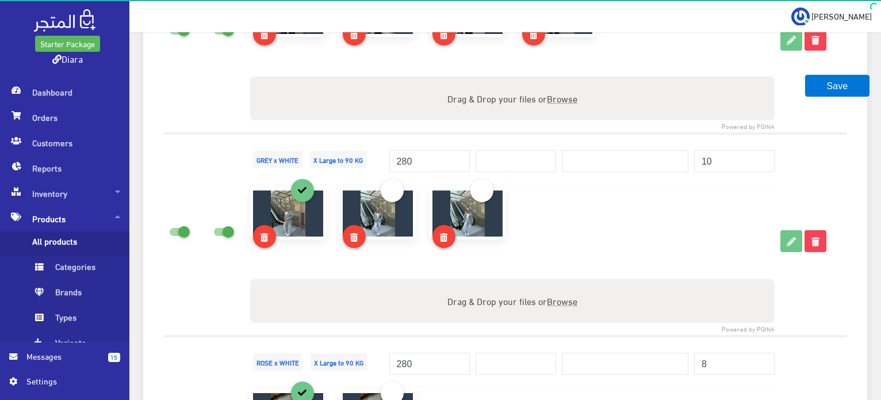
scroll to position [2730, 0]
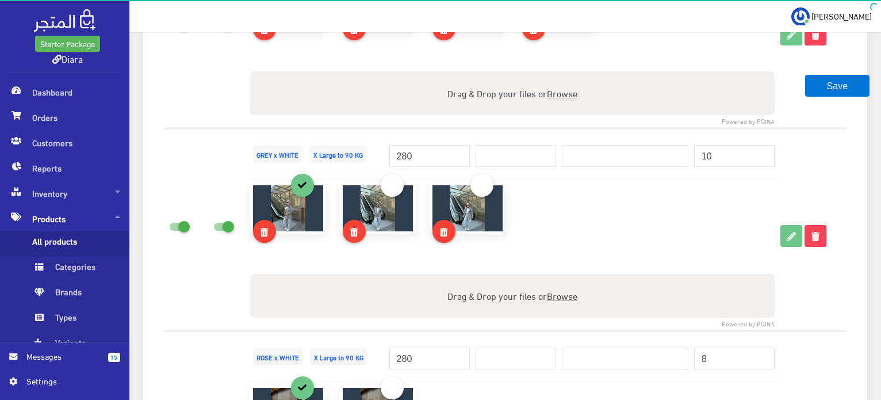
type input "0"
drag, startPoint x: 412, startPoint y: 153, endPoint x: 293, endPoint y: 176, distance: 120.7
click at [319, 170] on tr "GREY x WHITE X Large to 90 KG 280 10" at bounding box center [505, 153] width 683 height 51
type input "250"
paste input "280"
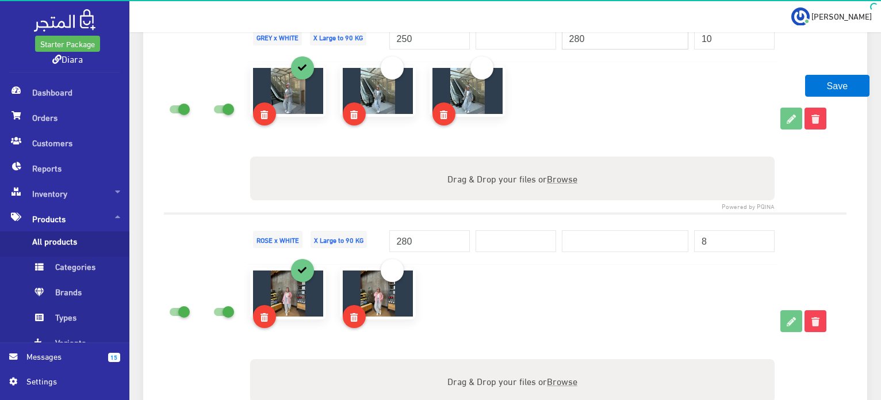
scroll to position [2954, 0]
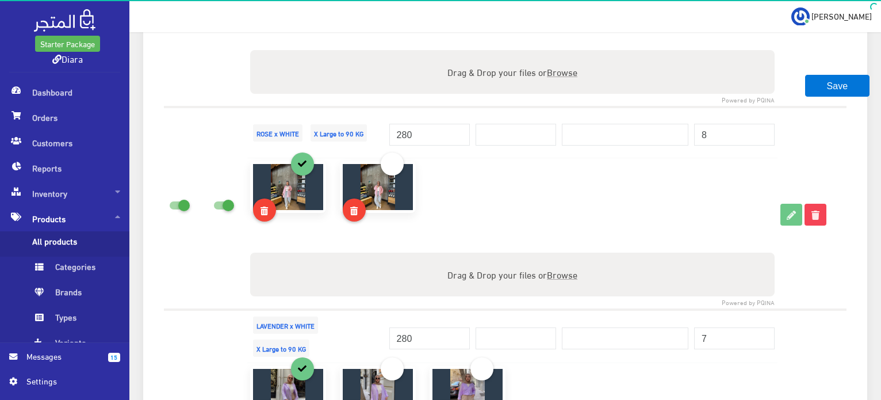
type input "280"
drag, startPoint x: 414, startPoint y: 129, endPoint x: 202, endPoint y: 157, distance: 212.9
click at [261, 151] on tr "ROSE x WHITE X Large to 90 KG 280 8" at bounding box center [505, 132] width 683 height 51
type input "250"
paste input "280"
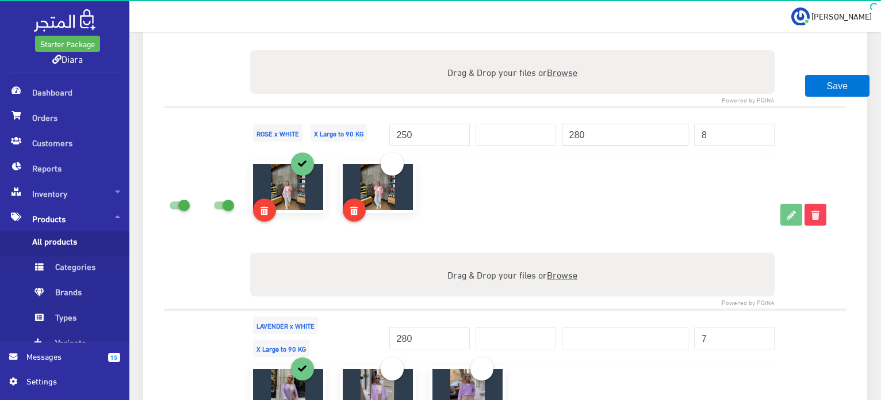
type input "280"
drag, startPoint x: 739, startPoint y: 134, endPoint x: 598, endPoint y: 114, distance: 142.9
click at [598, 114] on tr "[PERSON_NAME] X Large to 90 KG 250 280" at bounding box center [505, 132] width 683 height 51
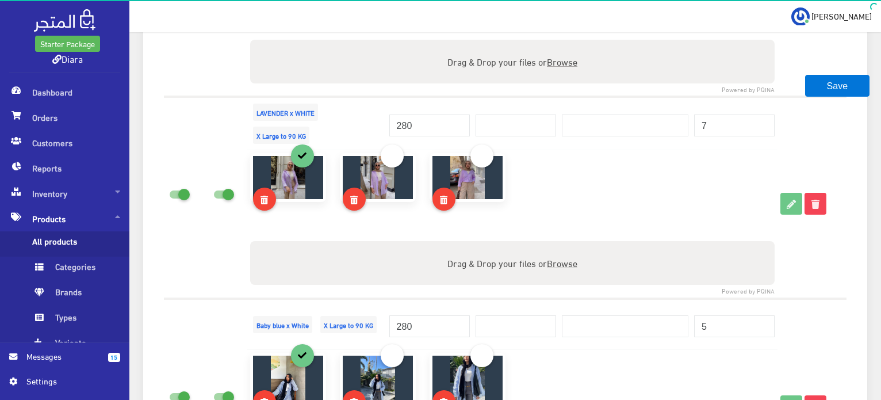
scroll to position [3177, 0]
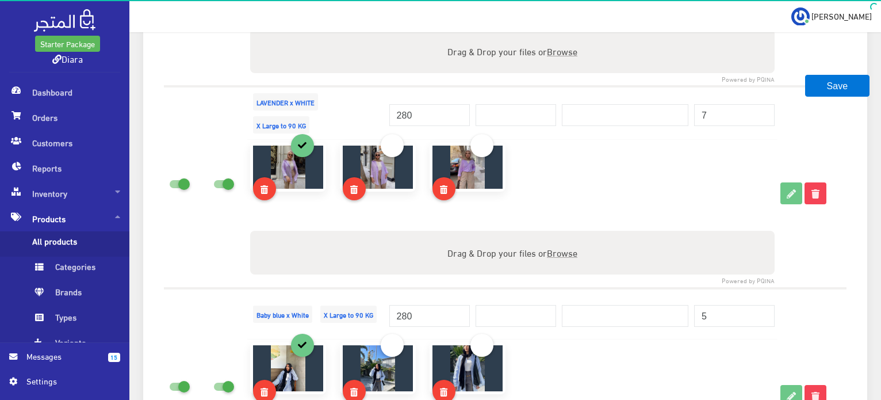
type input "10"
drag, startPoint x: 420, startPoint y: 106, endPoint x: 272, endPoint y: 117, distance: 149.3
click at [273, 112] on tr "LAVENDER x WHITE X Large to 90 KG 280" at bounding box center [505, 112] width 683 height 53
type input "250"
paste input "280"
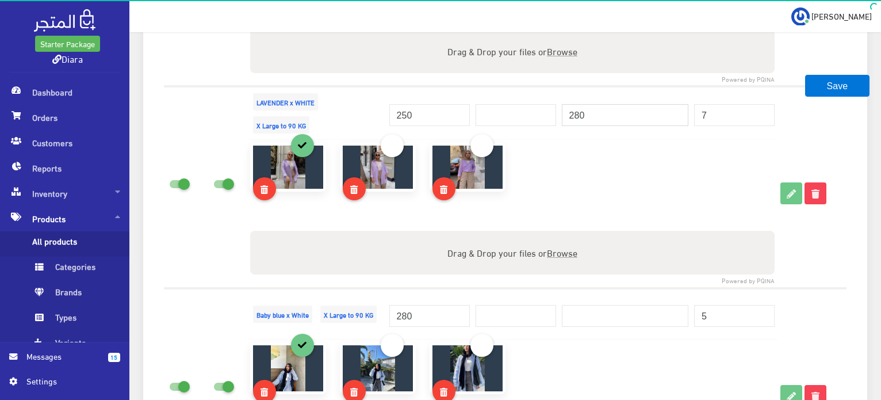
type input "280"
drag, startPoint x: 369, startPoint y: 308, endPoint x: 316, endPoint y: 304, distance: 52.5
click at [326, 304] on tr "Baby blue x White X Large to 90 KG 280" at bounding box center [505, 313] width 683 height 51
type input "250"
paste input "280"
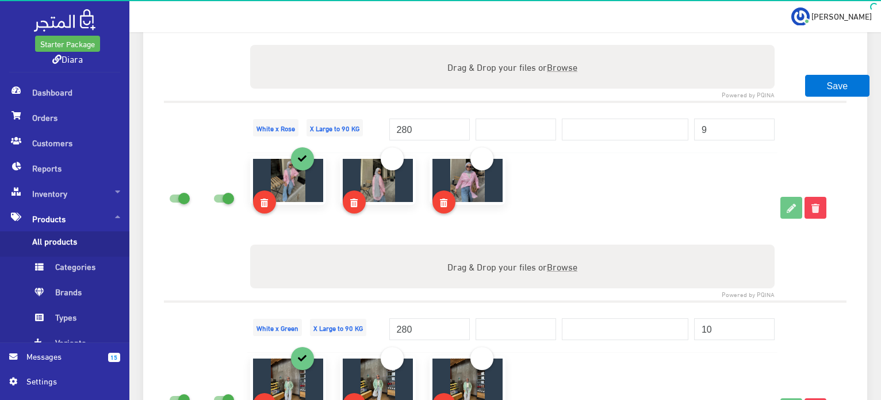
scroll to position [3603, 0]
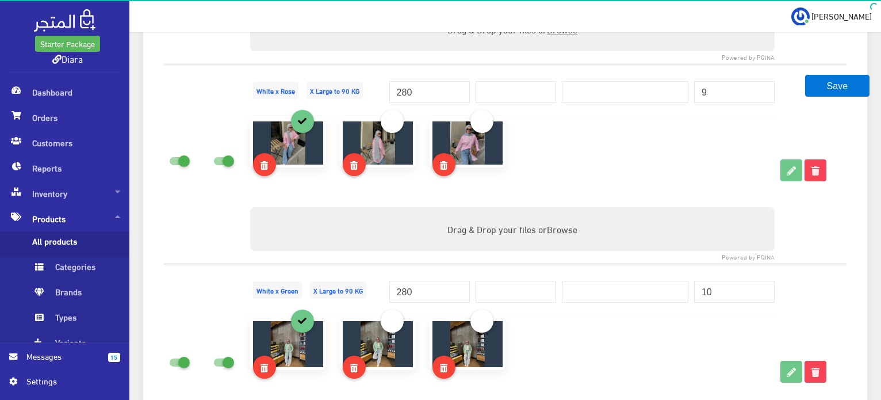
type input "280"
drag, startPoint x: 410, startPoint y: 85, endPoint x: 372, endPoint y: 87, distance: 38.0
click at [375, 86] on tr "White x Rose X Large to 90 KG 280 9" at bounding box center [505, 89] width 683 height 51
type input "250"
paste input "280"
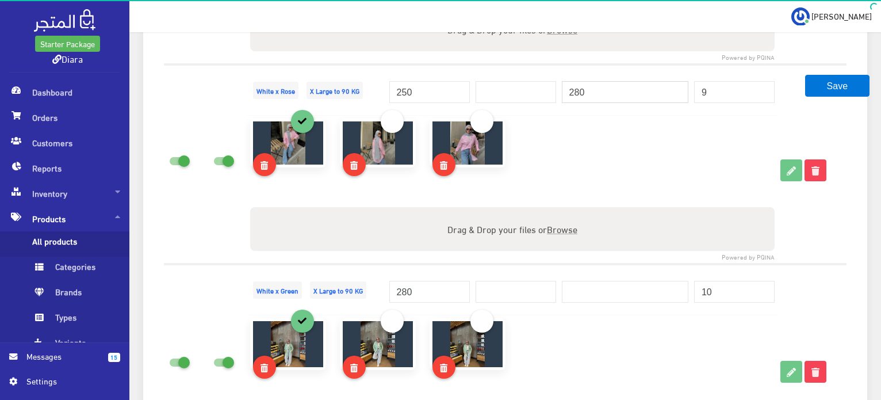
type input "280"
drag, startPoint x: 425, startPoint y: 280, endPoint x: 292, endPoint y: 280, distance: 132.3
click at [292, 280] on tr "White x Green X Large to 90 KG 280" at bounding box center [505, 289] width 683 height 51
type input "250"
paste input "280"
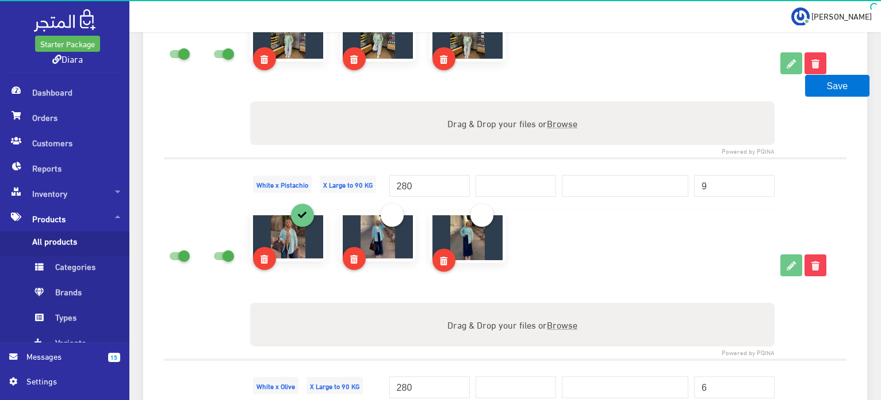
scroll to position [3965, 0]
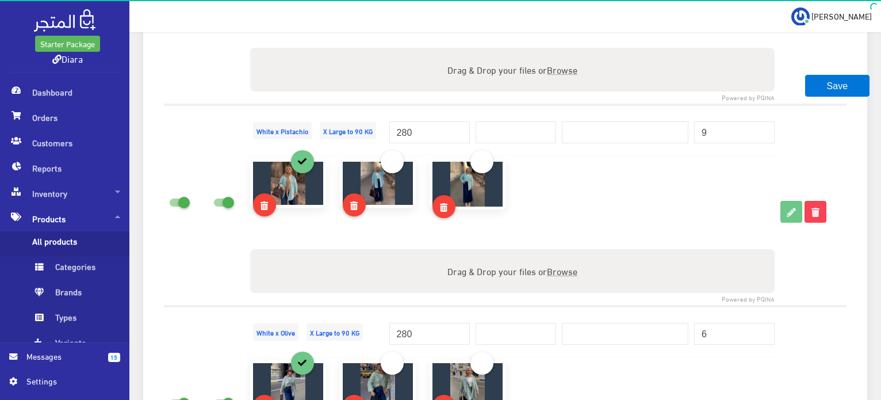
type input "280"
drag, startPoint x: 419, startPoint y: 123, endPoint x: 232, endPoint y: 130, distance: 187.1
click at [248, 124] on tr "White x Pistachio X Large to 90 KG 280" at bounding box center [505, 130] width 683 height 51
type input "250"
paste input "280"
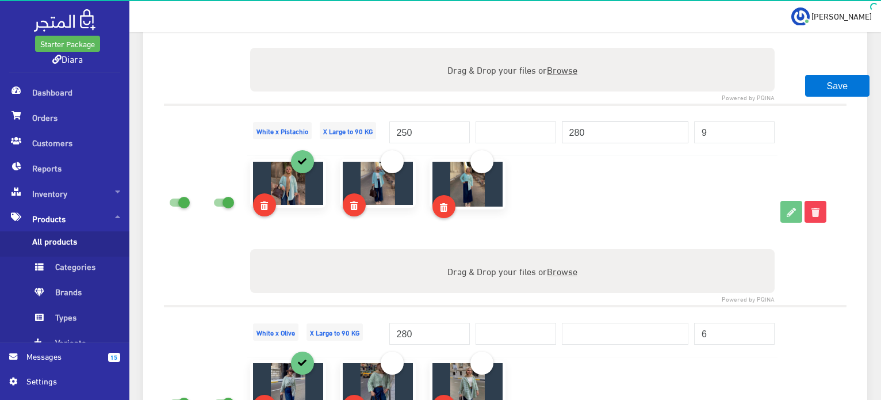
type input "280"
drag, startPoint x: 435, startPoint y: 328, endPoint x: 341, endPoint y: 329, distance: 94.3
click at [341, 329] on tr "White x Olive X Large to 90 KG 280 6" at bounding box center [505, 331] width 683 height 51
type input "250"
paste input "280"
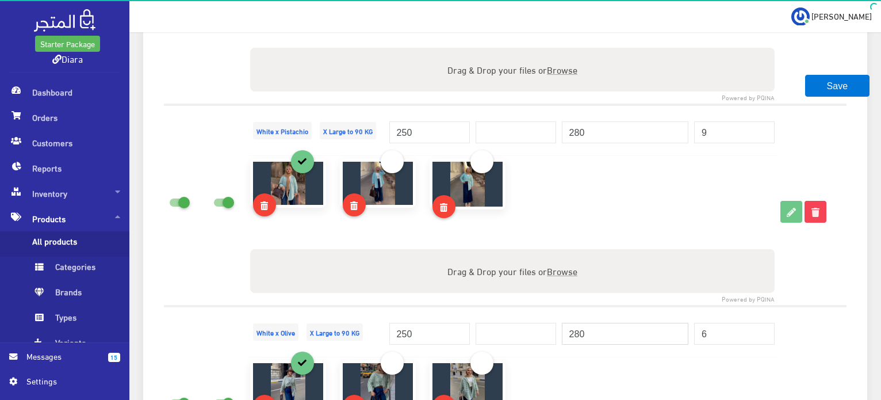
type input "280"
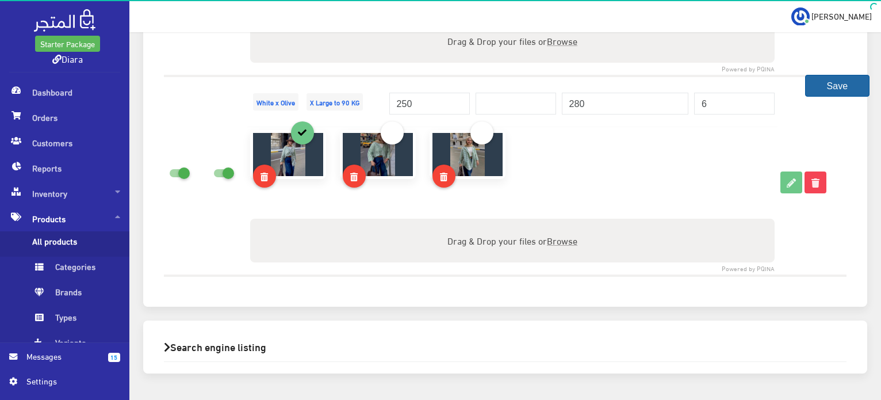
click at [834, 79] on button "Save" at bounding box center [837, 86] width 64 height 22
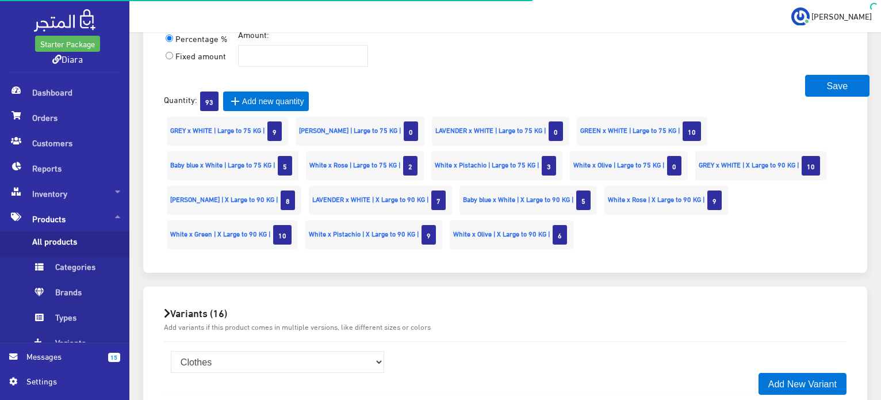
scroll to position [1026, 0]
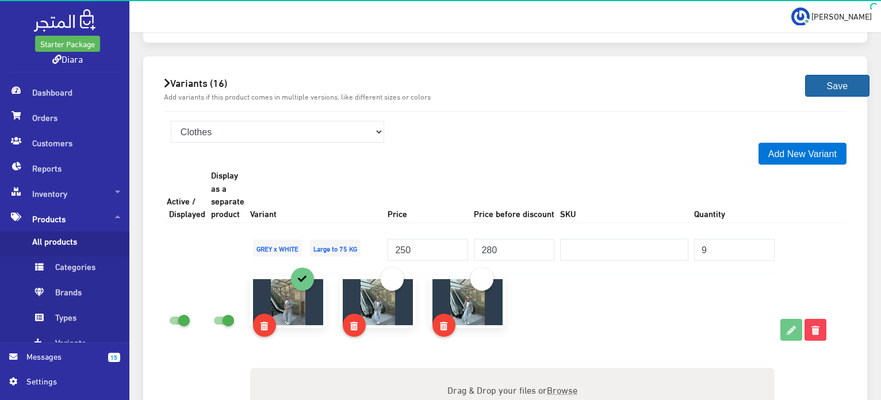
click at [848, 83] on button "Save" at bounding box center [837, 86] width 64 height 22
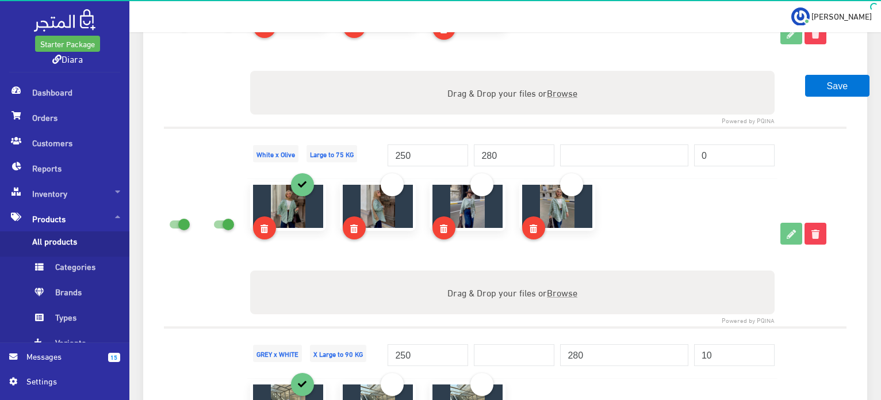
scroll to position [2819, 0]
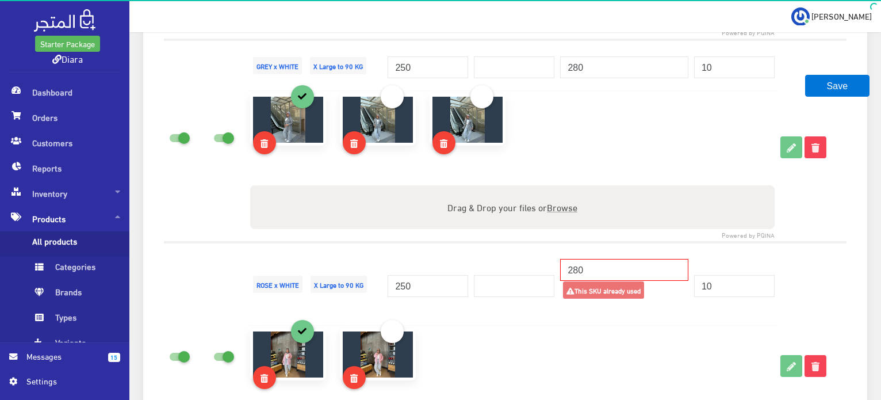
drag, startPoint x: 588, startPoint y: 259, endPoint x: 494, endPoint y: 259, distance: 94.3
click at [494, 259] on tr "[PERSON_NAME] X Large to 90 KG 250 280" at bounding box center [505, 283] width 683 height 83
click at [503, 285] on input "number" at bounding box center [514, 286] width 81 height 22
paste input "280"
type input "280"
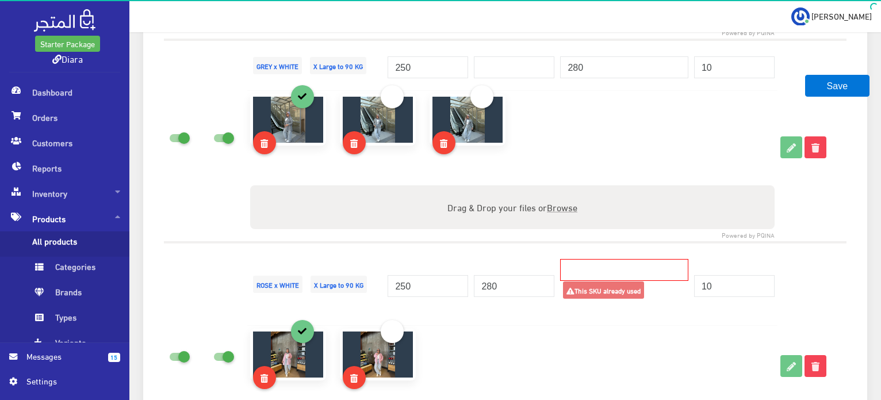
click at [572, 328] on div at bounding box center [512, 373] width 538 height 91
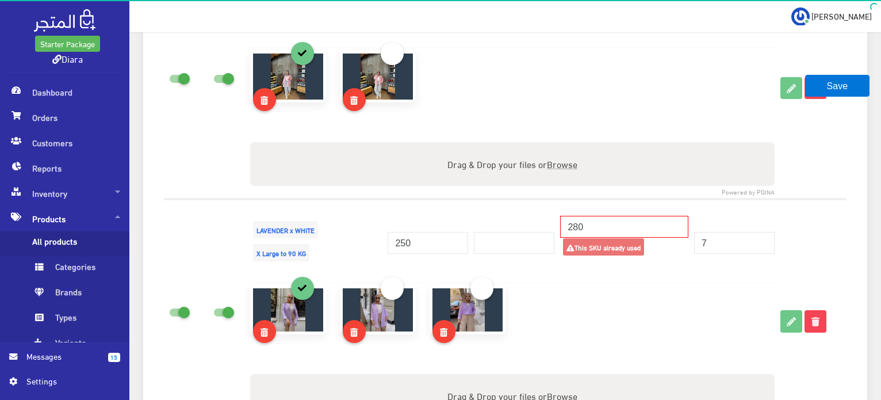
scroll to position [3164, 0]
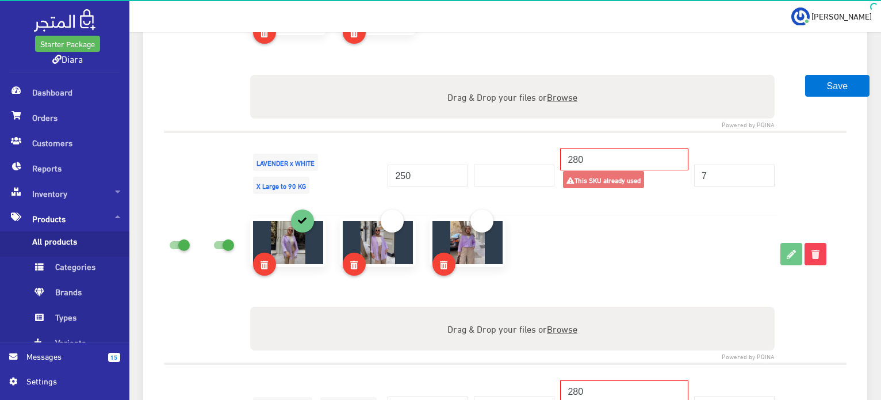
drag, startPoint x: 535, startPoint y: 149, endPoint x: 519, endPoint y: 149, distance: 15.5
click at [519, 149] on tr "LAVENDER x WHITE X Large to 90 KG 250" at bounding box center [505, 173] width 683 height 83
click at [511, 167] on input "number" at bounding box center [514, 176] width 81 height 22
paste input "280"
type input "280"
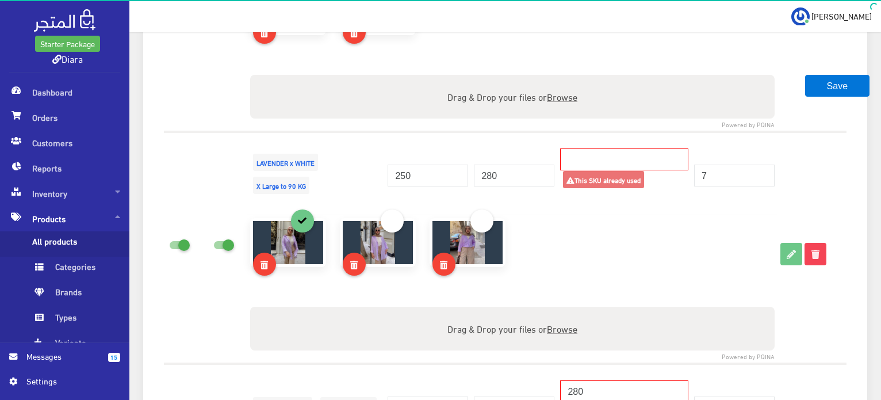
drag, startPoint x: 563, startPoint y: 383, endPoint x: 507, endPoint y: 381, distance: 55.2
click at [507, 381] on tr "Baby blue x White X Large to 90 KG 250" at bounding box center [505, 405] width 683 height 83
click at [489, 396] on input "number" at bounding box center [514, 407] width 81 height 22
paste input "280"
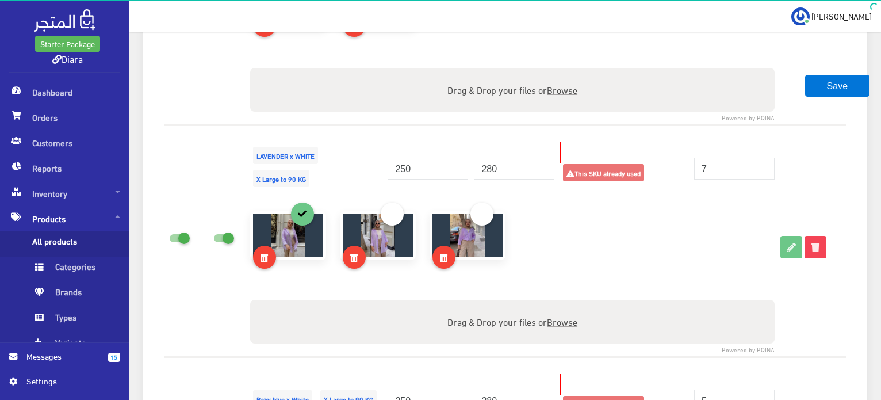
type input "280"
click at [538, 357] on td "280" at bounding box center [514, 398] width 86 height 83
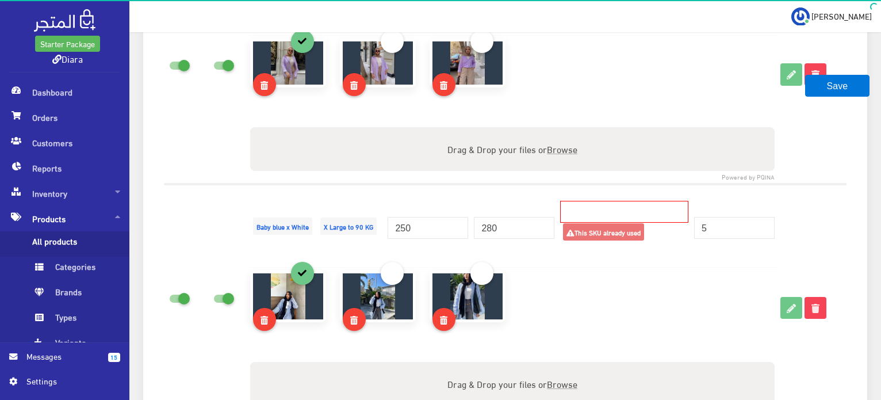
scroll to position [3516, 0]
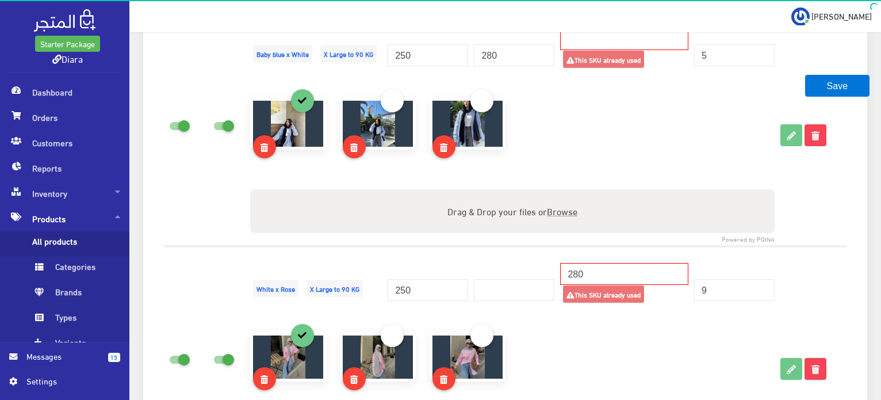
drag, startPoint x: 594, startPoint y: 262, endPoint x: 534, endPoint y: 263, distance: 60.4
click at [534, 262] on tr "White x Rose X Large to 90 KG 250 280" at bounding box center [505, 287] width 683 height 83
click at [506, 285] on input "number" at bounding box center [514, 290] width 81 height 22
paste input "280"
type input "280"
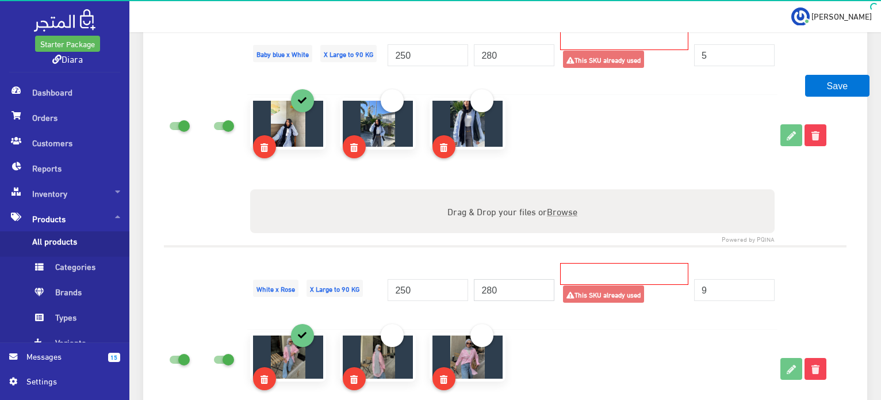
click at [532, 303] on td "280" at bounding box center [514, 287] width 86 height 83
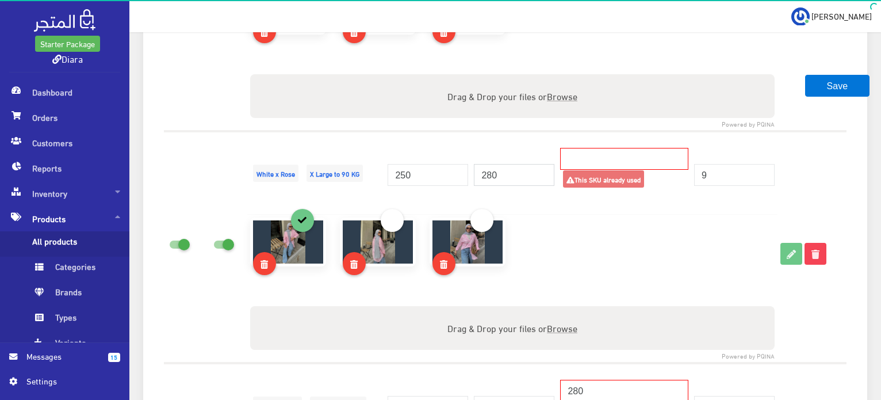
scroll to position [3803, 0]
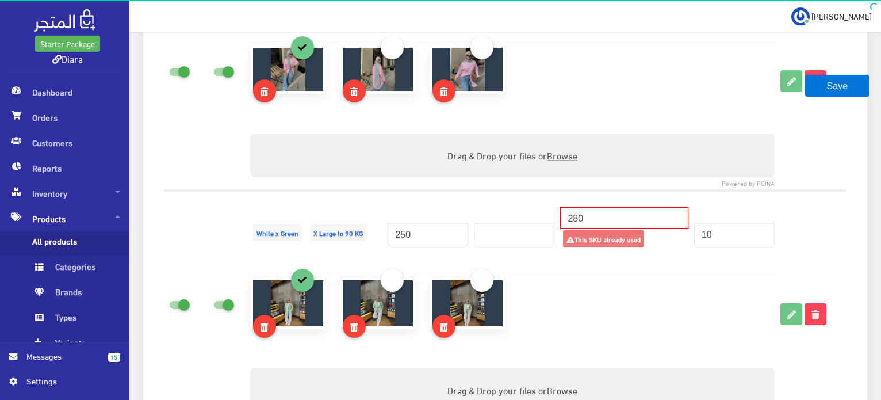
drag, startPoint x: 601, startPoint y: 212, endPoint x: 458, endPoint y: 212, distance: 143.2
click at [458, 212] on tr "White x Green X Large to 90 KG 250 280" at bounding box center [505, 231] width 683 height 83
click at [503, 223] on input "number" at bounding box center [514, 234] width 81 height 22
paste input "280"
type input "280"
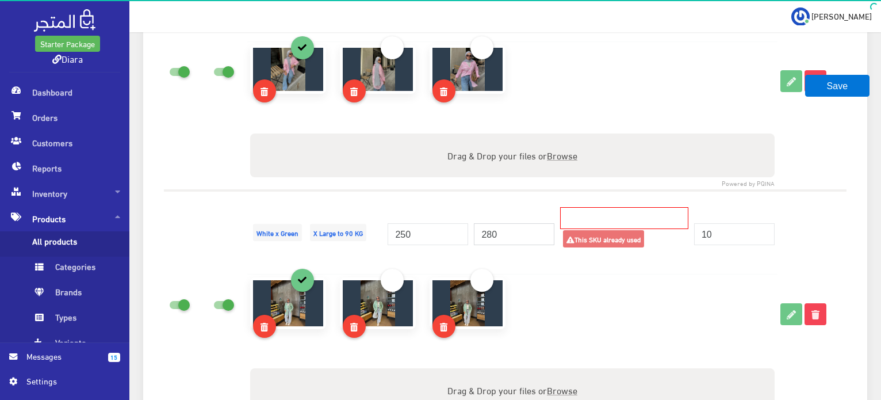
click at [537, 256] on td "280" at bounding box center [514, 231] width 86 height 83
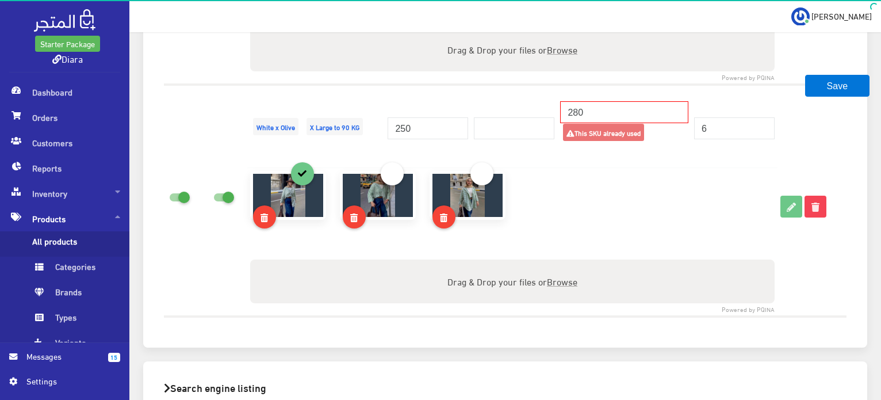
scroll to position [4379, 0]
drag, startPoint x: 556, startPoint y: 100, endPoint x: 433, endPoint y: 98, distance: 123.1
click at [434, 100] on tr "White x Olive X Large to 90 KG 250 280" at bounding box center [505, 125] width 683 height 83
click at [513, 121] on input "number" at bounding box center [514, 128] width 81 height 22
paste input "280"
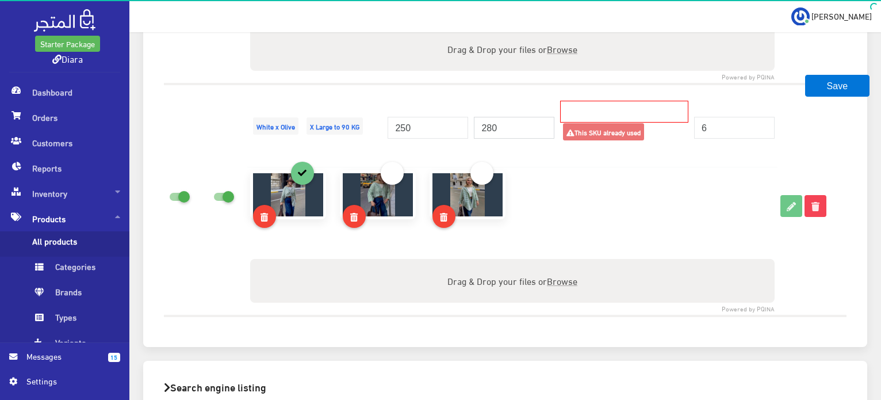
type input "280"
click at [524, 140] on td "280" at bounding box center [514, 125] width 86 height 83
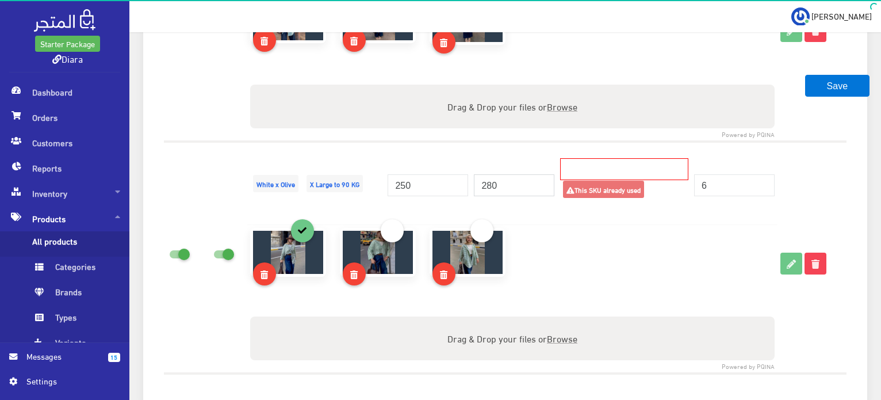
scroll to position [4149, 0]
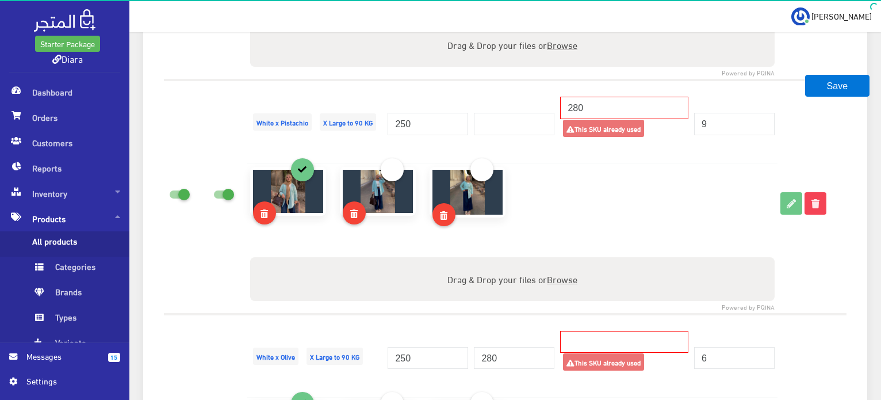
drag, startPoint x: 609, startPoint y: 102, endPoint x: 492, endPoint y: 102, distance: 116.2
click at [492, 102] on tr "White x Pistachio X Large to 90 KG 250" at bounding box center [505, 121] width 683 height 83
click at [484, 117] on input "number" at bounding box center [514, 124] width 81 height 22
paste input "280"
type input "280"
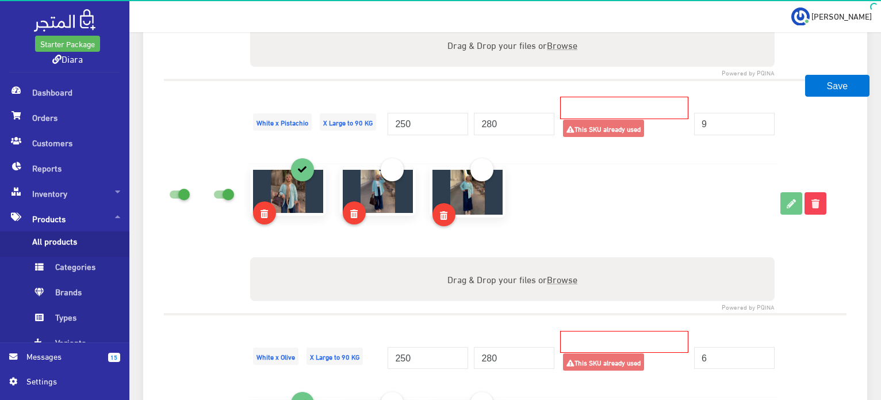
click at [530, 172] on div at bounding box center [512, 212] width 538 height 90
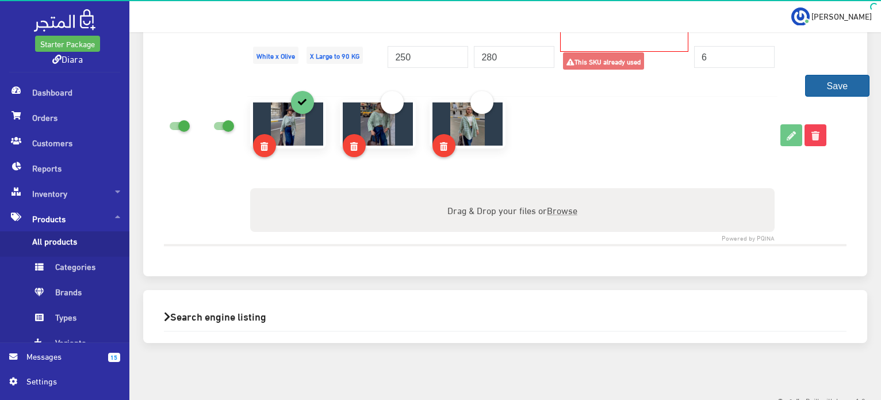
click at [844, 83] on button "Save" at bounding box center [837, 86] width 64 height 22
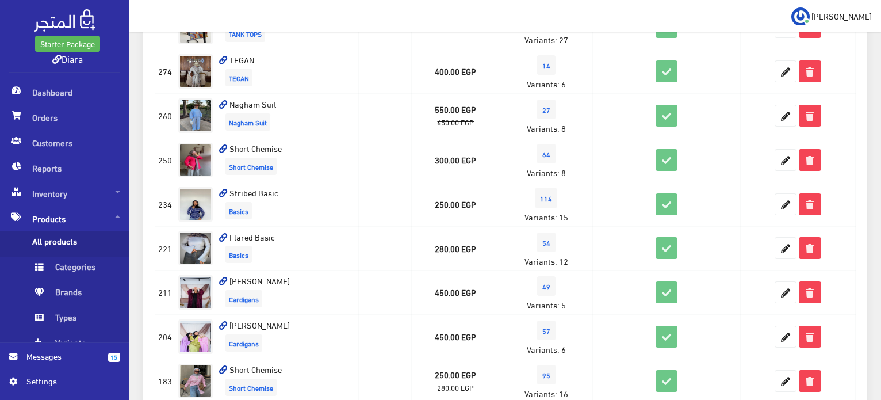
scroll to position [288, 0]
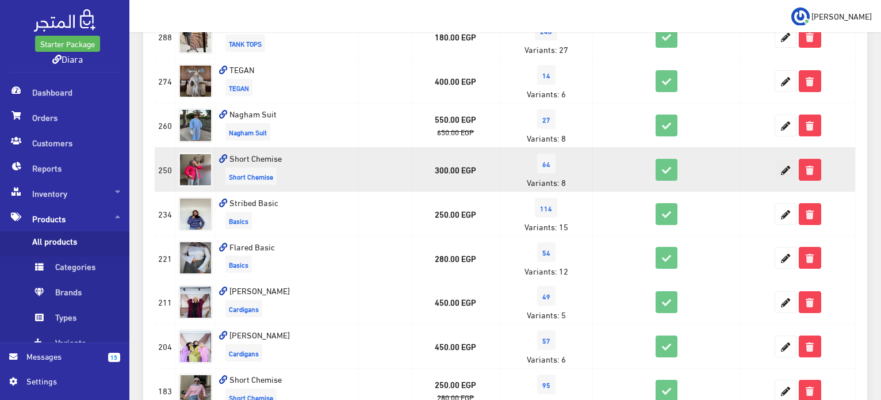
click at [792, 174] on icon at bounding box center [785, 169] width 21 height 21
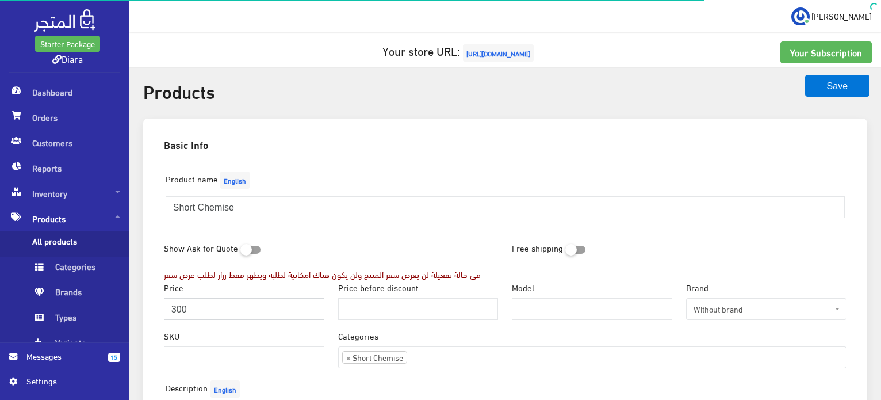
drag, startPoint x: 189, startPoint y: 312, endPoint x: 155, endPoint y: 303, distance: 35.2
type input "280"
click at [388, 317] on input "Price before discount" at bounding box center [418, 309] width 160 height 22
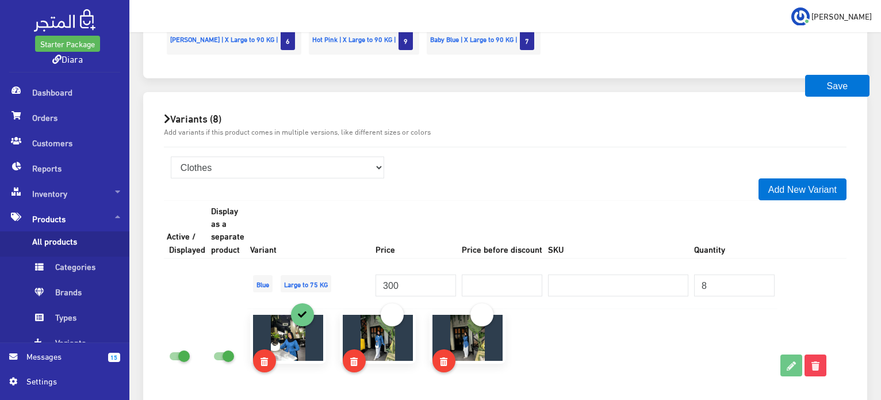
scroll to position [982, 0]
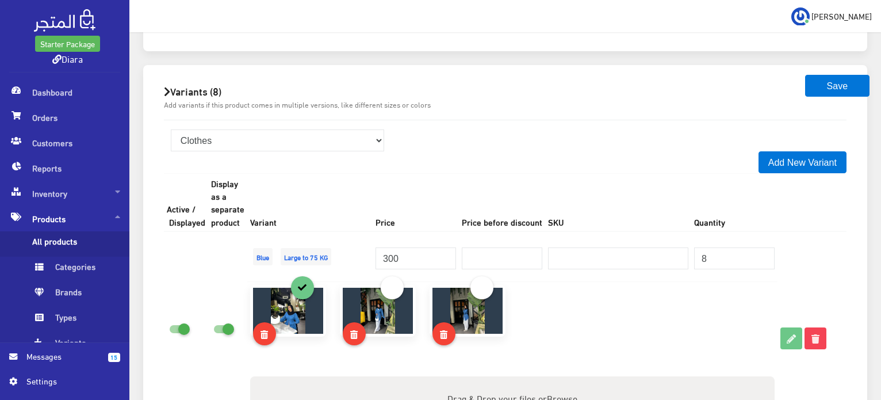
type input "300"
drag, startPoint x: 409, startPoint y: 256, endPoint x: 381, endPoint y: 251, distance: 28.0
click at [381, 251] on input "300" at bounding box center [416, 258] width 81 height 22
type input "280"
type input "300"
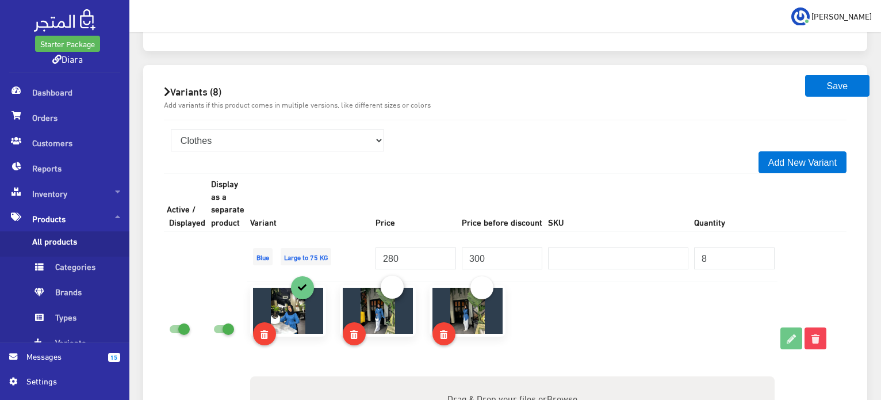
scroll to position [1270, 0]
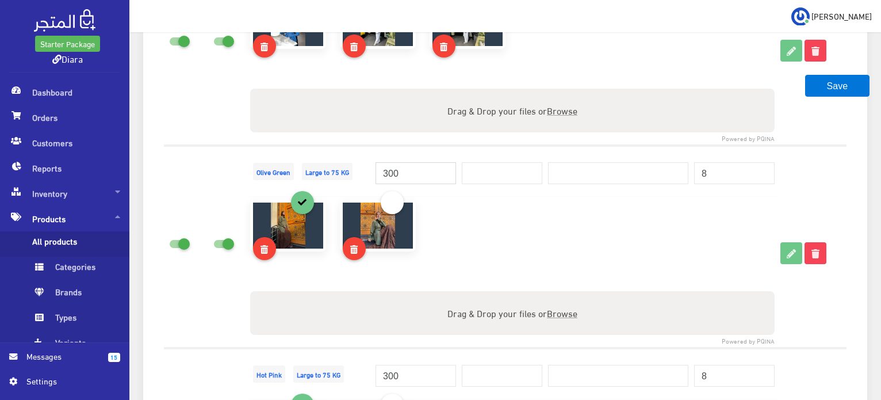
drag, startPoint x: 416, startPoint y: 173, endPoint x: 211, endPoint y: 143, distance: 206.9
type input "280"
type input "300"
drag, startPoint x: 408, startPoint y: 365, endPoint x: 406, endPoint y: 372, distance: 7.3
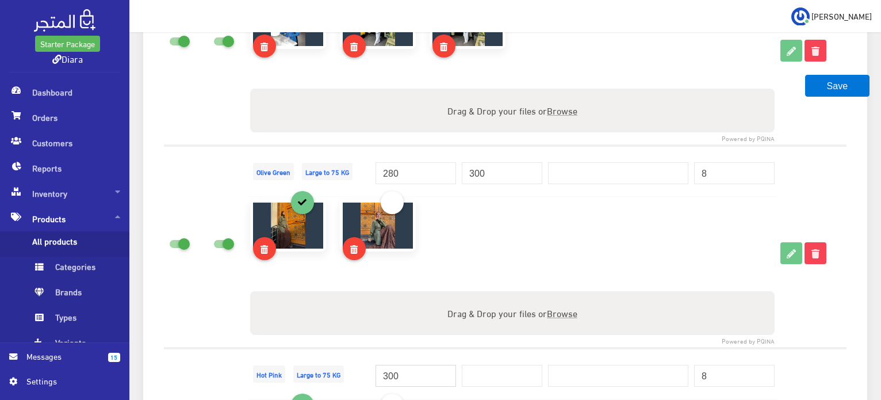
click at [407, 369] on input "300" at bounding box center [416, 376] width 81 height 22
drag, startPoint x: 406, startPoint y: 372, endPoint x: 328, endPoint y: 372, distance: 77.7
click at [334, 370] on tr "Hot Pink Large to 75 KG 300" at bounding box center [505, 373] width 683 height 51
type input "280"
type input "300"
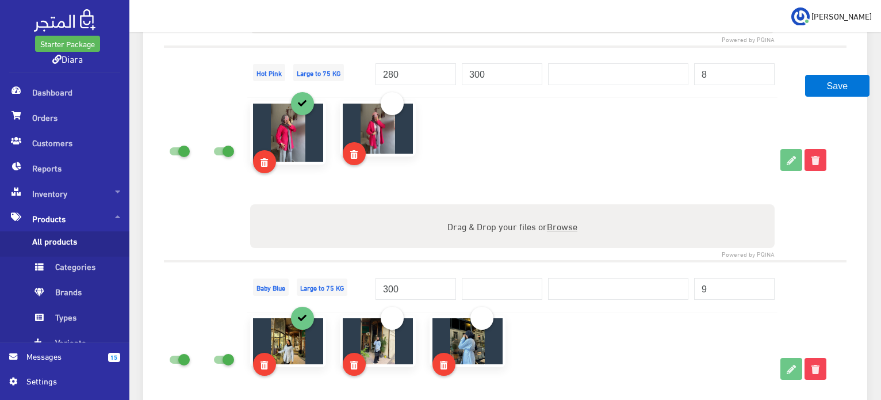
scroll to position [1615, 0]
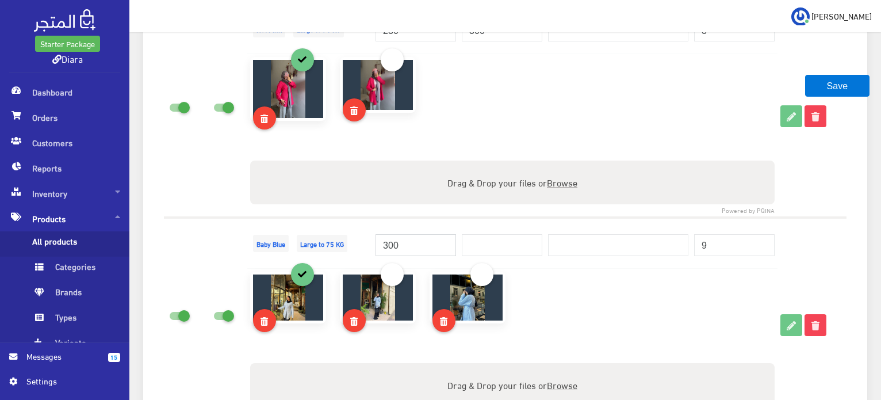
drag, startPoint x: 421, startPoint y: 236, endPoint x: 301, endPoint y: 242, distance: 120.4
click at [306, 237] on tr "Baby Blue Large to 75 KG 300" at bounding box center [505, 242] width 683 height 51
type input "280"
type input "300"
click at [864, 277] on div "Variants (8) Add variants if this product comes in multiple versions, like diff…" at bounding box center [505, 352] width 724 height 1841
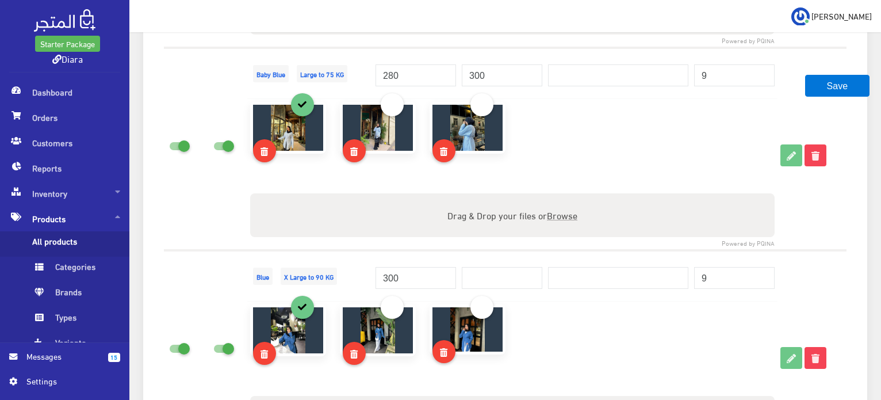
scroll to position [1788, 0]
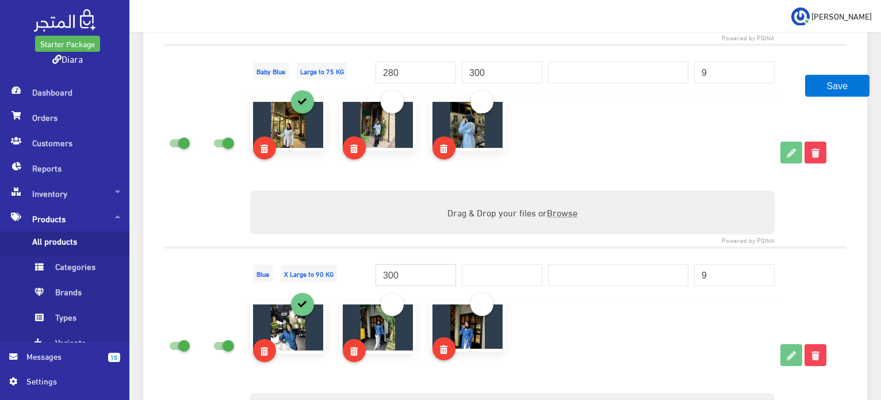
drag, startPoint x: 397, startPoint y: 271, endPoint x: 337, endPoint y: 273, distance: 61.0
click at [343, 274] on tr "Blue X Large to 90 KG 300" at bounding box center [505, 272] width 683 height 51
type input "280"
type input "300"
click at [826, 270] on td at bounding box center [812, 348] width 69 height 202
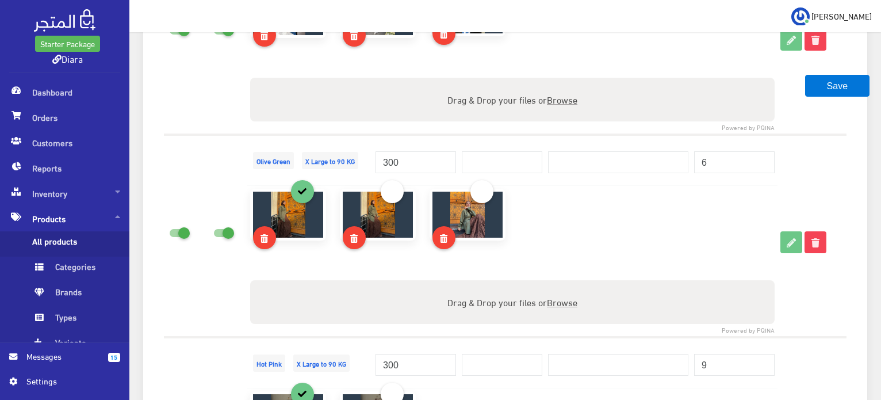
scroll to position [2133, 0]
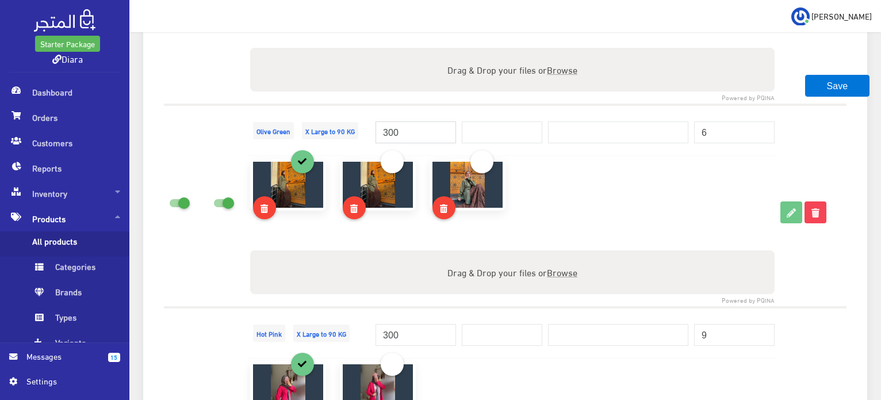
drag, startPoint x: 395, startPoint y: 131, endPoint x: 334, endPoint y: 131, distance: 61.0
click at [338, 131] on tr "Olive Green X Large to 90 KG 300" at bounding box center [505, 130] width 683 height 51
type input "280"
type input "300"
drag, startPoint x: 419, startPoint y: 325, endPoint x: 288, endPoint y: 326, distance: 131.2
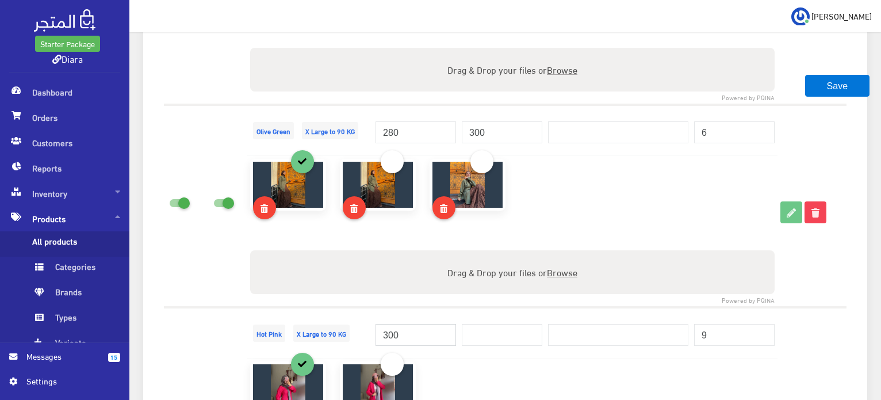
click at [288, 326] on tr "Hot Pink X Large to 90 KG 300" at bounding box center [505, 332] width 683 height 51
type input "280"
type input "300"
click at [830, 301] on td at bounding box center [812, 206] width 69 height 202
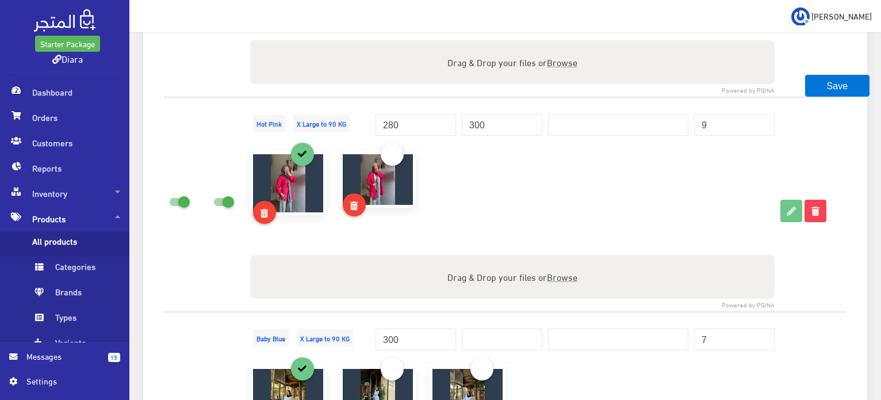
scroll to position [2363, 0]
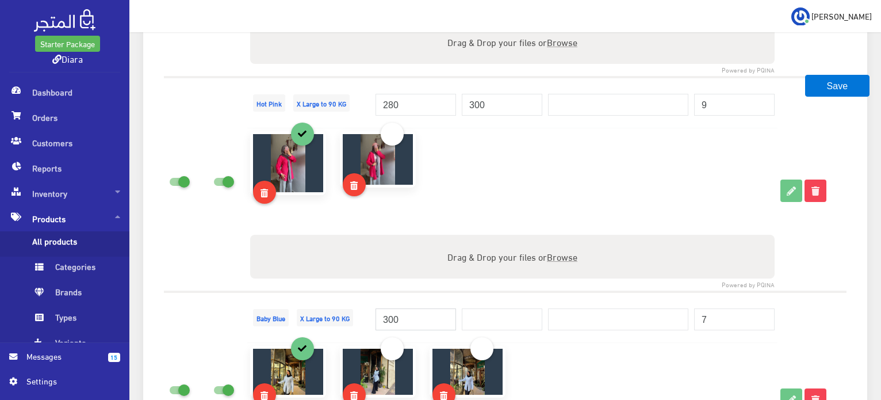
click at [183, 324] on tr "Baby Blue X Large to 90 KG 300" at bounding box center [505, 317] width 683 height 51
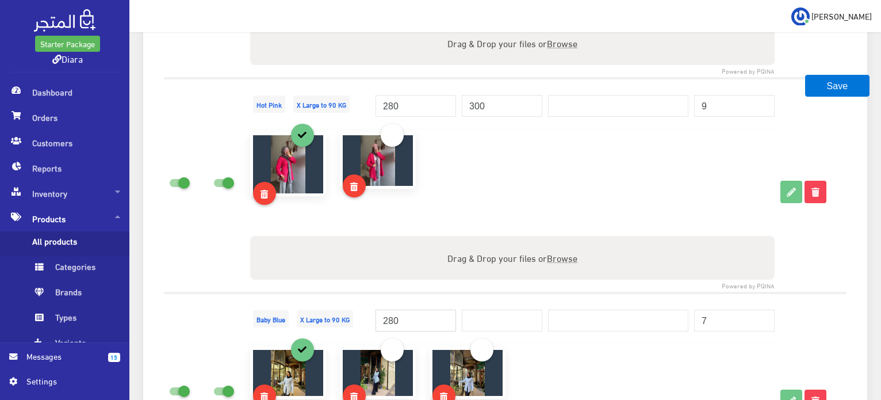
type input "280"
type input "300"
click at [243, 275] on td at bounding box center [227, 185] width 39 height 215
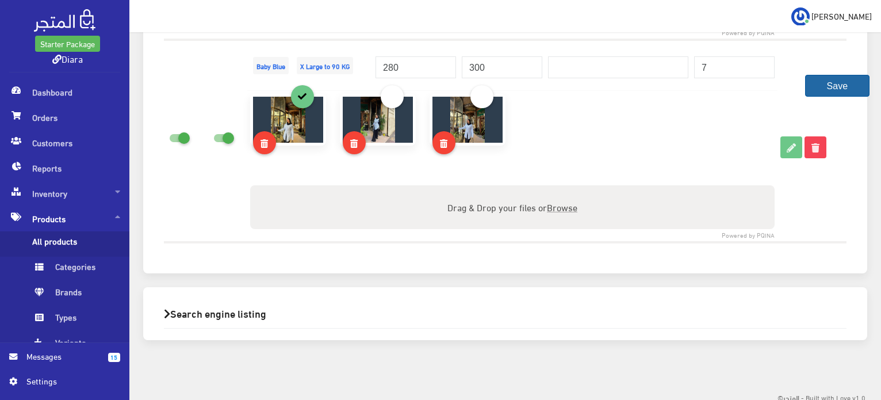
click at [839, 86] on button "Save" at bounding box center [837, 86] width 64 height 22
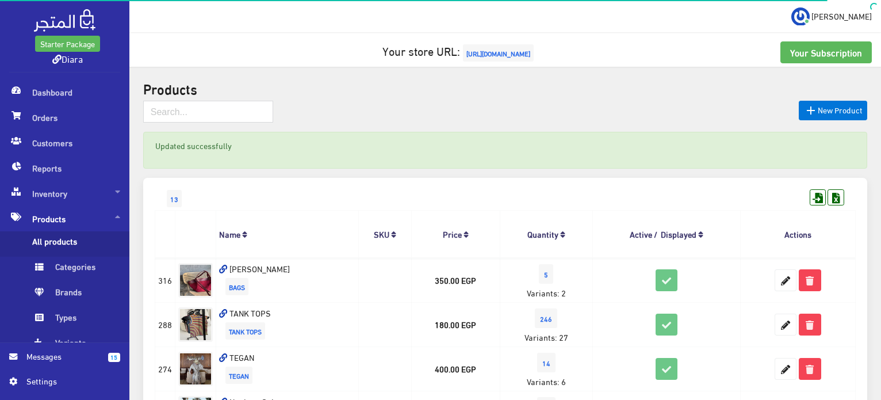
click at [498, 54] on span "[URL][DOMAIN_NAME]" at bounding box center [498, 52] width 71 height 17
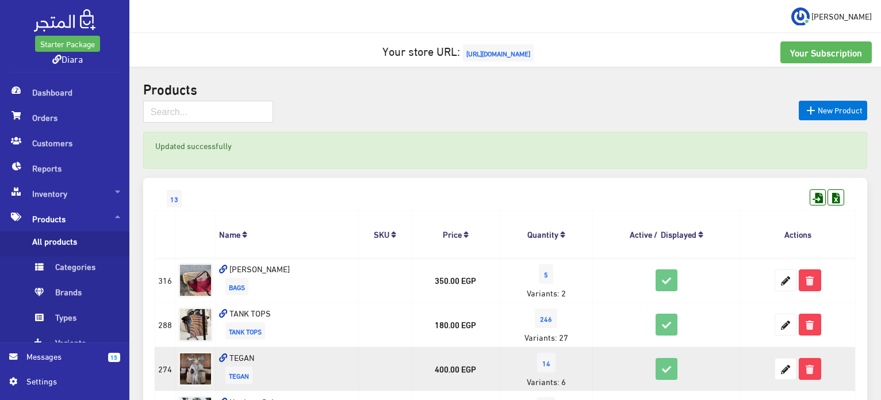
scroll to position [288, 0]
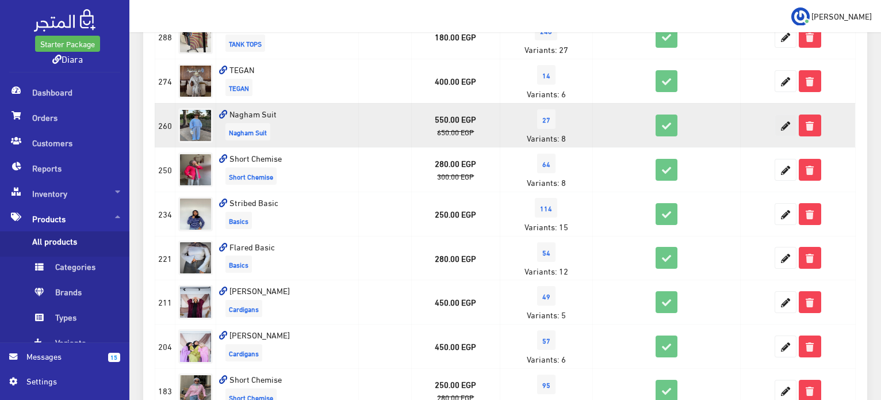
click at [785, 123] on icon at bounding box center [785, 125] width 21 height 21
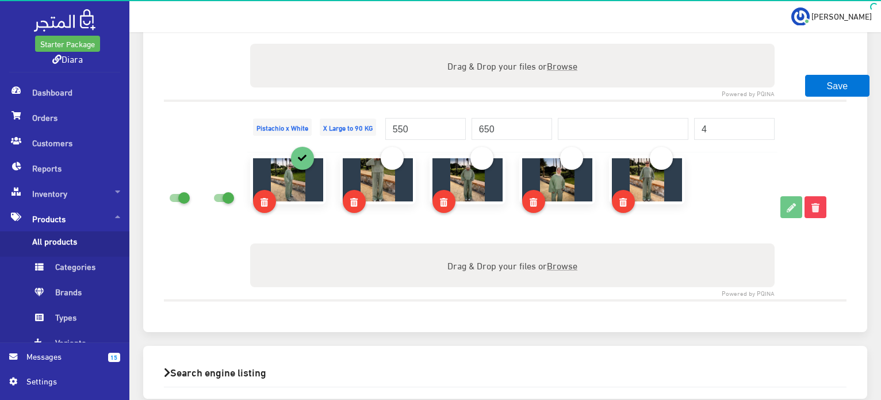
scroll to position [2536, 0]
